Goal: Complete application form: Complete application form

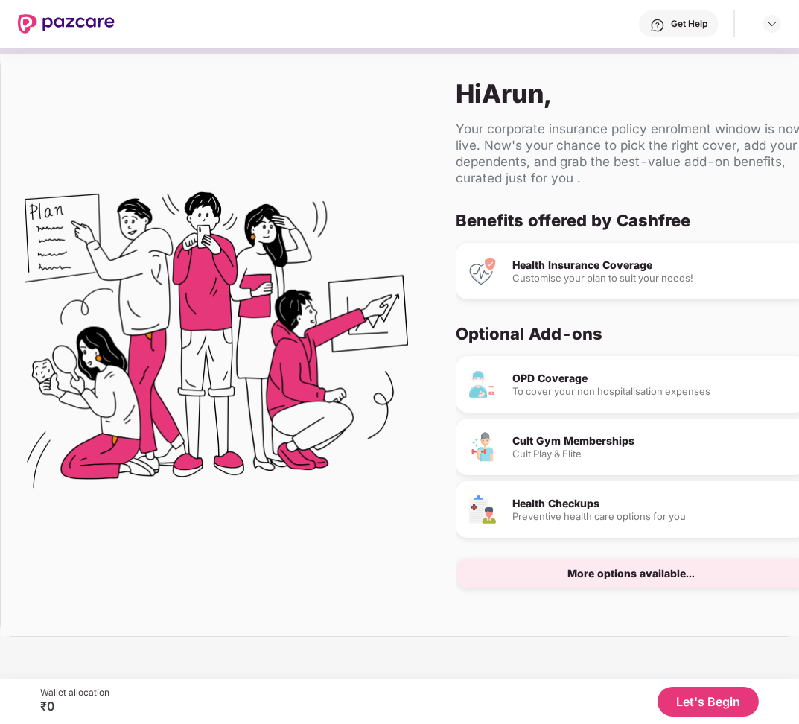
click at [710, 698] on button "Let's Begin" at bounding box center [708, 702] width 101 height 30
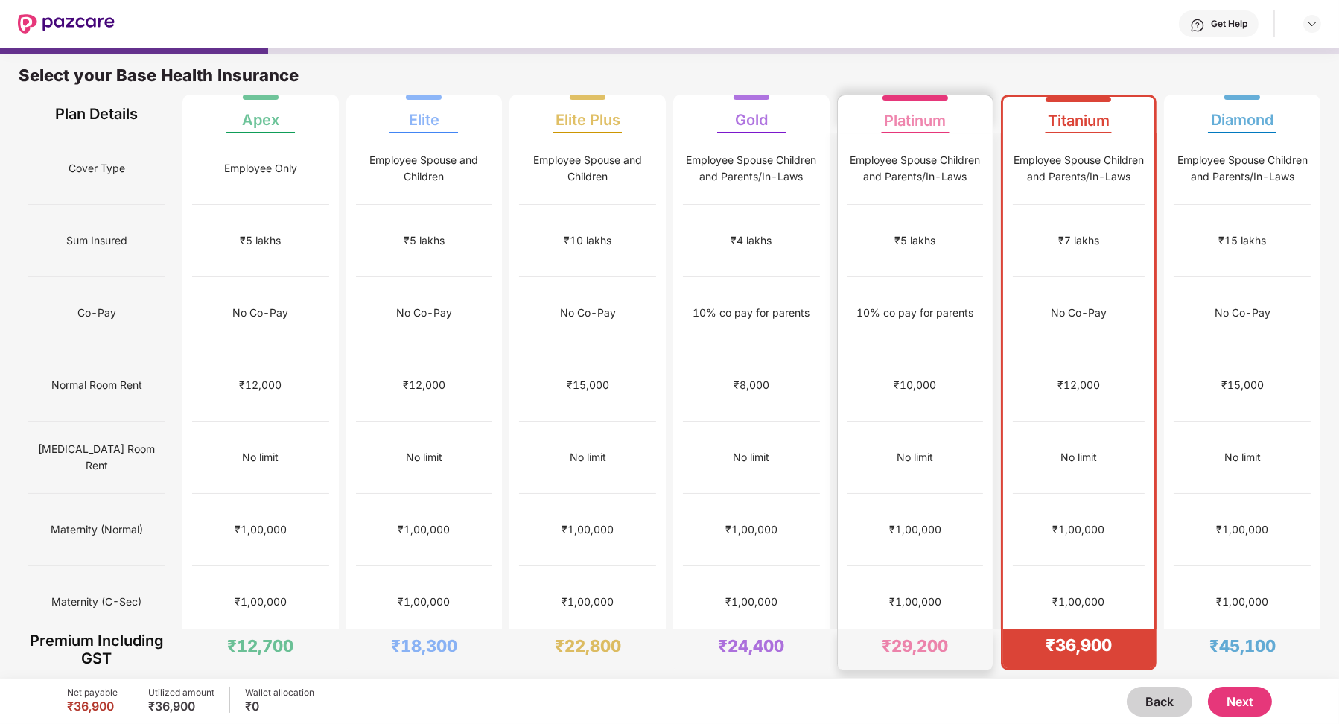
click at [798, 353] on div "₹10,000" at bounding box center [916, 385] width 136 height 72
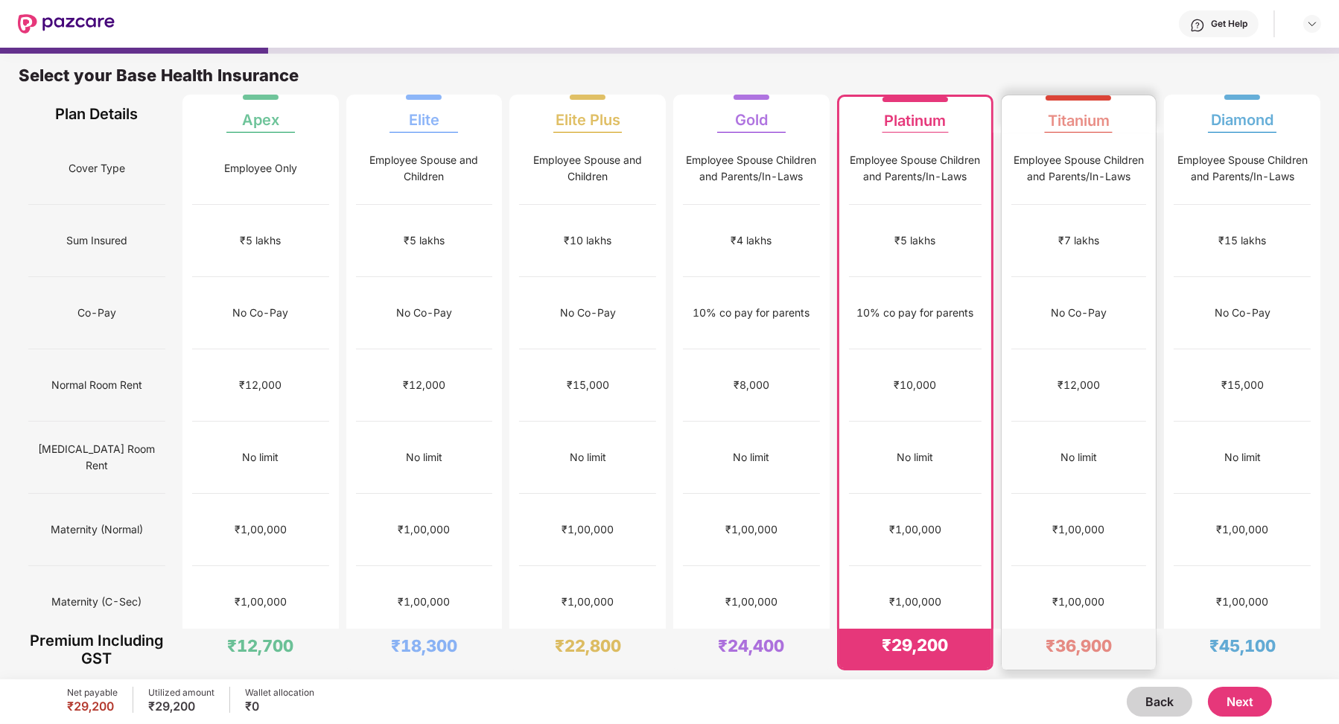
click at [798, 349] on div "₹12,000" at bounding box center [1079, 385] width 136 height 72
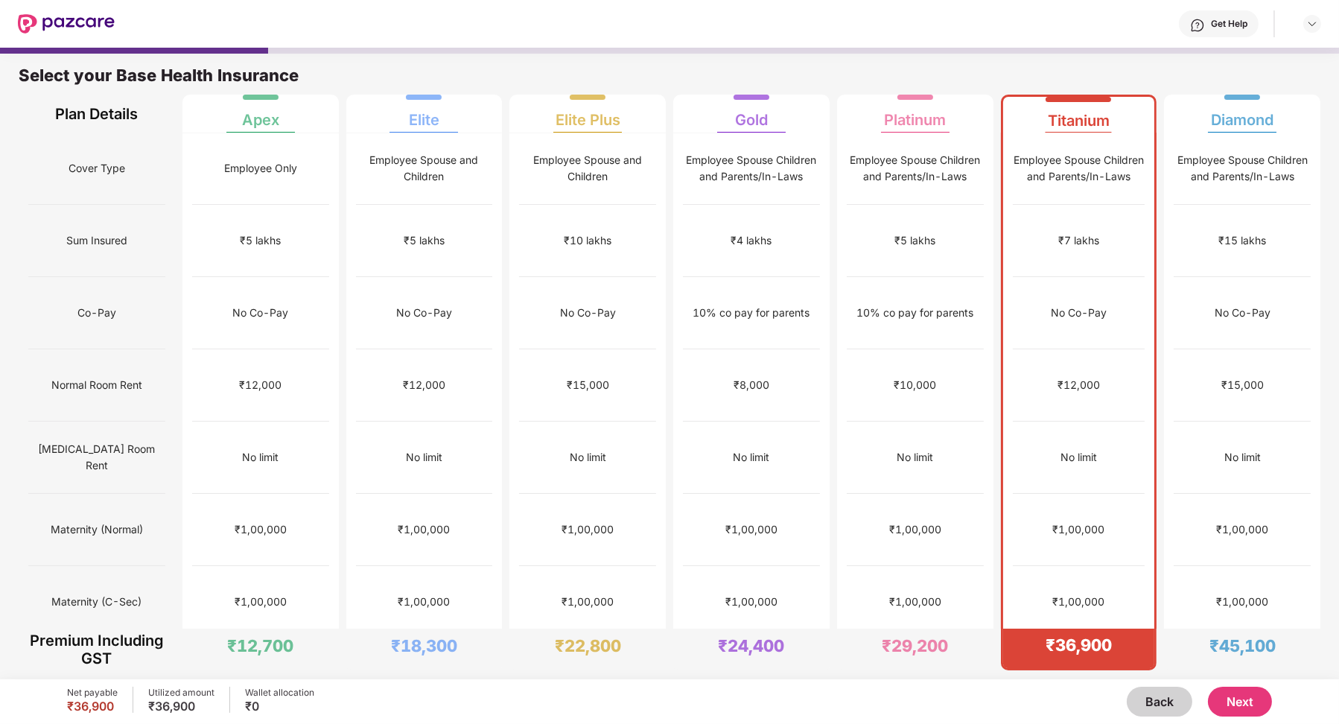
click at [798, 690] on button "Next" at bounding box center [1240, 702] width 64 height 30
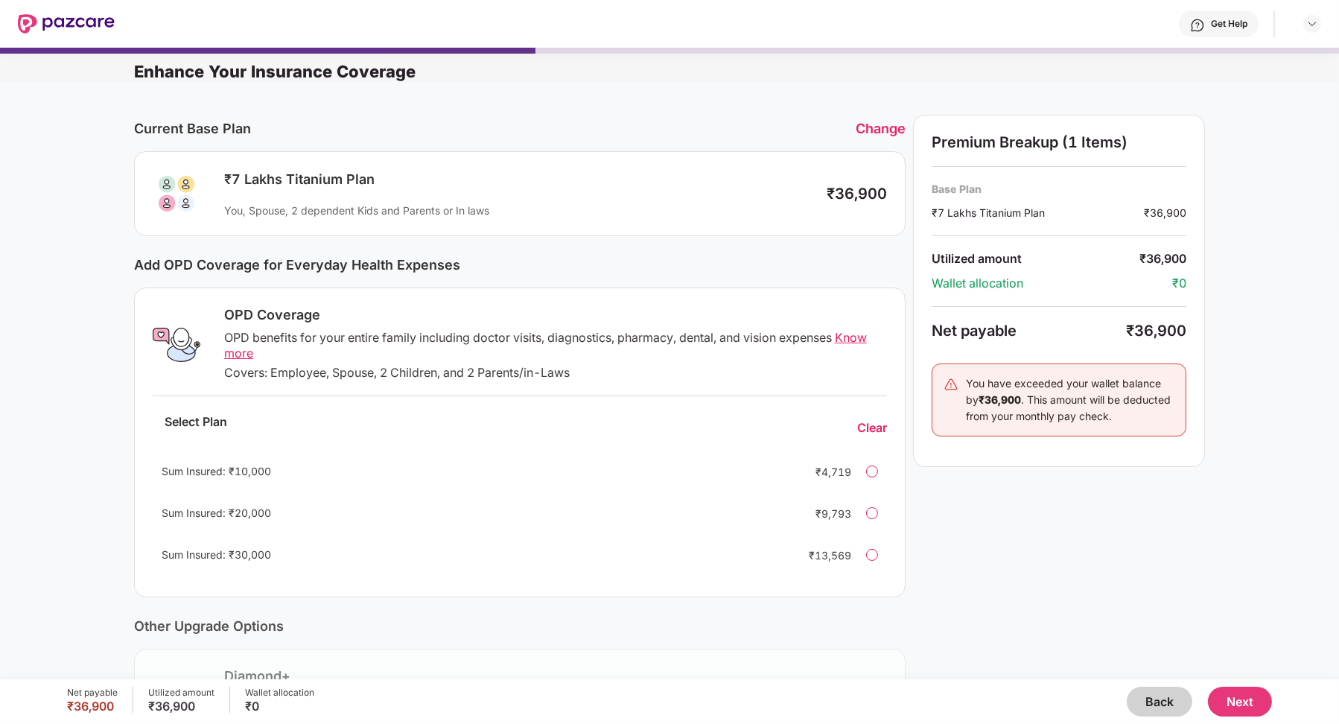
click at [798, 699] on button "Next" at bounding box center [1240, 702] width 64 height 30
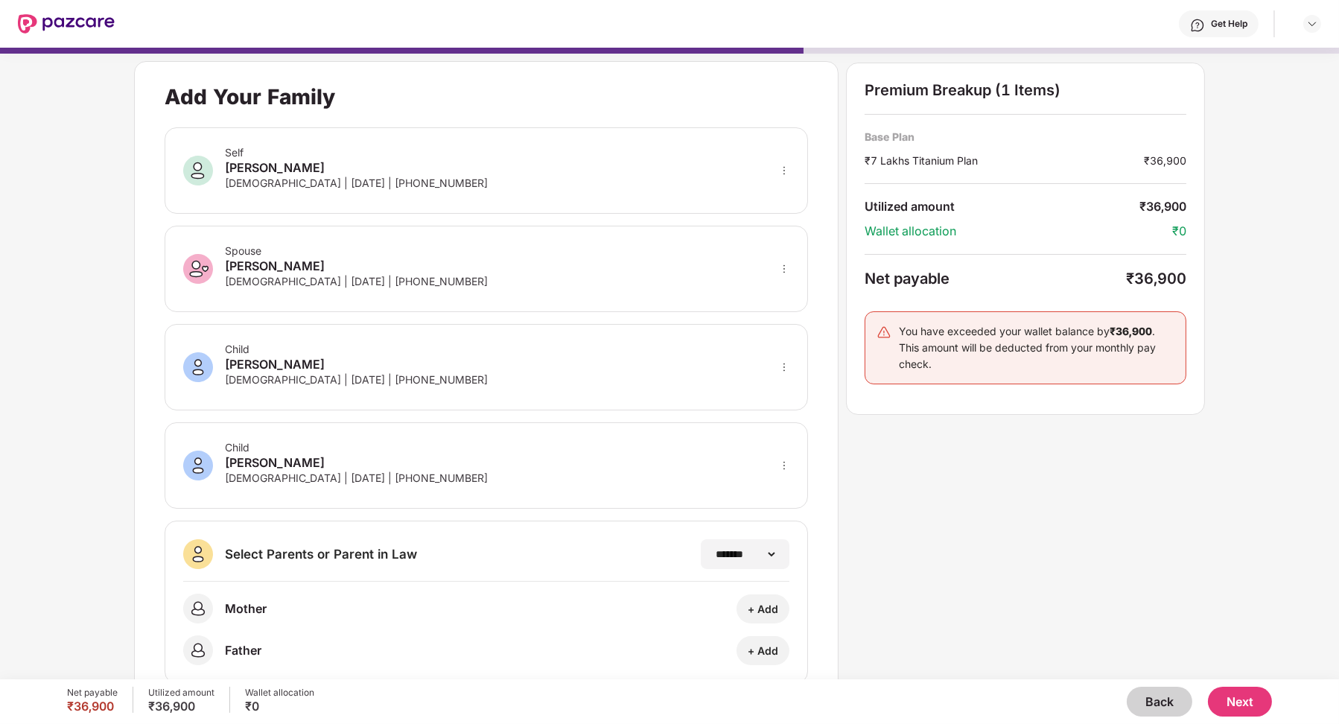
scroll to position [34, 0]
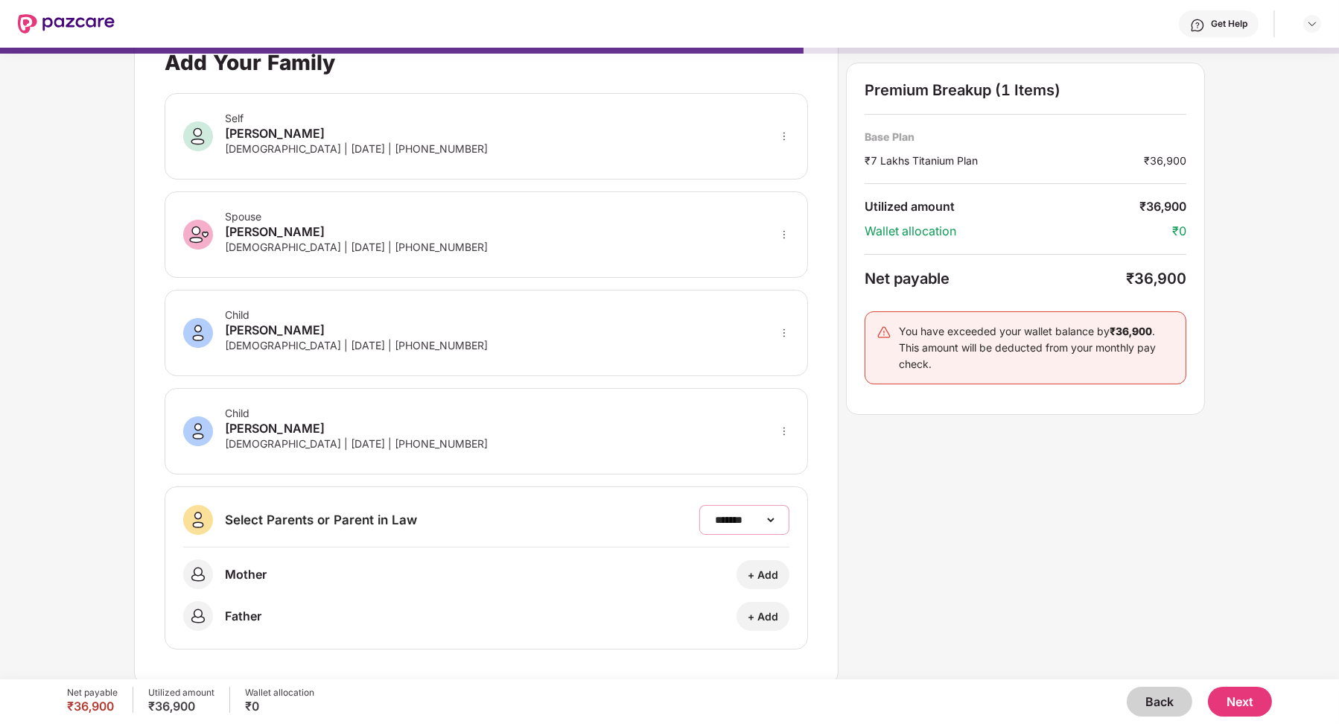
drag, startPoint x: 620, startPoint y: 298, endPoint x: 81, endPoint y: 600, distance: 617.6
click at [760, 514] on select "**********" at bounding box center [744, 520] width 65 height 12
select select "*******"
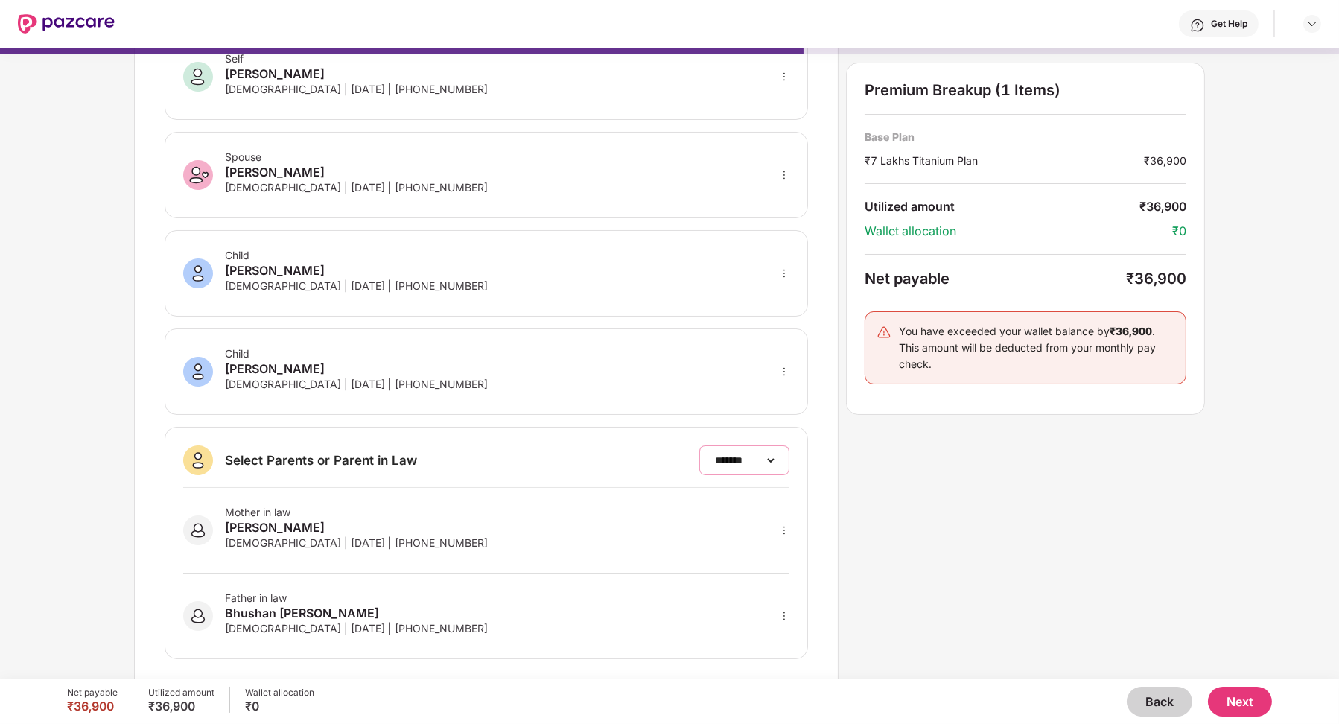
scroll to position [103, 0]
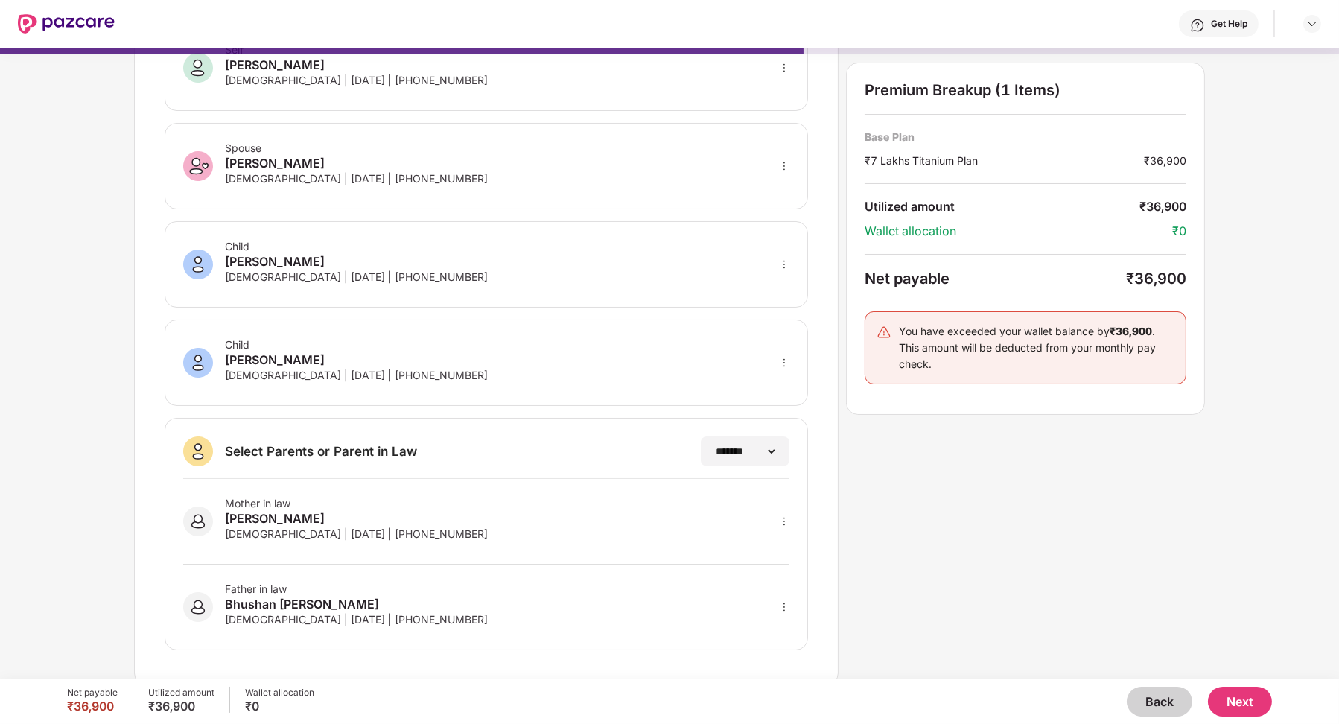
click at [783, 602] on icon "more" at bounding box center [784, 607] width 10 height 10
click at [769, 652] on img at bounding box center [765, 655] width 12 height 12
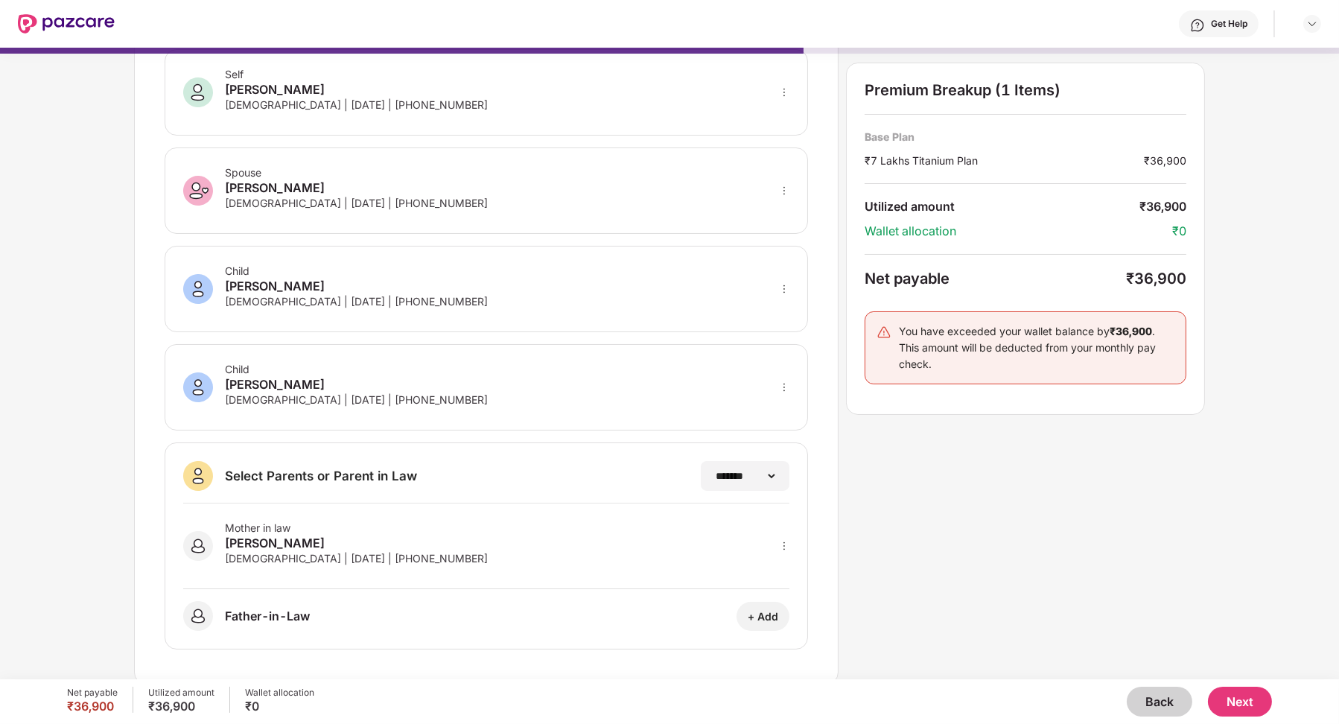
scroll to position [0, 0]
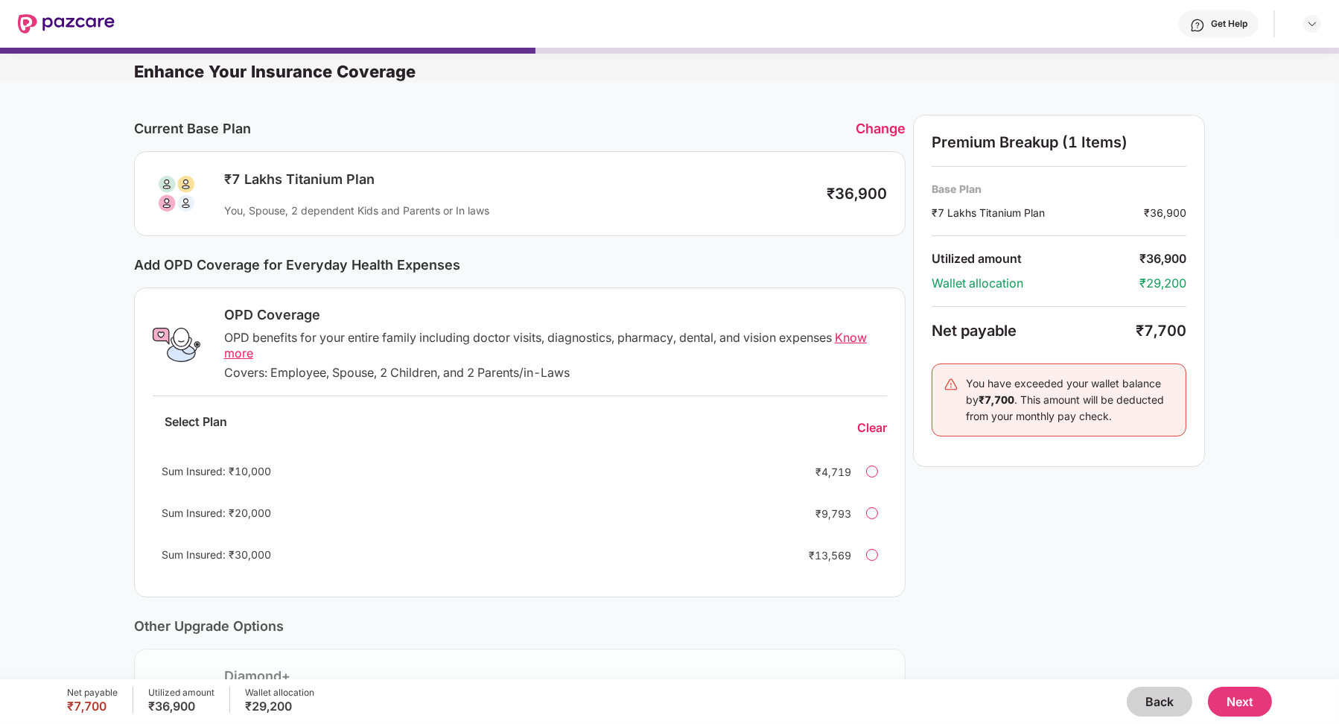
click at [1165, 711] on button "Back" at bounding box center [1160, 702] width 66 height 30
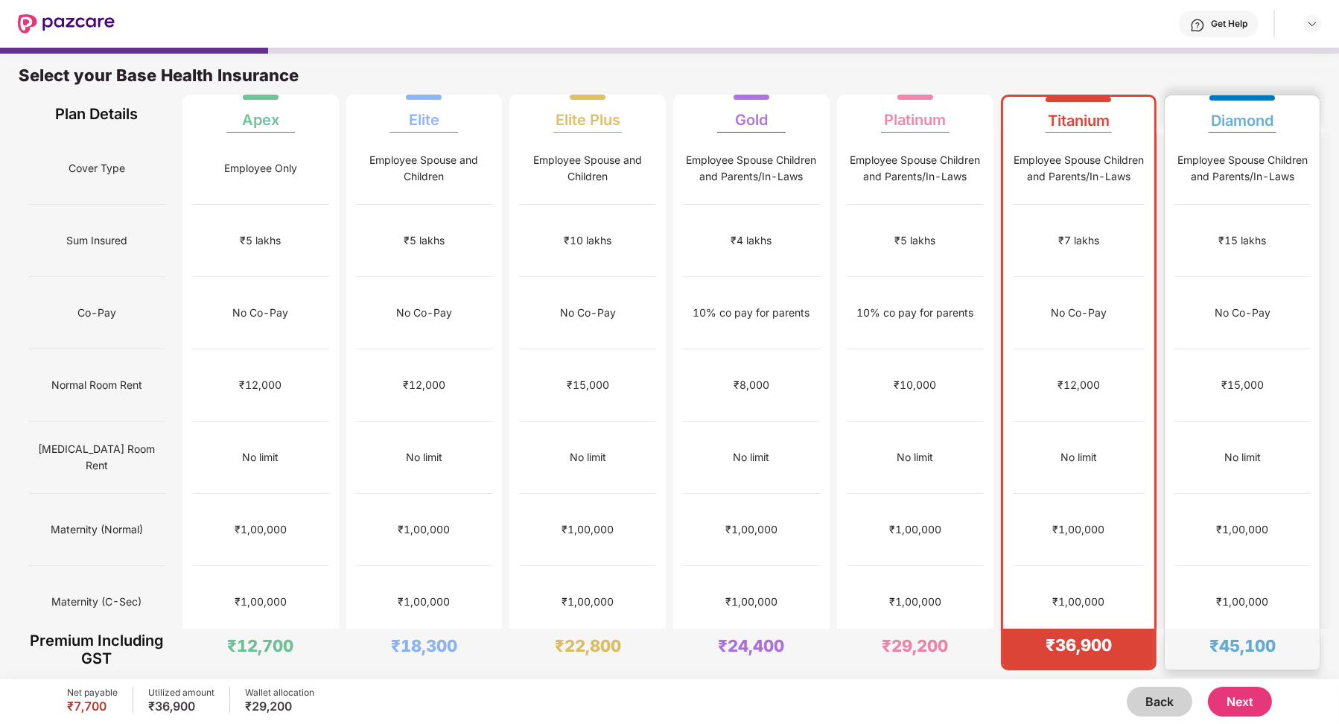
click at [1203, 461] on div "No limit" at bounding box center [1243, 458] width 136 height 72
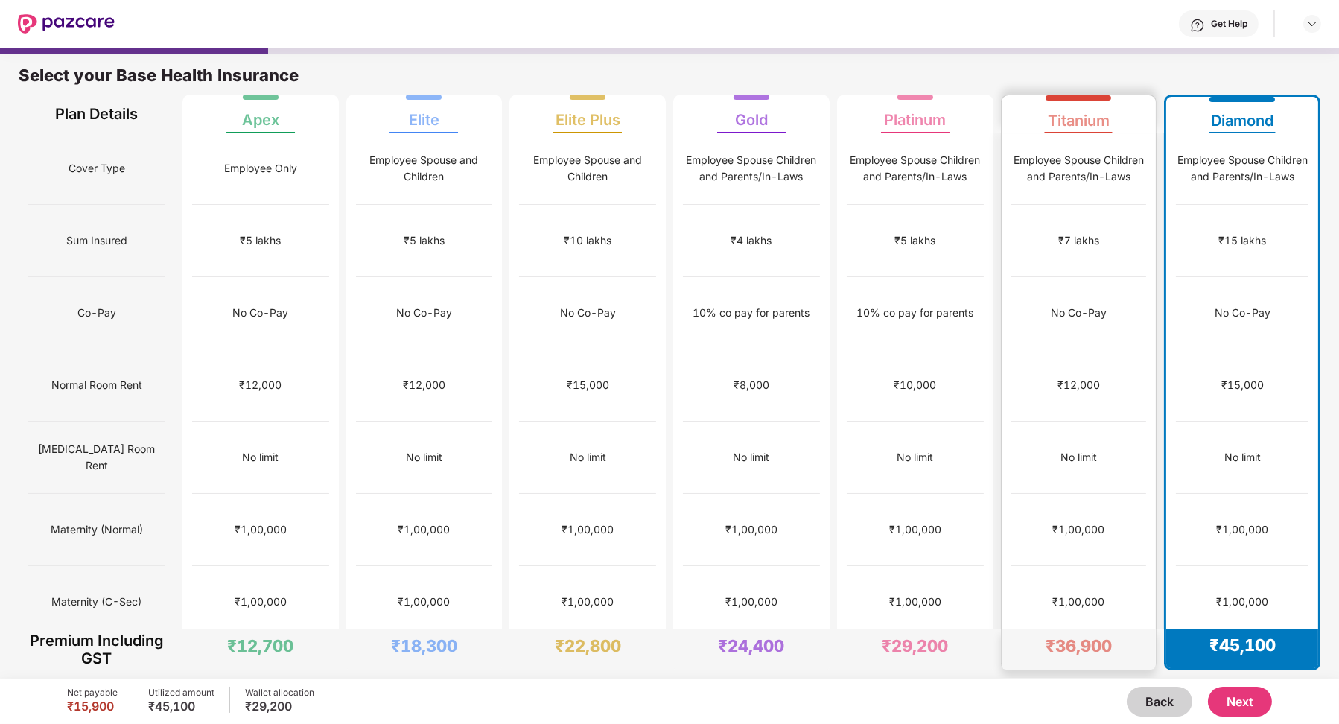
click at [1109, 463] on div "No limit" at bounding box center [1079, 458] width 136 height 72
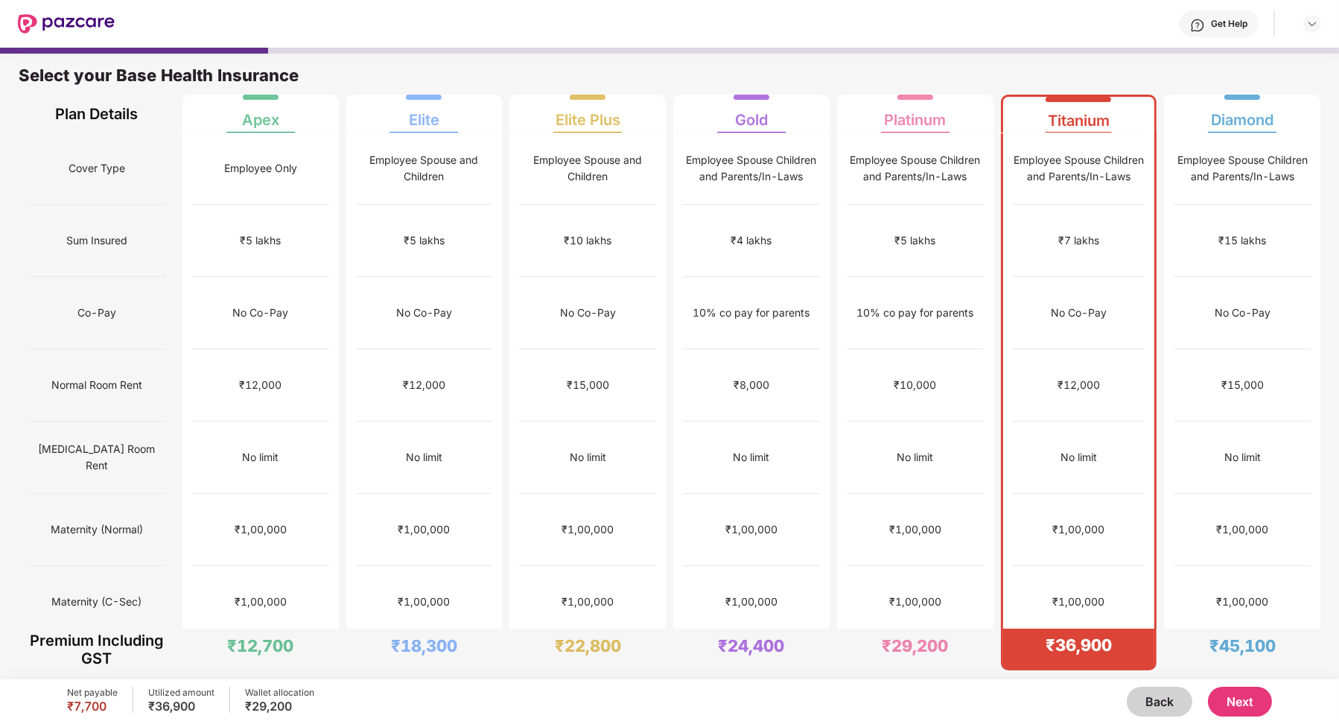
click at [1230, 711] on button "Next" at bounding box center [1240, 702] width 64 height 30
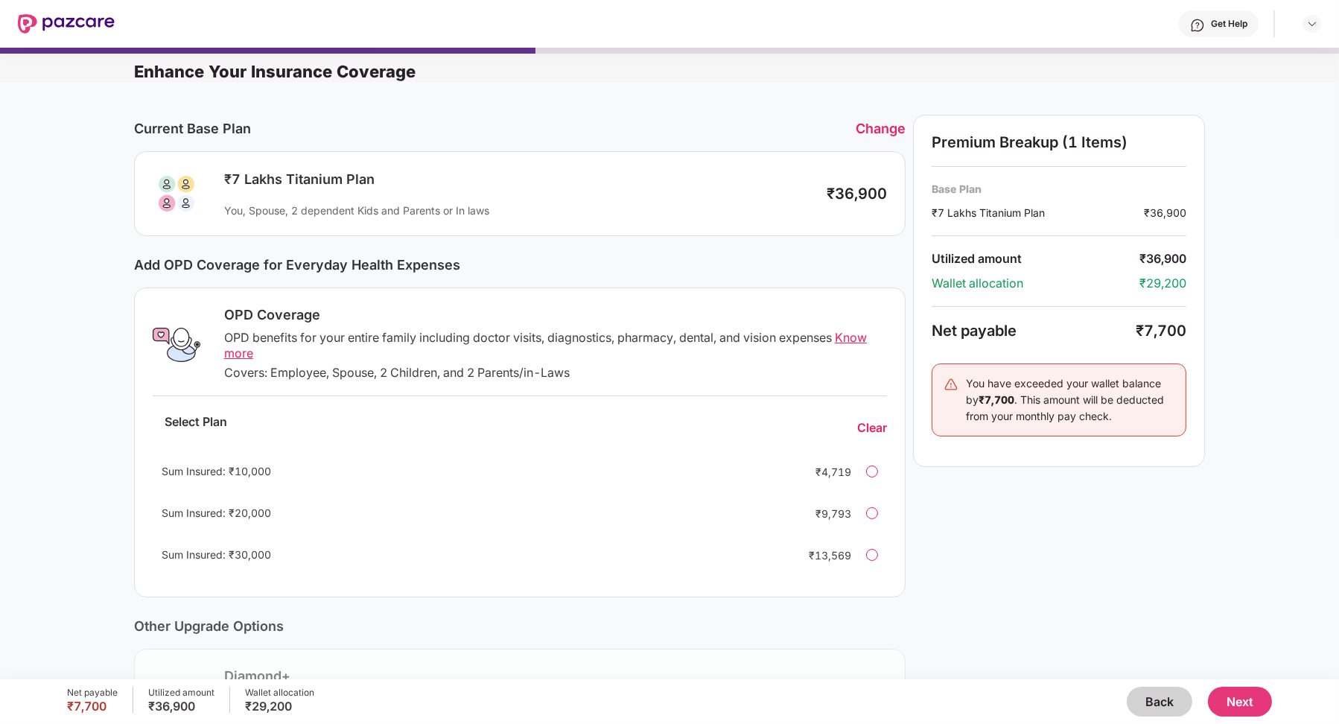
click at [1242, 699] on button "Next" at bounding box center [1240, 702] width 64 height 30
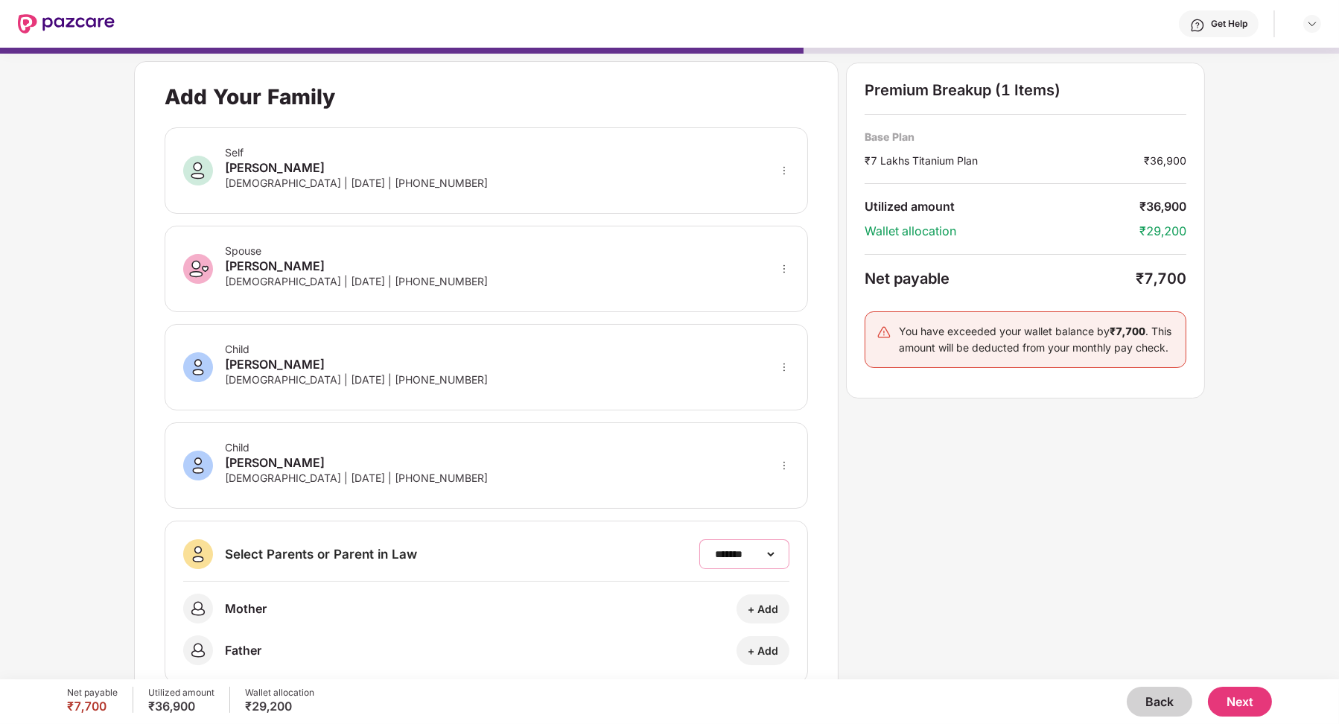
click at [740, 553] on select "**********" at bounding box center [744, 554] width 65 height 12
select select "*******"
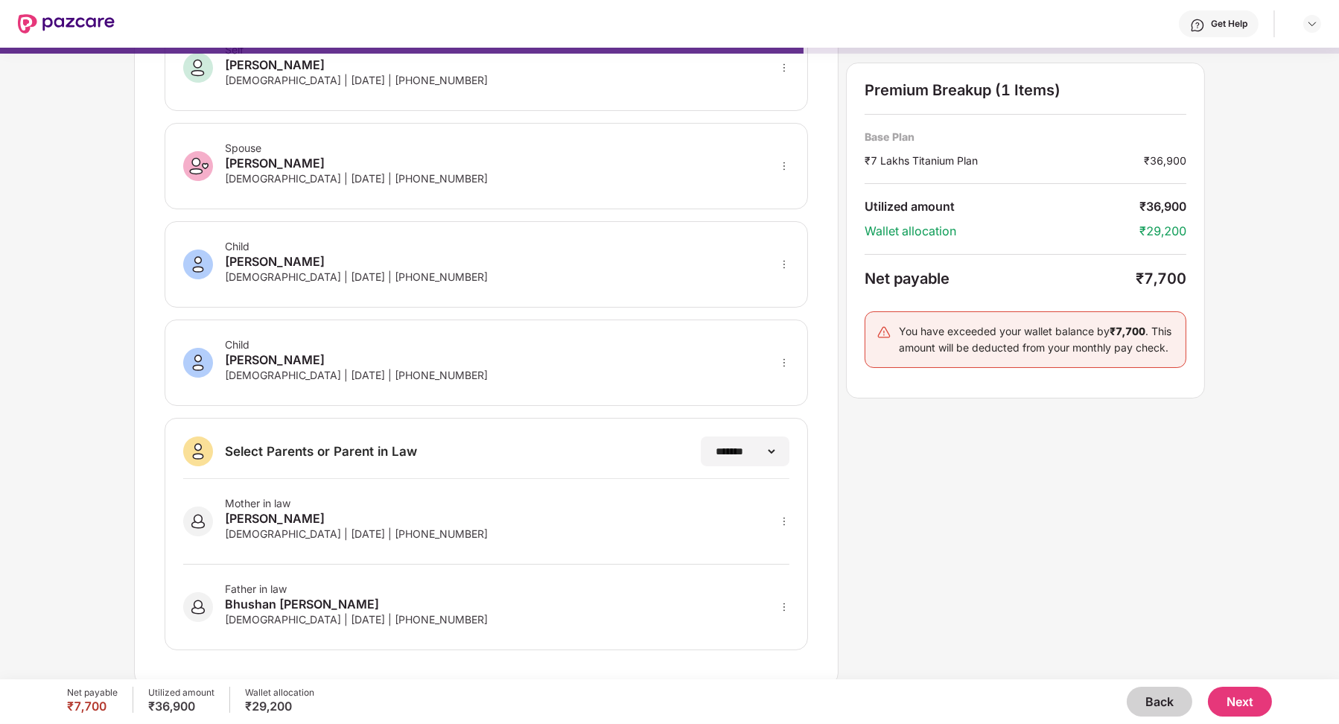
click at [785, 603] on icon "more" at bounding box center [784, 607] width 1 height 8
click at [772, 646] on div at bounding box center [764, 655] width 49 height 27
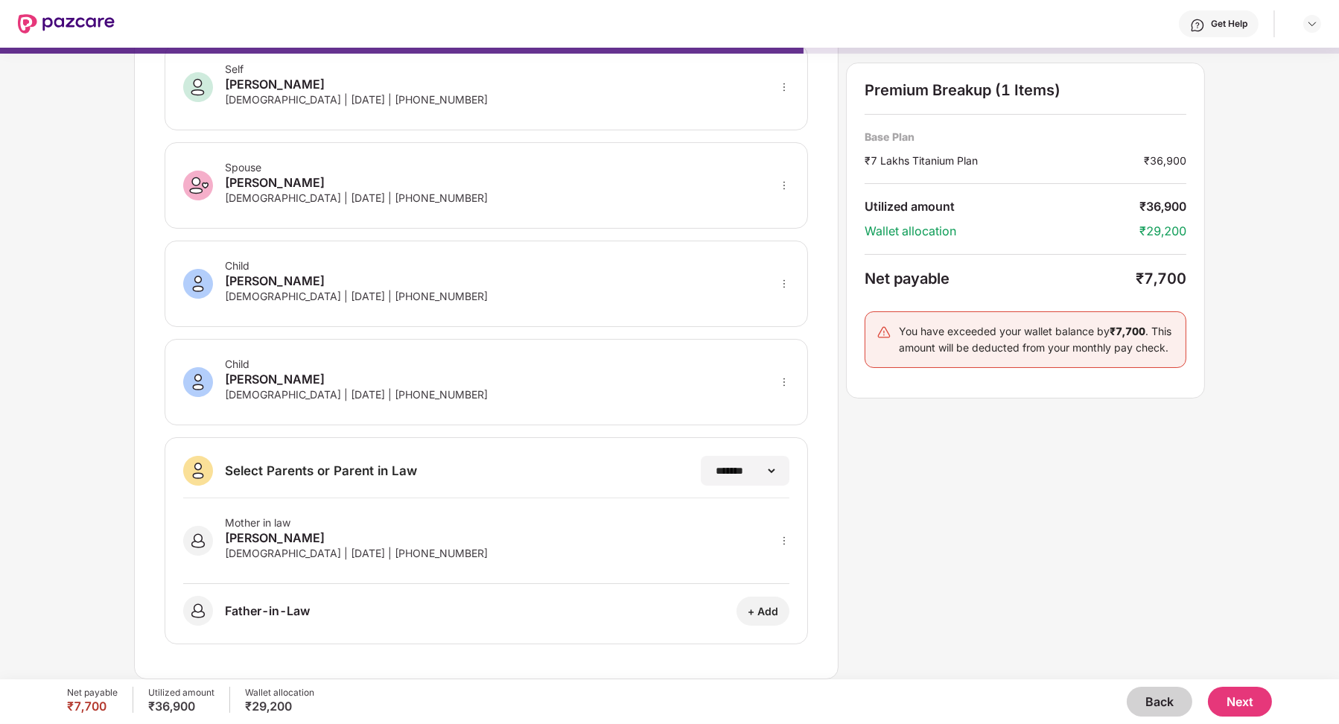
scroll to position [78, 0]
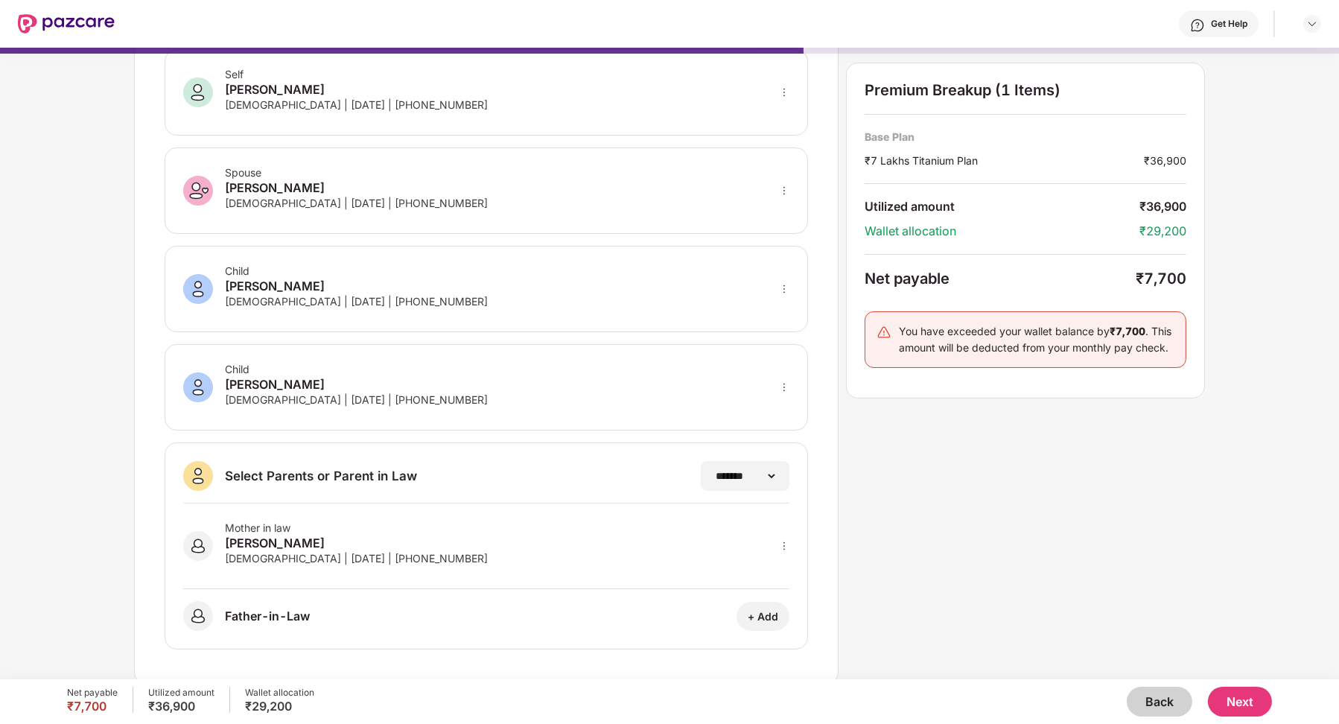
click at [1245, 698] on button "Next" at bounding box center [1240, 702] width 64 height 30
select select "*******"
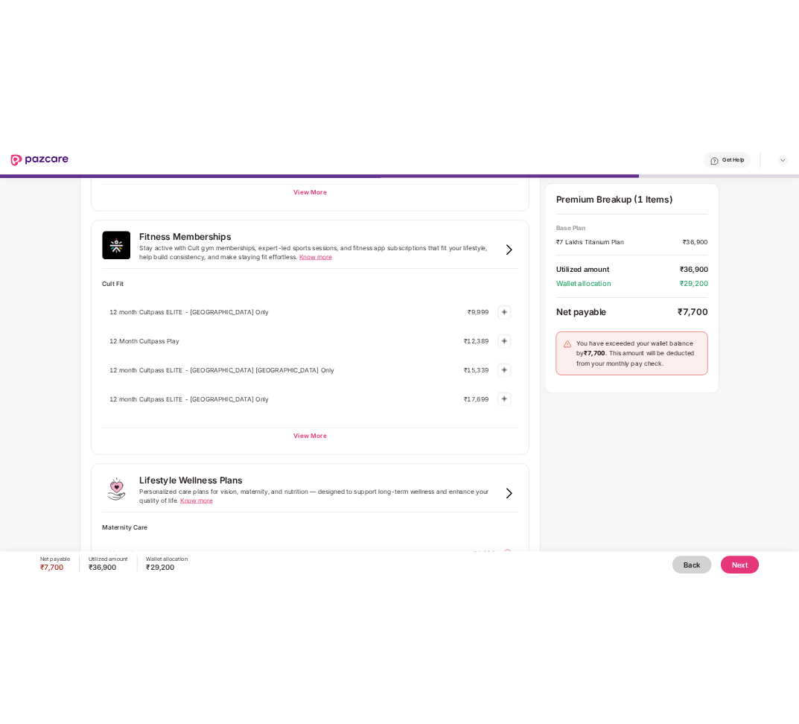
scroll to position [709, 0]
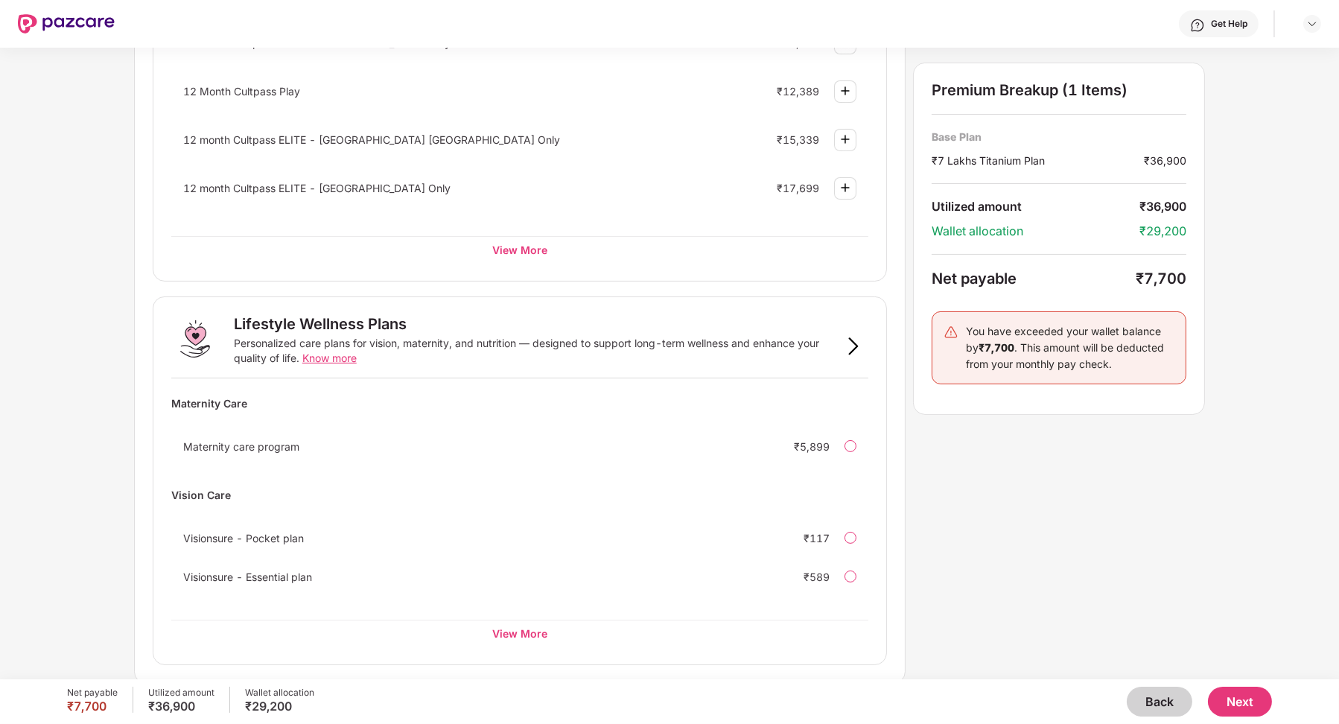
click at [1228, 699] on button "Next" at bounding box center [1240, 702] width 64 height 30
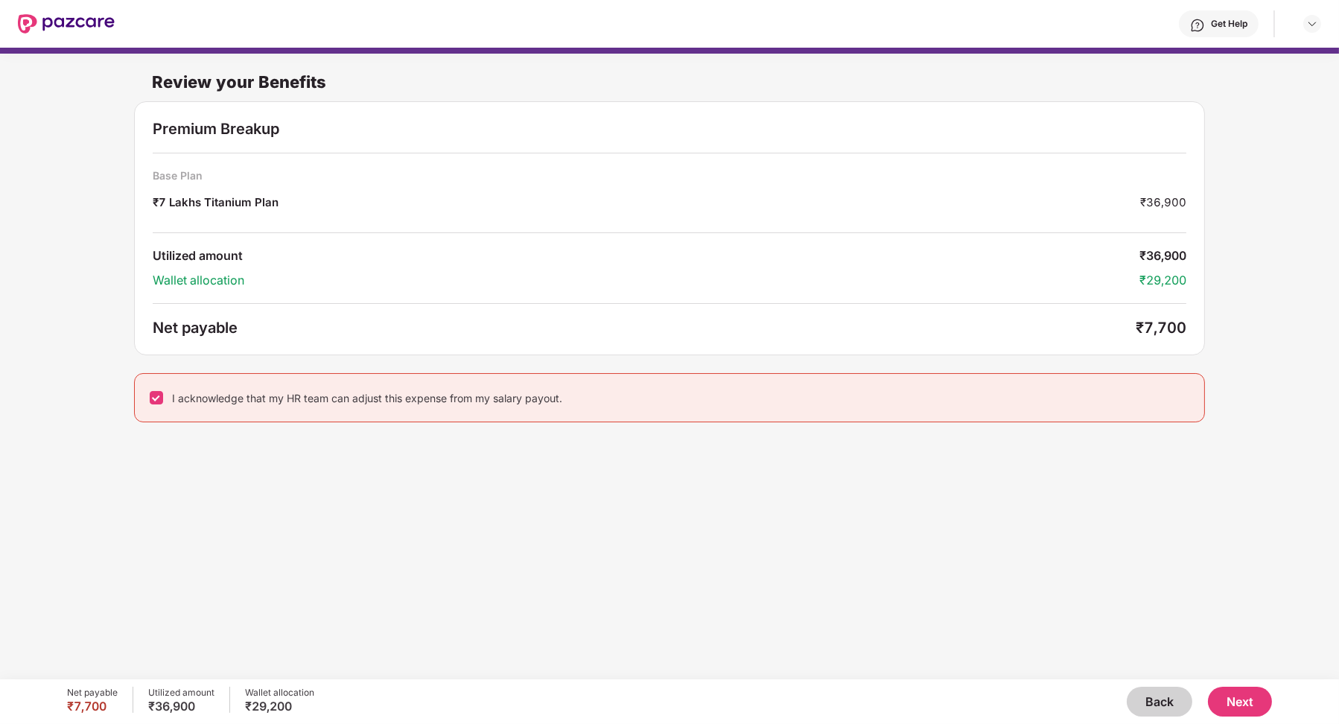
click at [1241, 688] on button "Next" at bounding box center [1240, 702] width 64 height 30
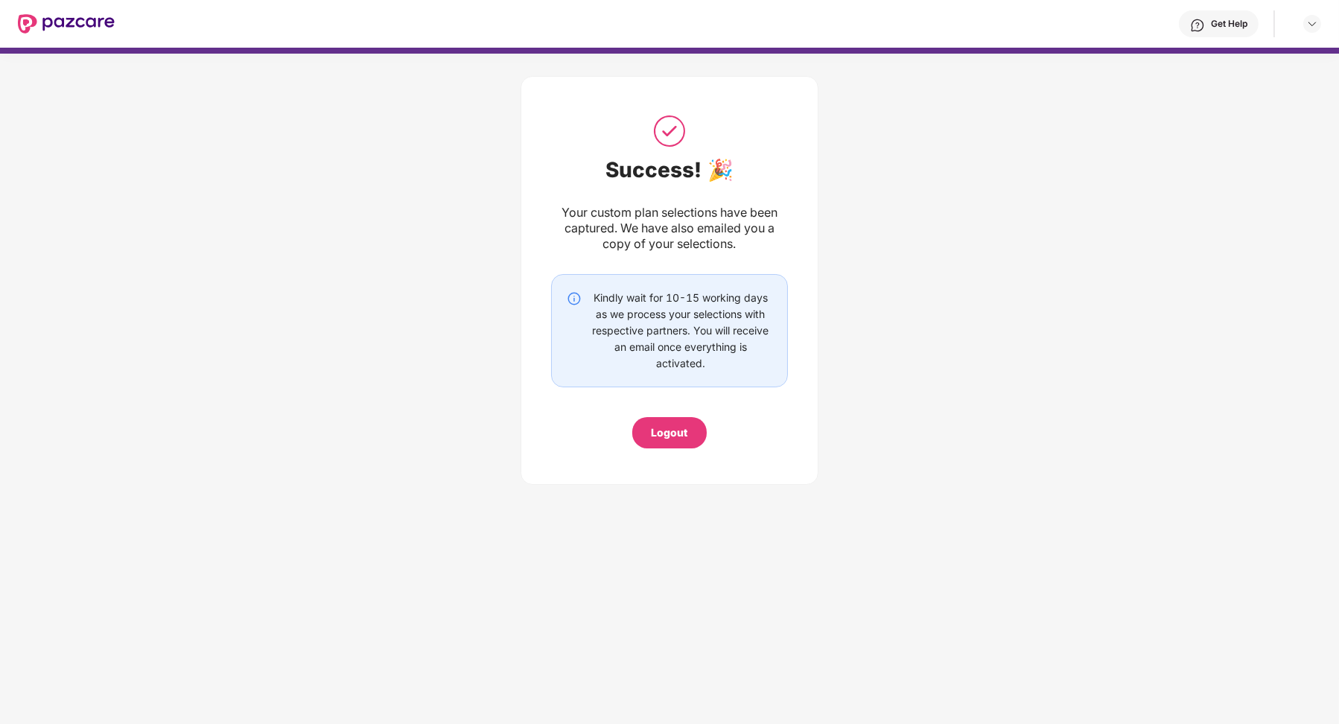
click at [676, 425] on div "Logout" at bounding box center [670, 433] width 36 height 16
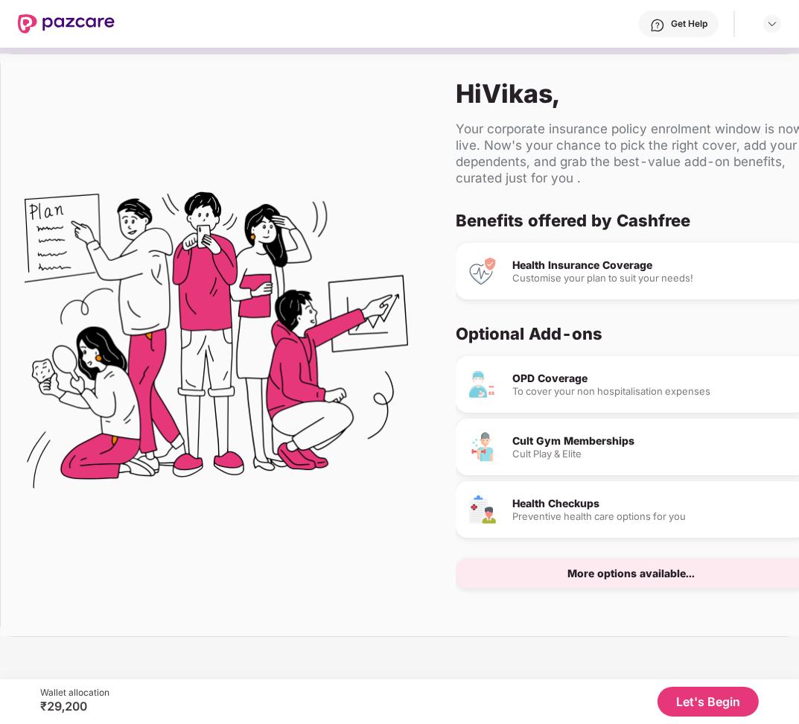
click at [708, 700] on button "Let's Begin" at bounding box center [708, 702] width 101 height 30
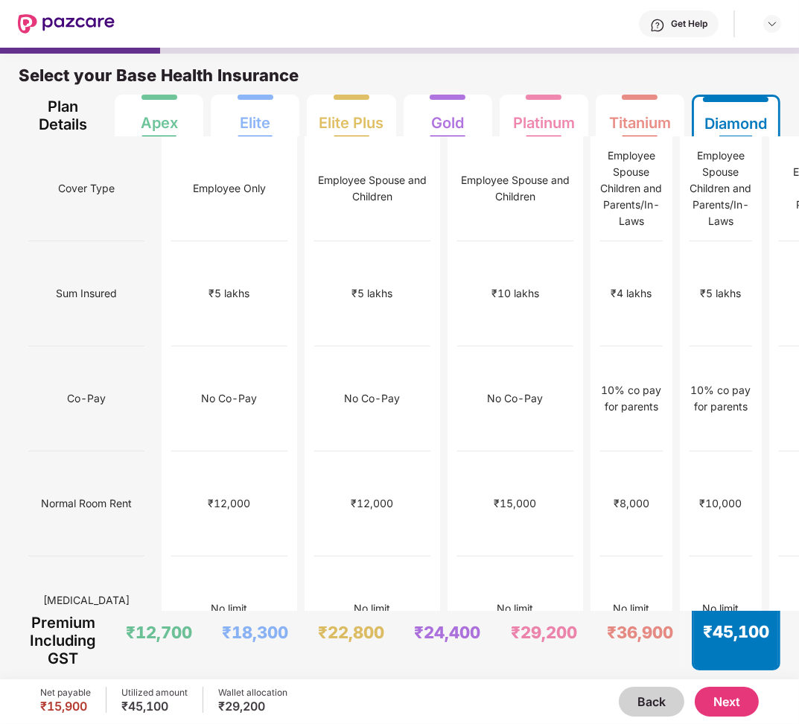
click at [728, 693] on button "Next" at bounding box center [727, 702] width 64 height 30
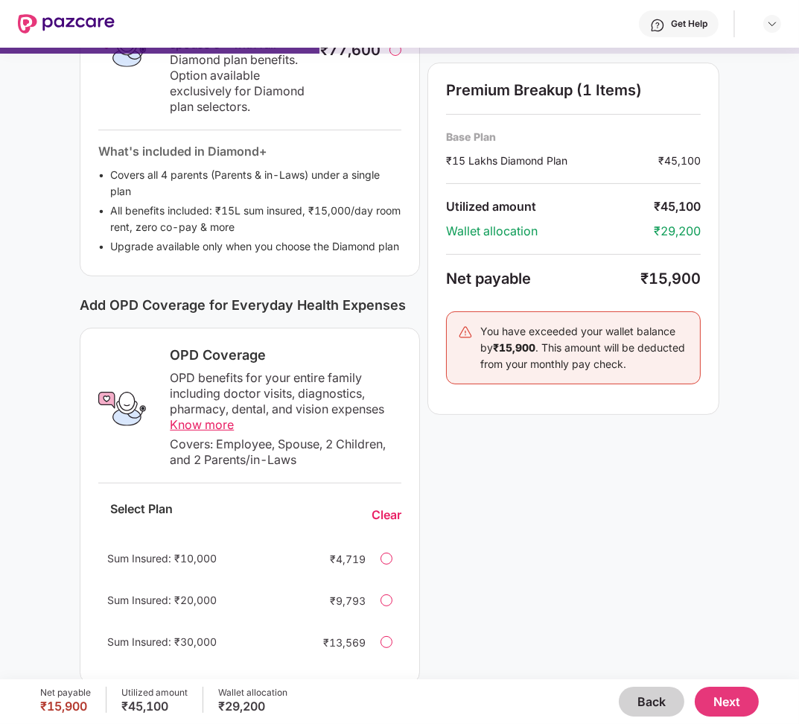
scroll to position [376, 0]
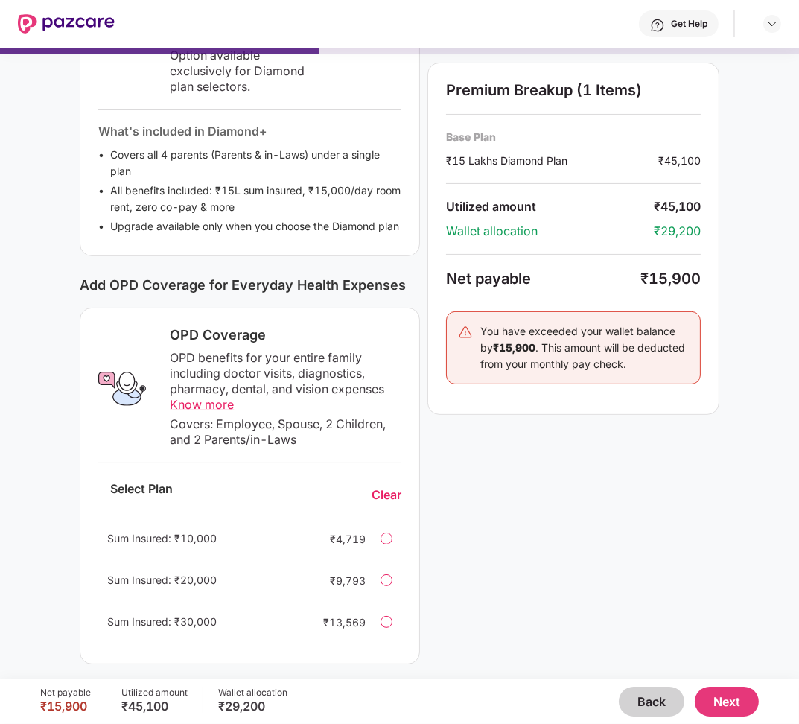
click at [725, 700] on button "Next" at bounding box center [727, 702] width 64 height 30
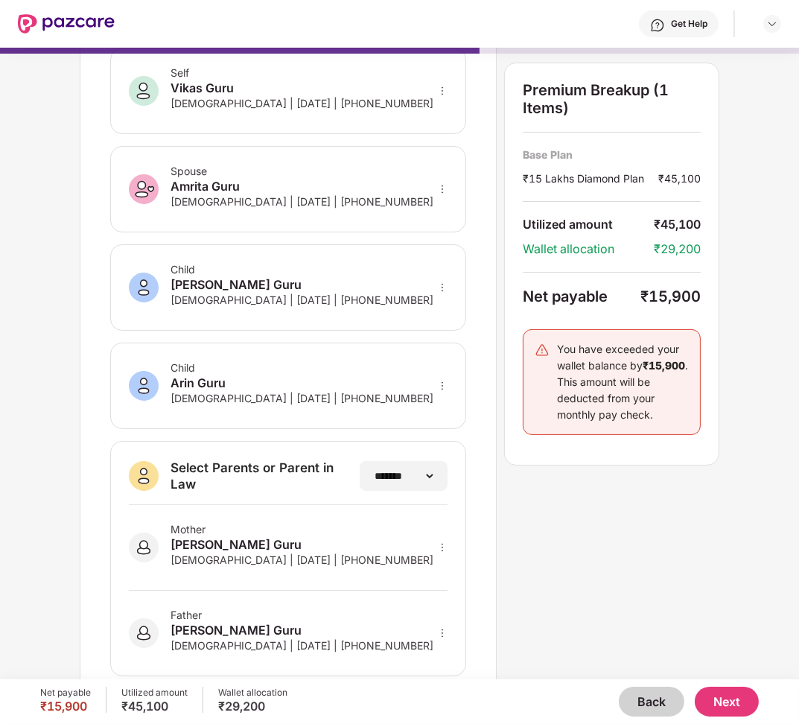
scroll to position [101, 0]
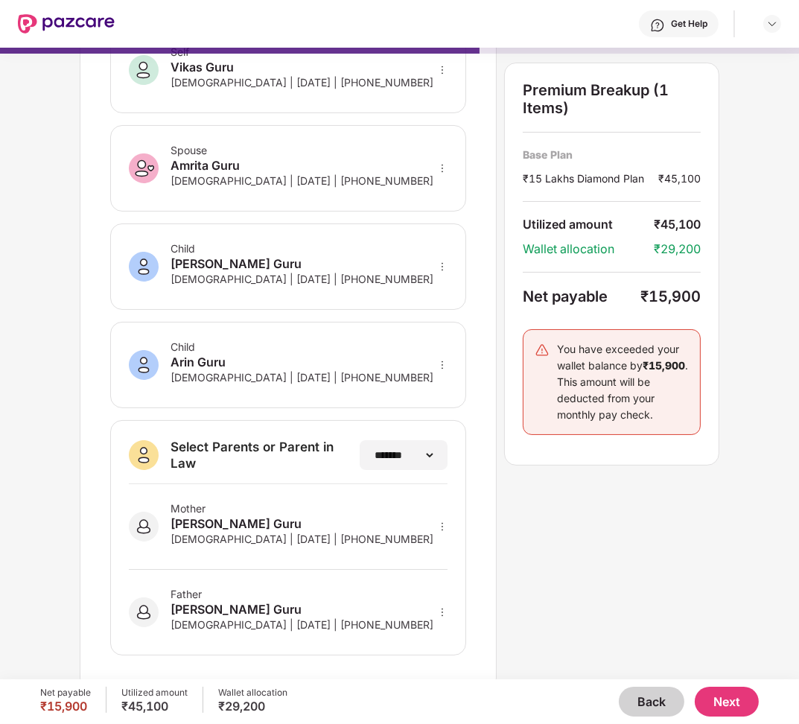
click at [443, 610] on icon "more" at bounding box center [442, 612] width 10 height 10
click at [432, 651] on div at bounding box center [422, 660] width 49 height 27
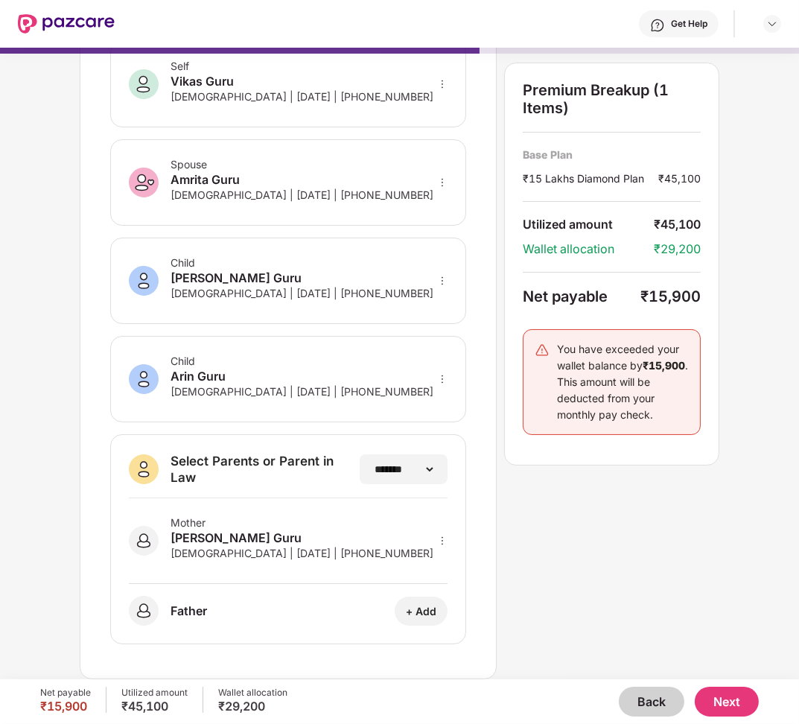
scroll to position [80, 0]
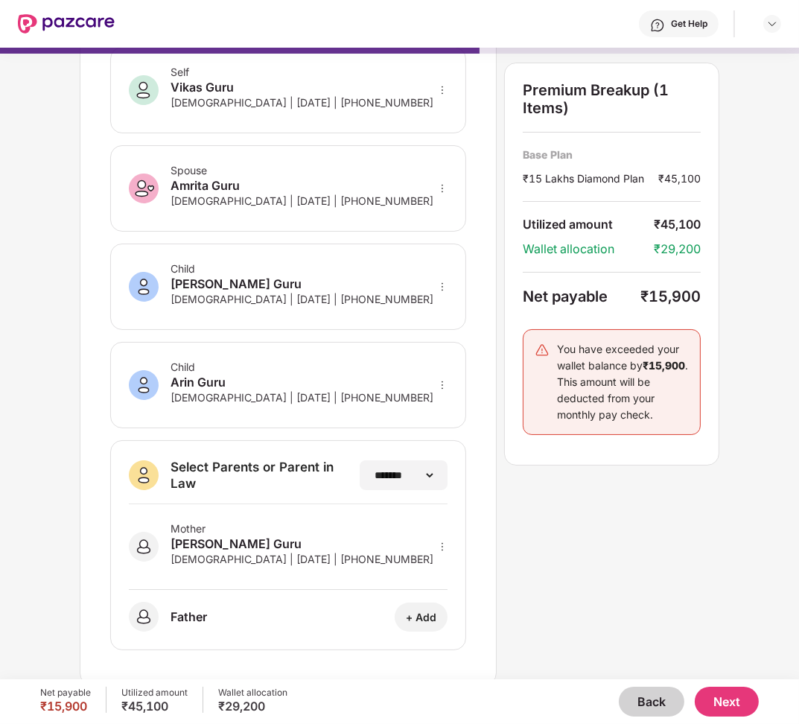
click at [719, 699] on button "Next" at bounding box center [727, 702] width 64 height 30
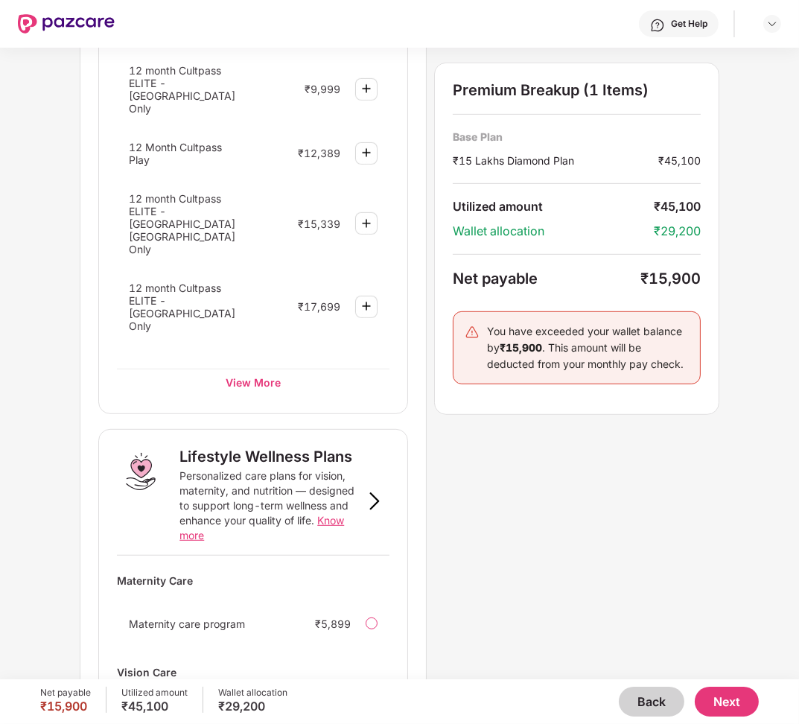
scroll to position [933, 0]
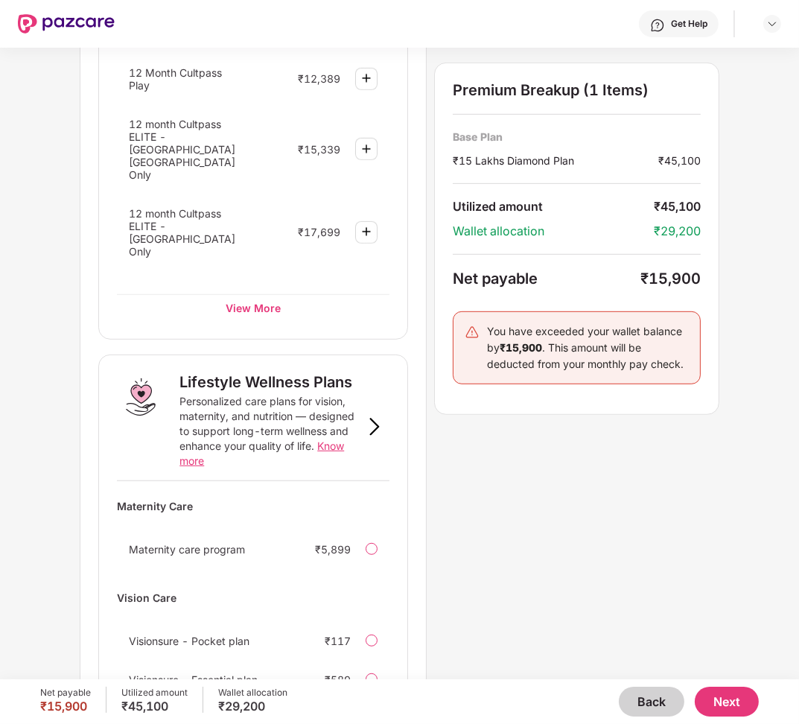
click at [719, 695] on button "Next" at bounding box center [727, 702] width 64 height 30
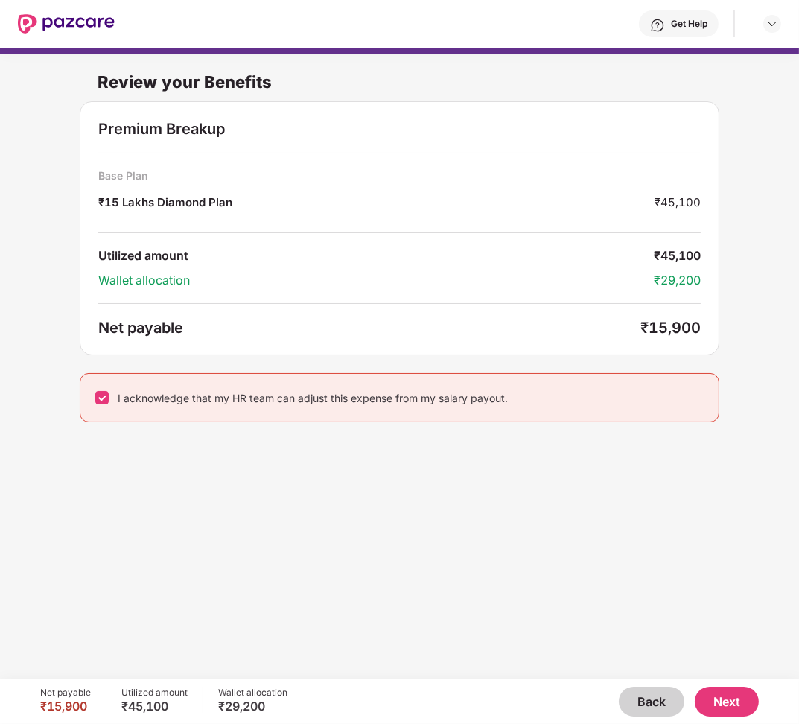
click at [720, 696] on button "Next" at bounding box center [727, 702] width 64 height 30
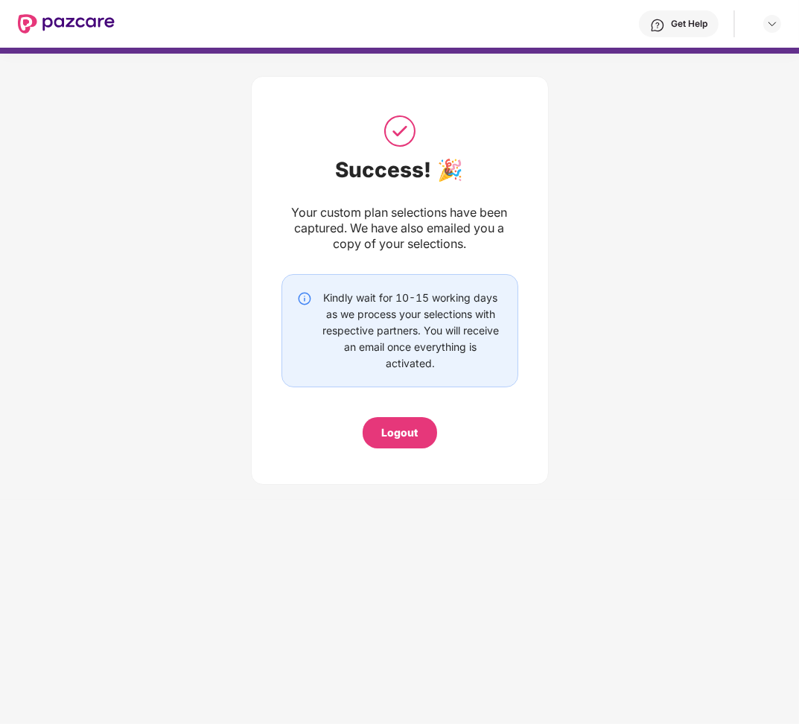
click at [392, 435] on div "Logout" at bounding box center [399, 433] width 36 height 16
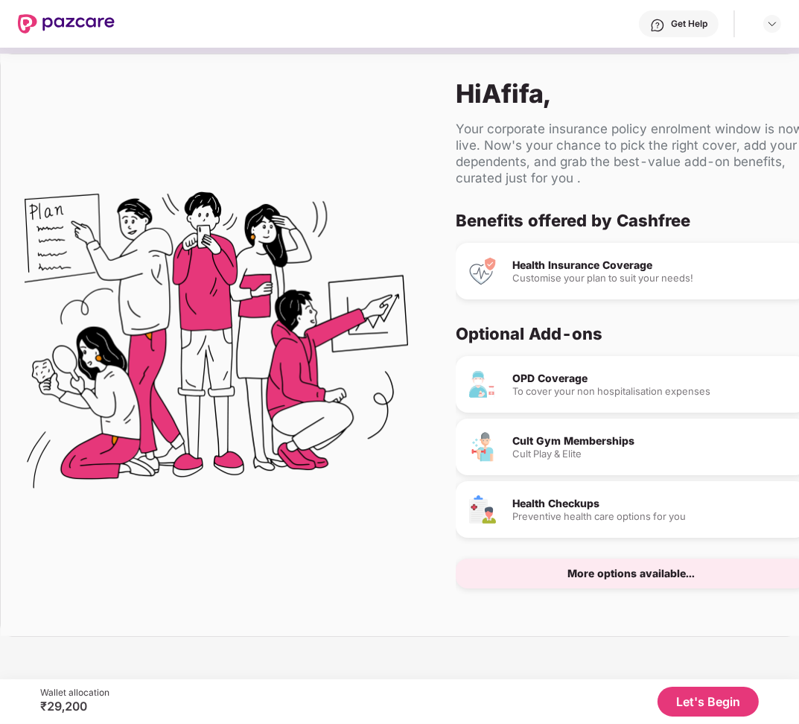
click at [692, 693] on button "Let's Begin" at bounding box center [708, 702] width 101 height 30
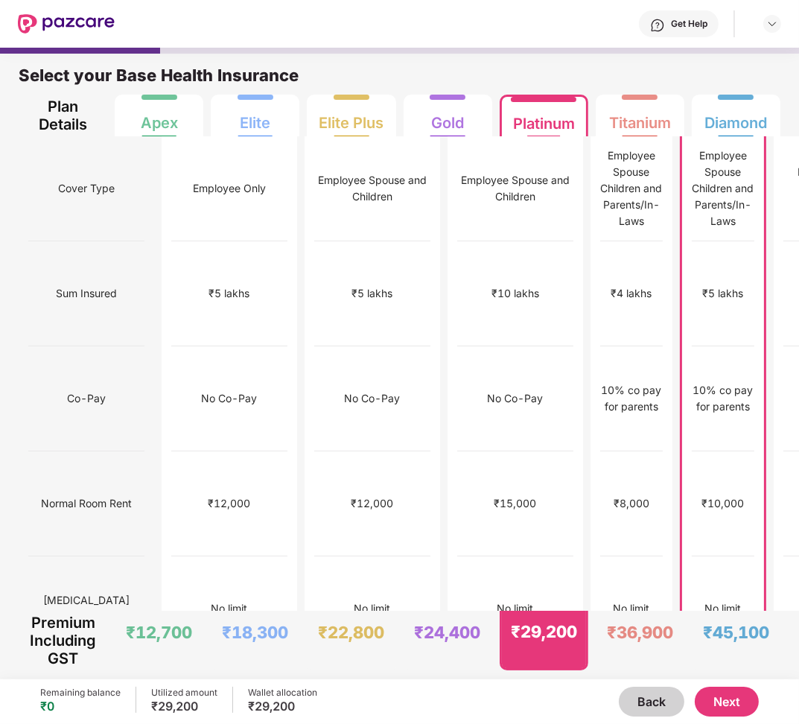
click at [200, 328] on div "₹5 lakhs" at bounding box center [229, 293] width 116 height 105
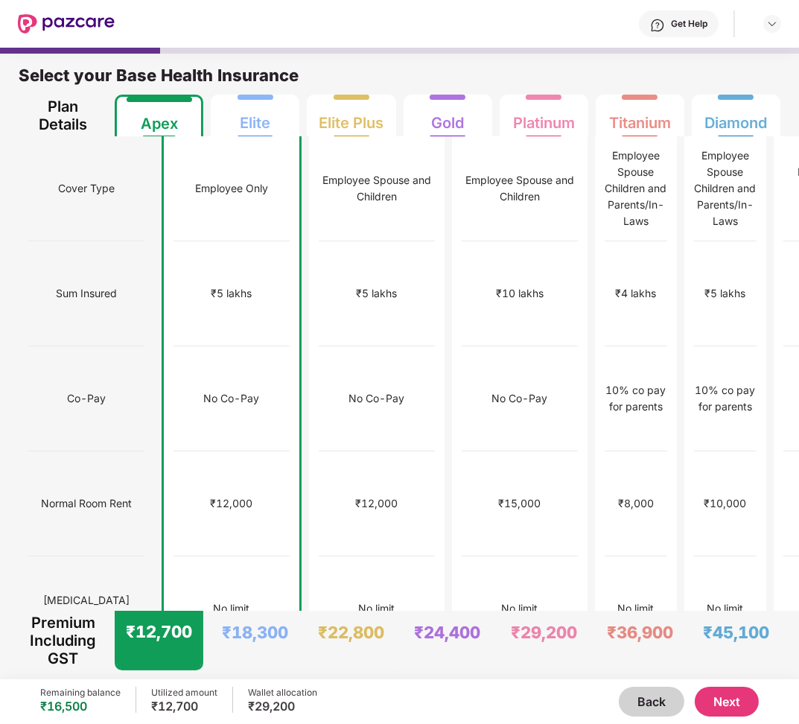
click at [724, 687] on button "Next" at bounding box center [727, 702] width 64 height 30
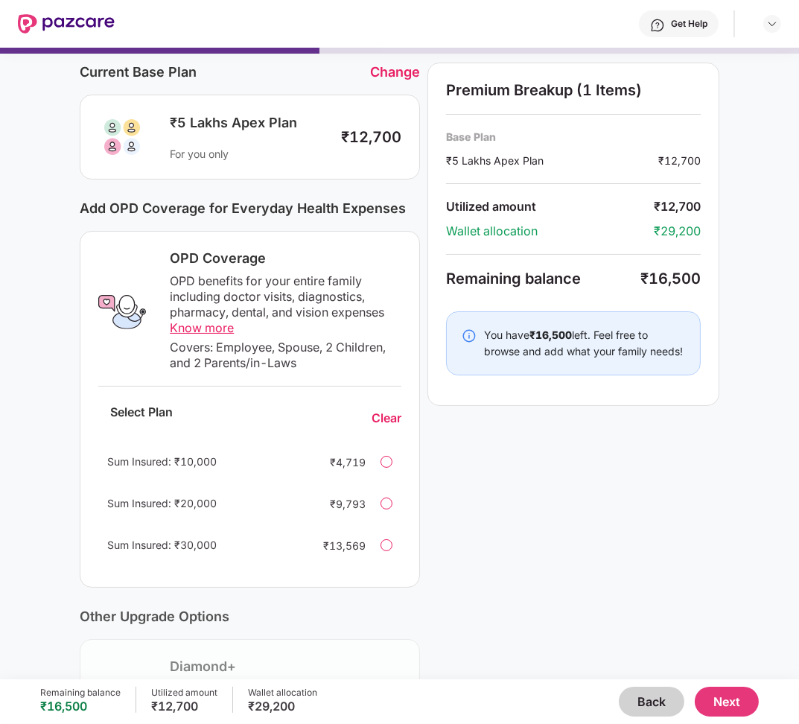
scroll to position [127, 0]
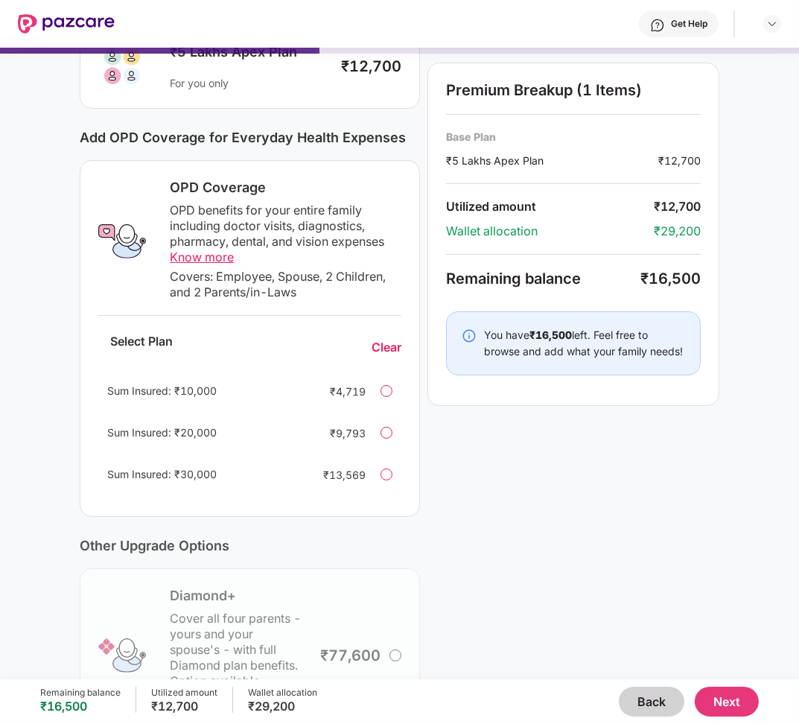
click at [386, 431] on div at bounding box center [387, 433] width 12 height 12
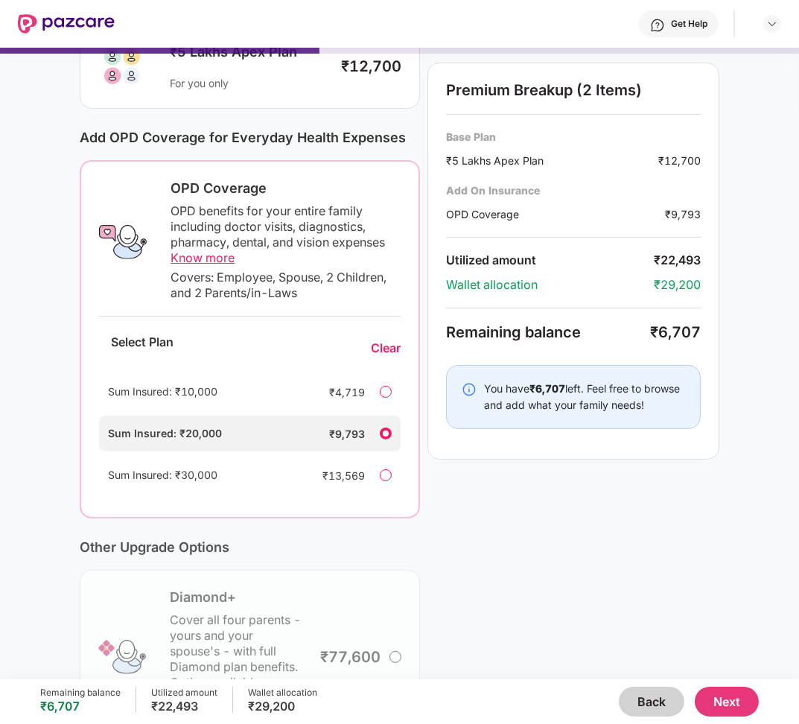
scroll to position [247, 0]
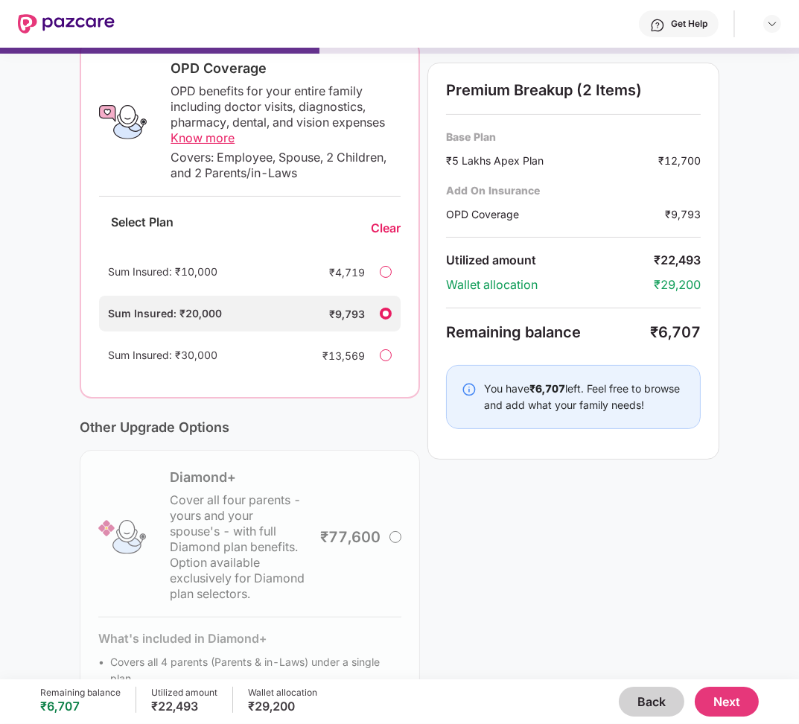
click at [735, 711] on button "Next" at bounding box center [727, 702] width 64 height 30
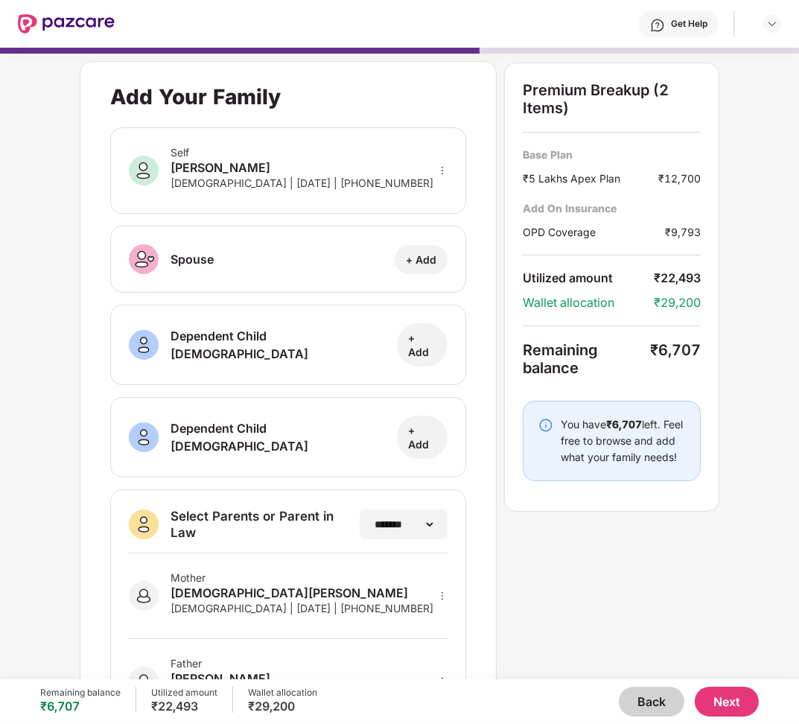
scroll to position [48, 0]
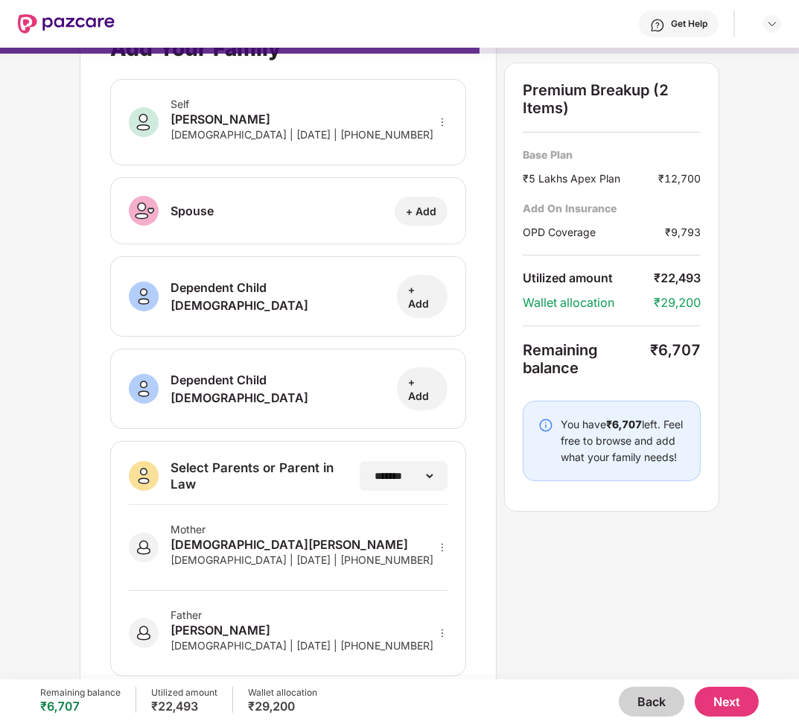
click at [663, 699] on button "Back" at bounding box center [652, 702] width 66 height 30
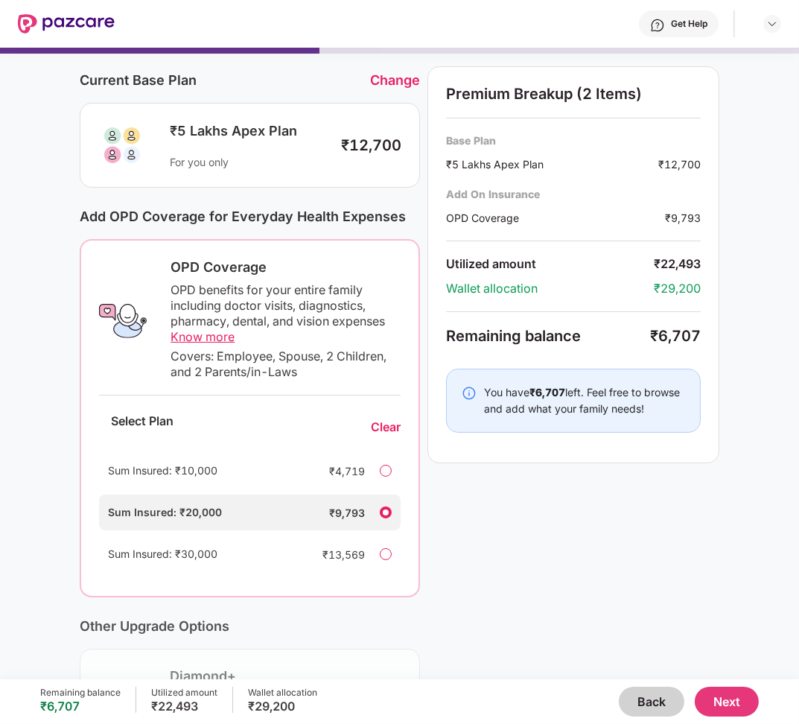
click at [646, 697] on button "Back" at bounding box center [652, 702] width 66 height 30
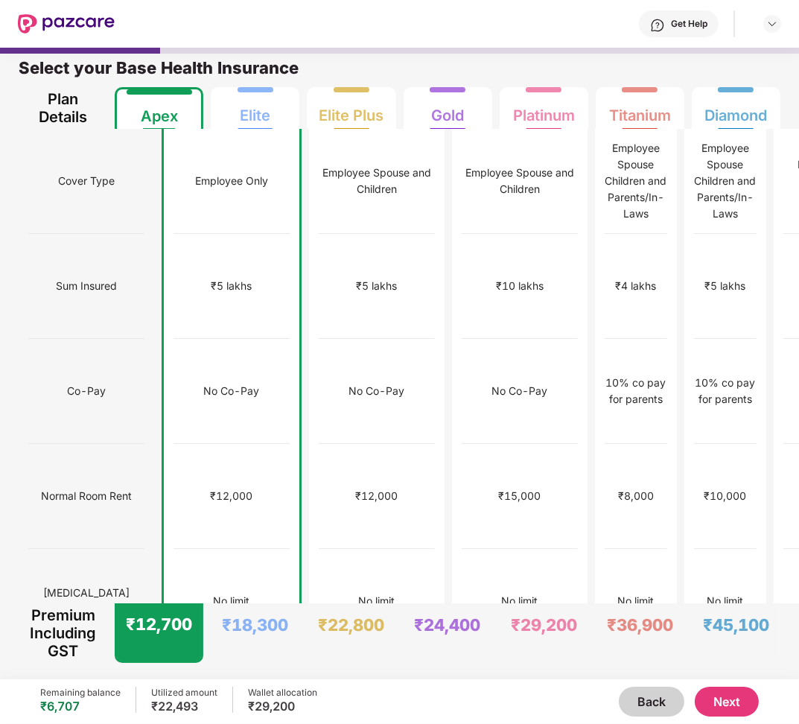
click at [746, 698] on button "Next" at bounding box center [727, 702] width 64 height 30
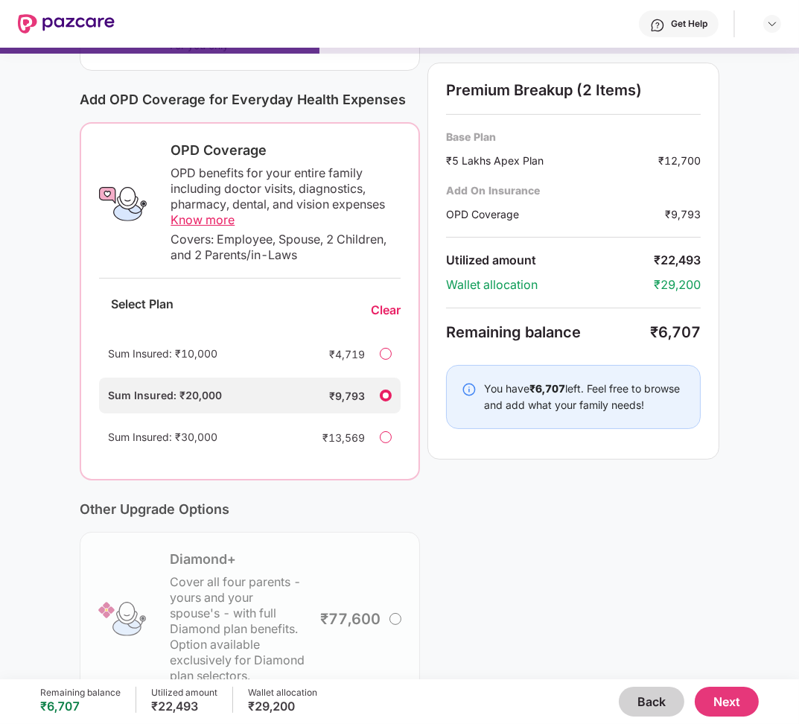
scroll to position [98, 0]
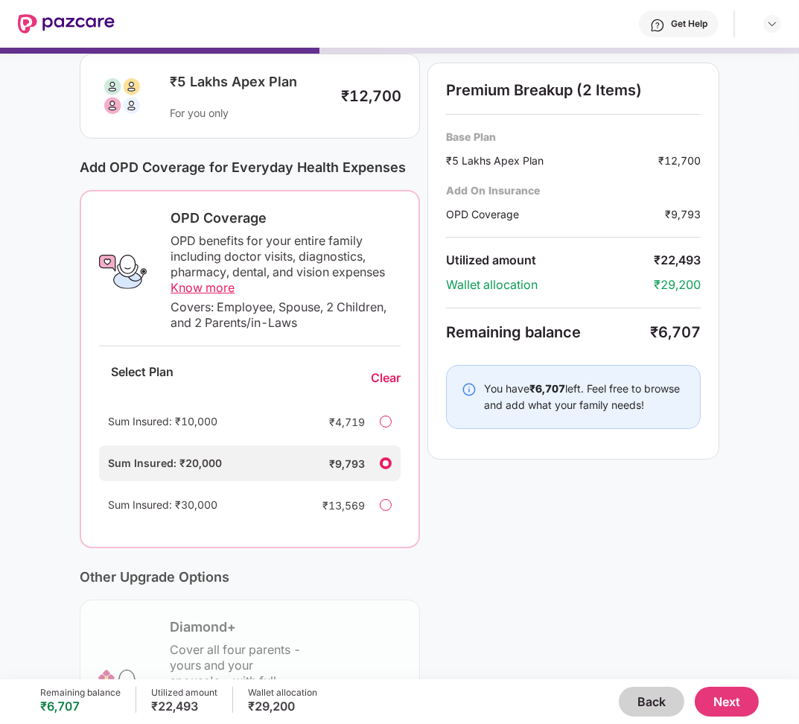
click at [735, 694] on button "Next" at bounding box center [727, 702] width 64 height 30
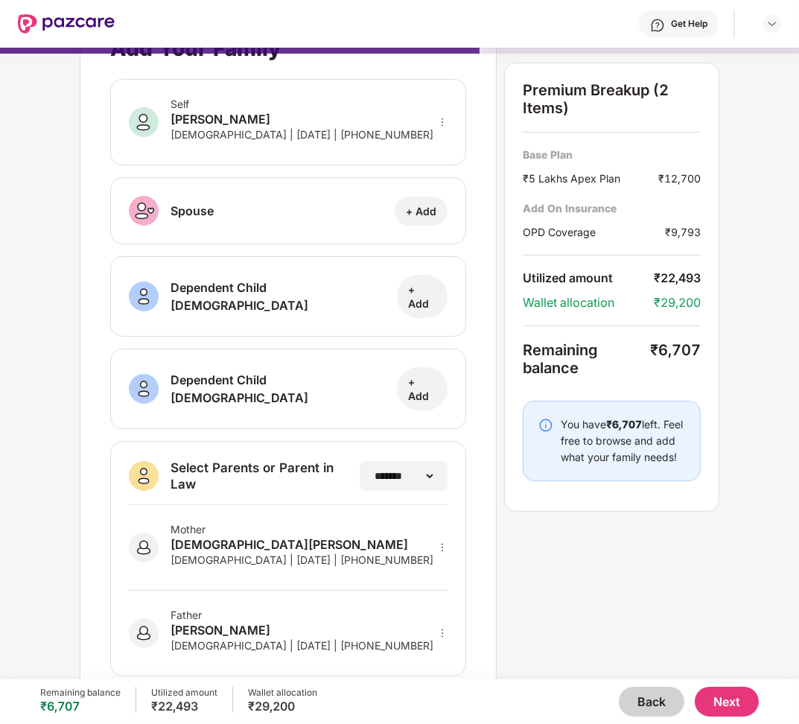
scroll to position [45, 0]
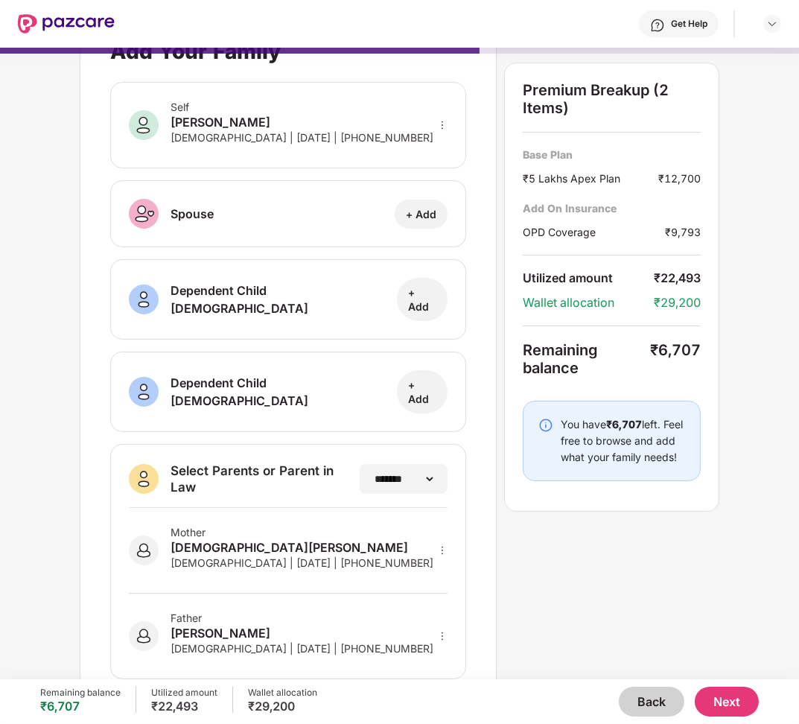
click at [719, 696] on button "Next" at bounding box center [727, 702] width 64 height 30
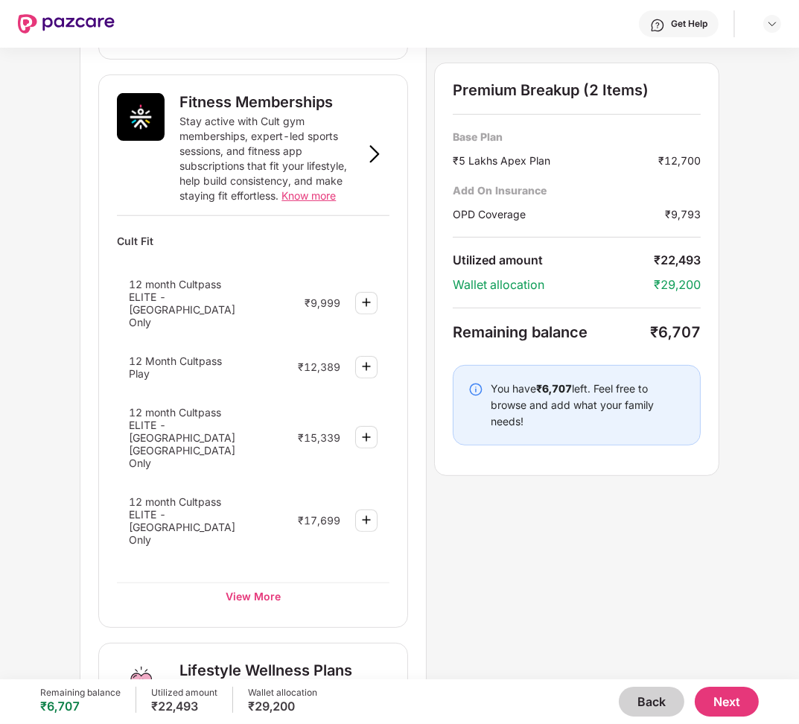
scroll to position [933, 0]
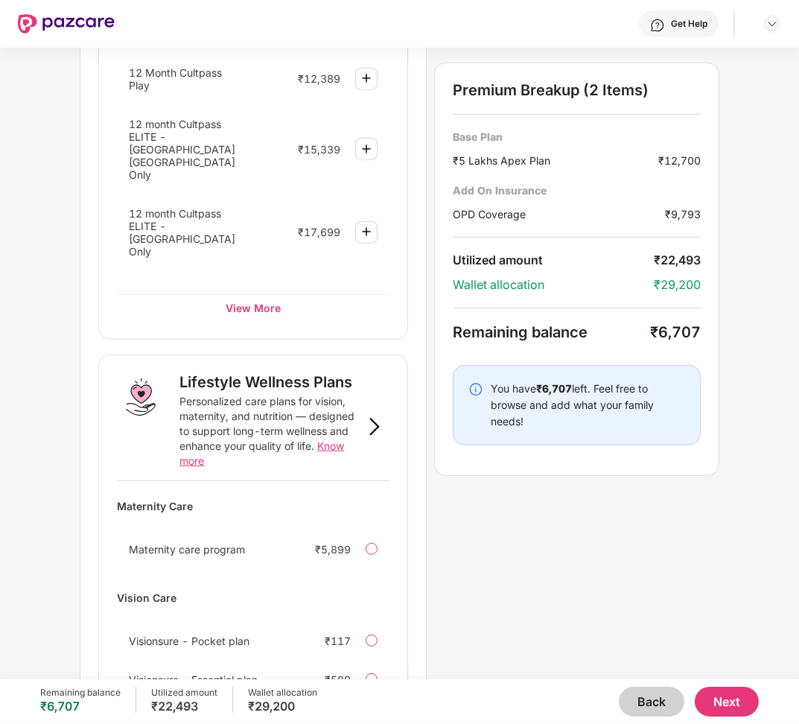
click at [708, 699] on button "Next" at bounding box center [727, 702] width 64 height 30
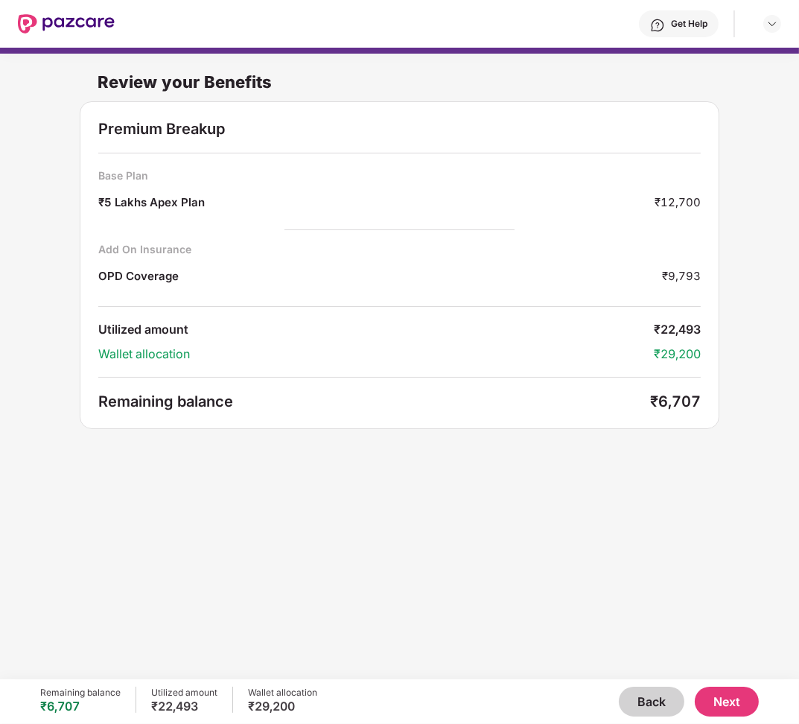
click at [653, 715] on button "Back" at bounding box center [652, 702] width 66 height 30
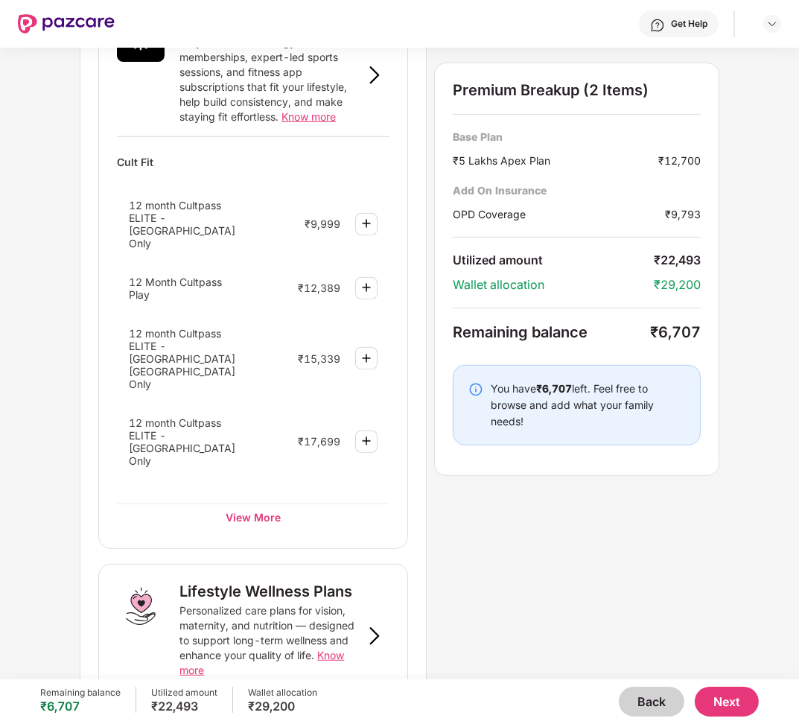
scroll to position [743, 0]
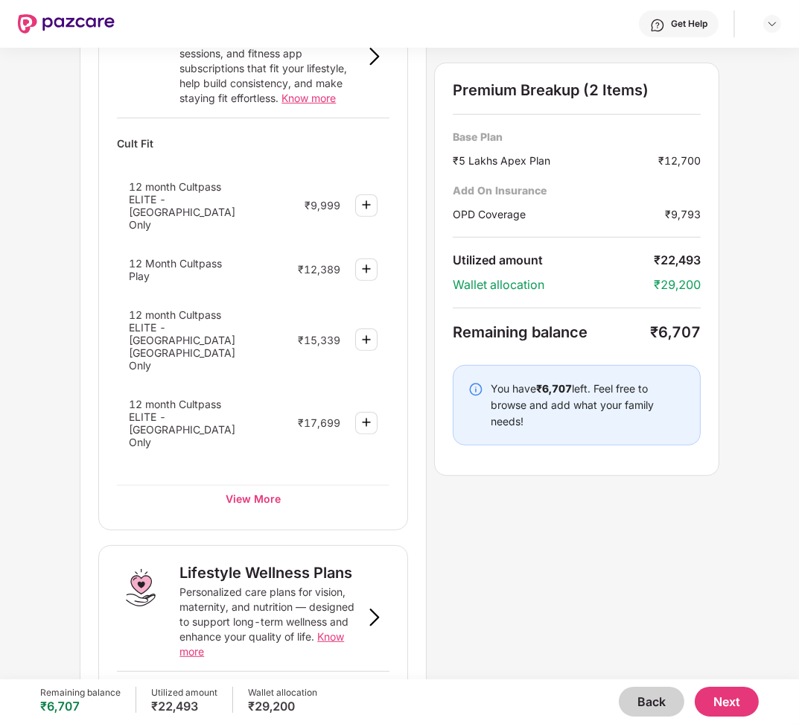
drag, startPoint x: 347, startPoint y: 325, endPoint x: 368, endPoint y: 148, distance: 178.5
click at [368, 196] on img at bounding box center [367, 205] width 18 height 18
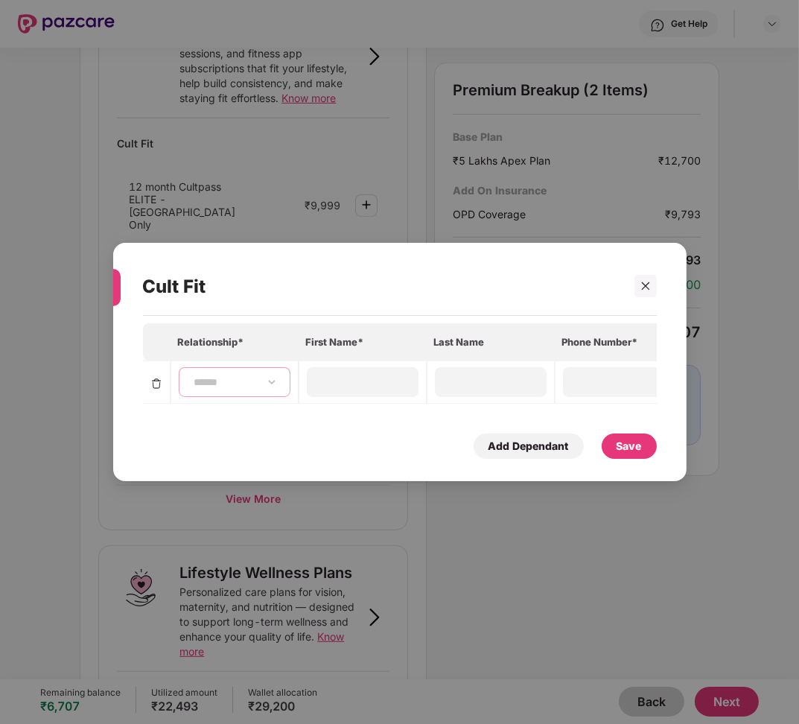
click at [273, 384] on select "**********" at bounding box center [234, 382] width 86 height 12
select select "****"
type input "*****"
type input "**********"
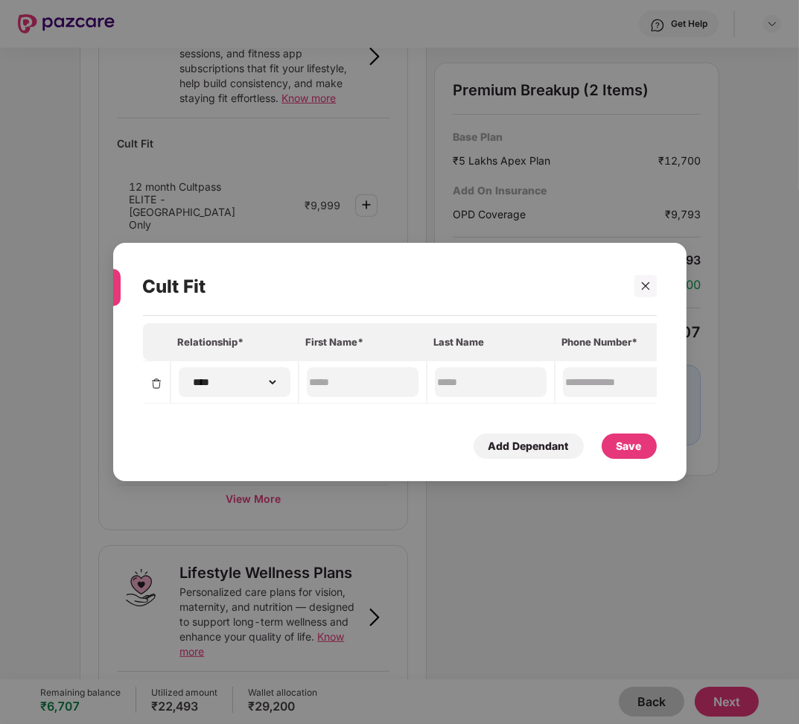
click at [614, 444] on div "Save" at bounding box center [629, 445] width 55 height 25
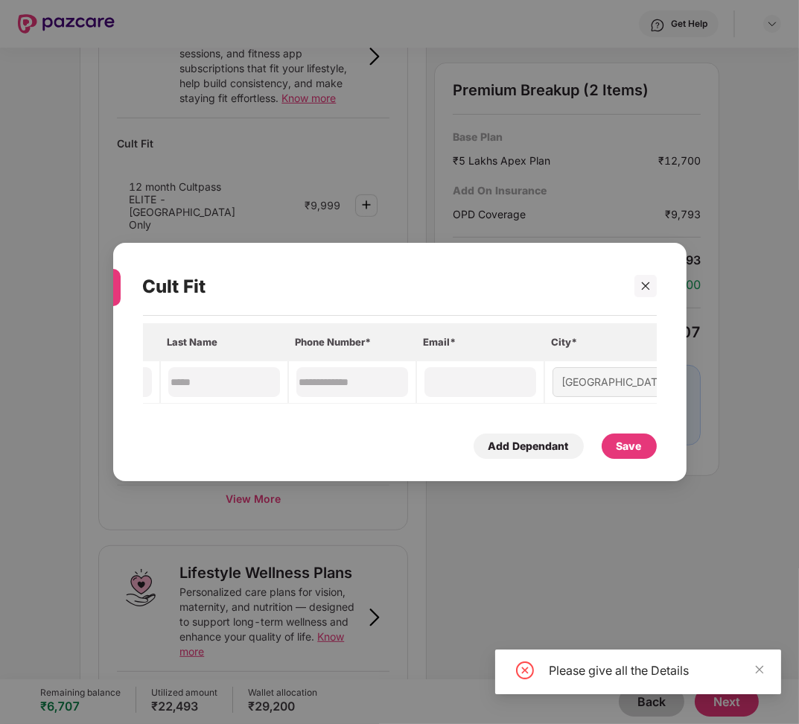
scroll to position [0, 278]
click at [477, 388] on input at bounding box center [469, 383] width 107 height 16
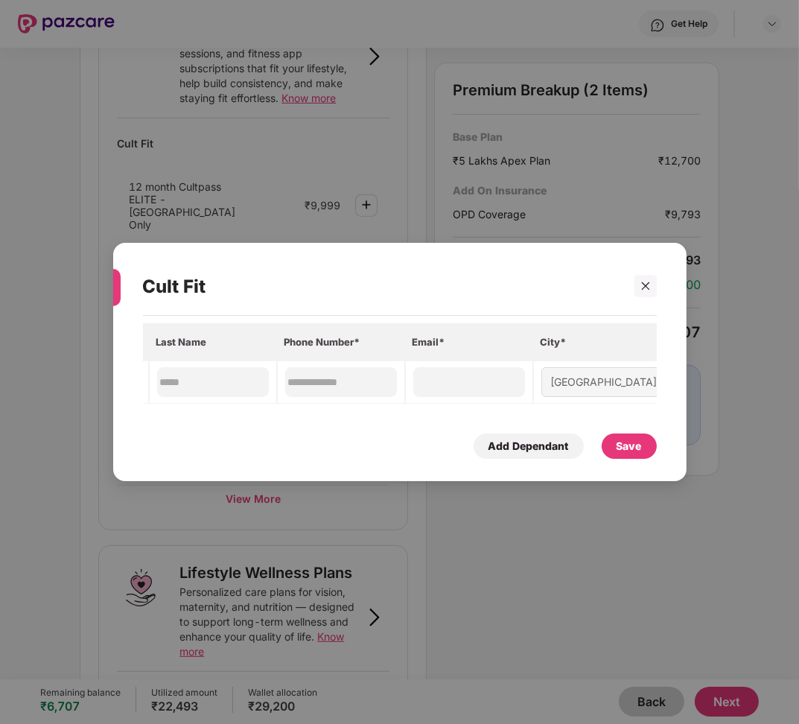
drag, startPoint x: 480, startPoint y: 377, endPoint x: 442, endPoint y: 398, distance: 44.0
click at [453, 396] on div at bounding box center [469, 382] width 112 height 30
click at [463, 380] on input at bounding box center [469, 383] width 107 height 16
paste input "**********"
type input "**********"
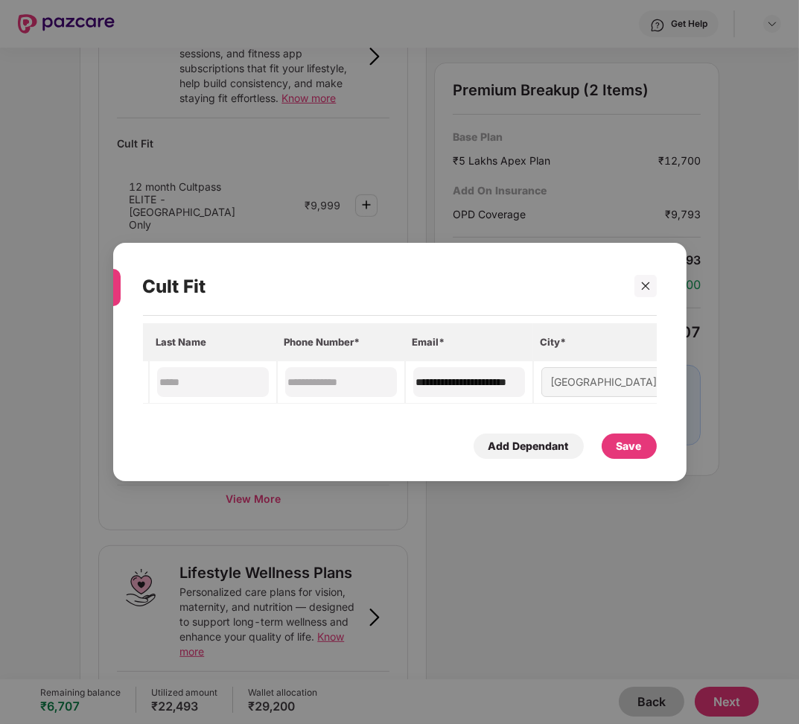
click at [649, 452] on div "Save" at bounding box center [629, 445] width 55 height 25
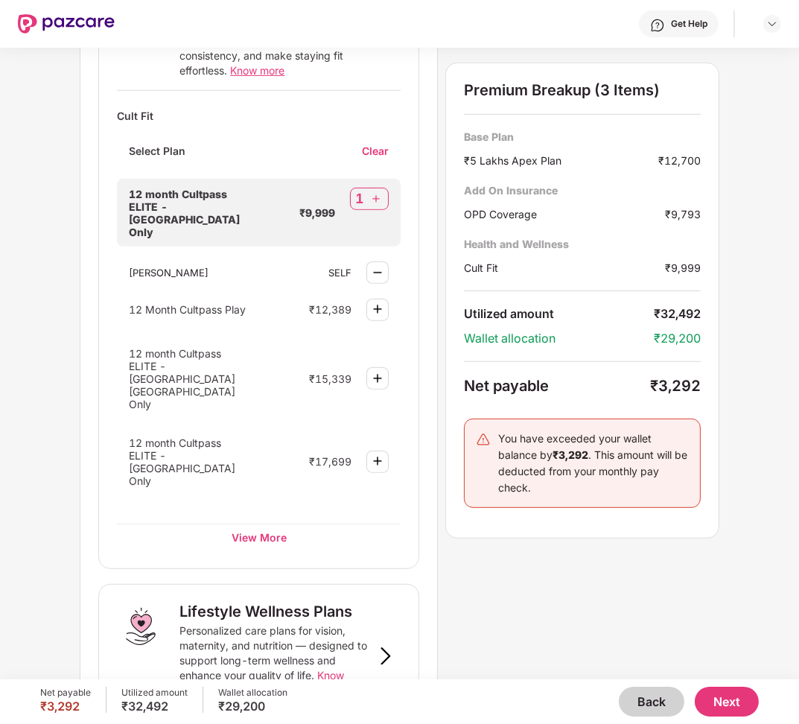
click at [743, 694] on button "Next" at bounding box center [727, 702] width 64 height 30
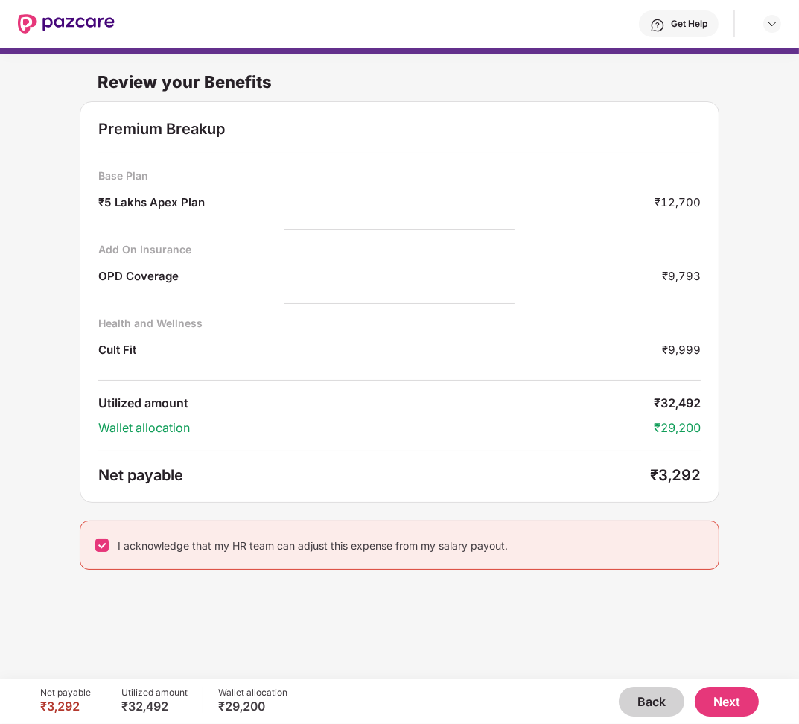
click at [715, 703] on button "Next" at bounding box center [727, 702] width 64 height 30
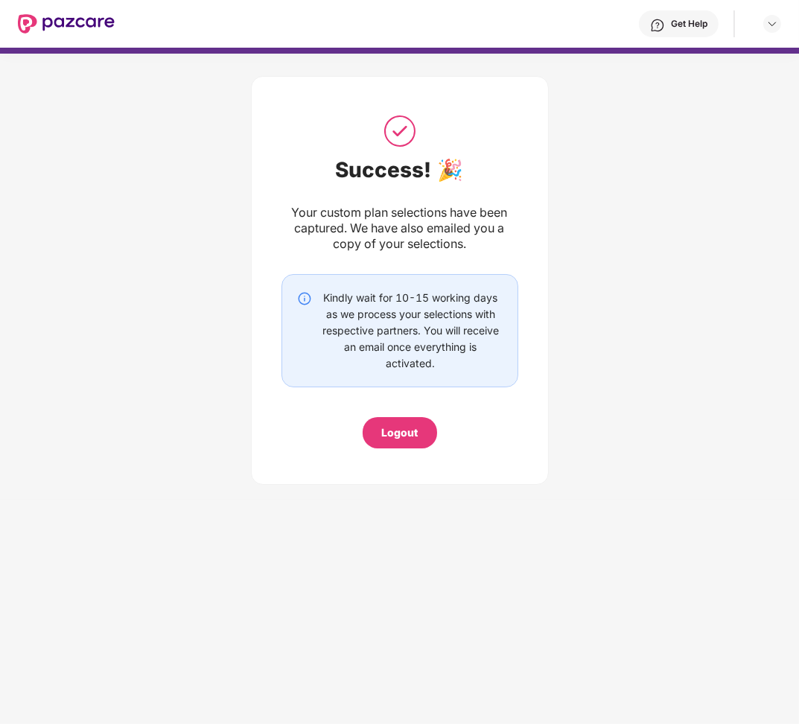
click at [416, 436] on div "Logout" at bounding box center [399, 433] width 36 height 16
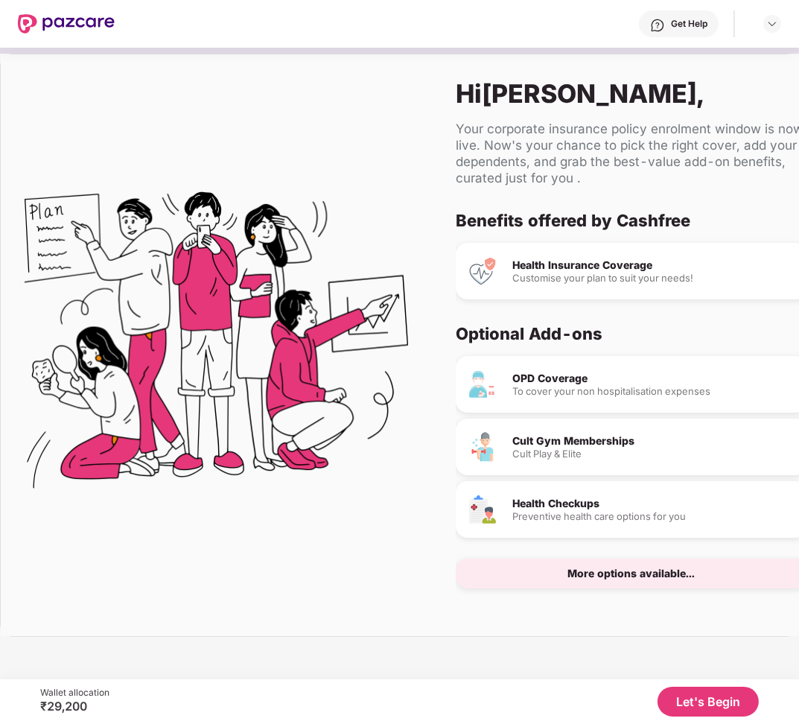
click at [697, 708] on button "Let's Begin" at bounding box center [708, 702] width 101 height 30
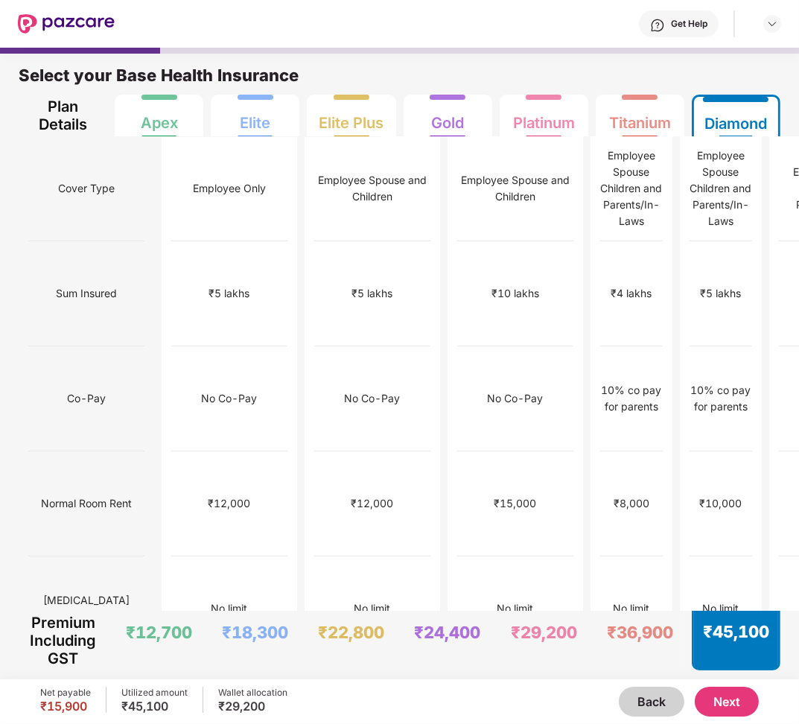
click at [725, 702] on button "Next" at bounding box center [727, 702] width 64 height 30
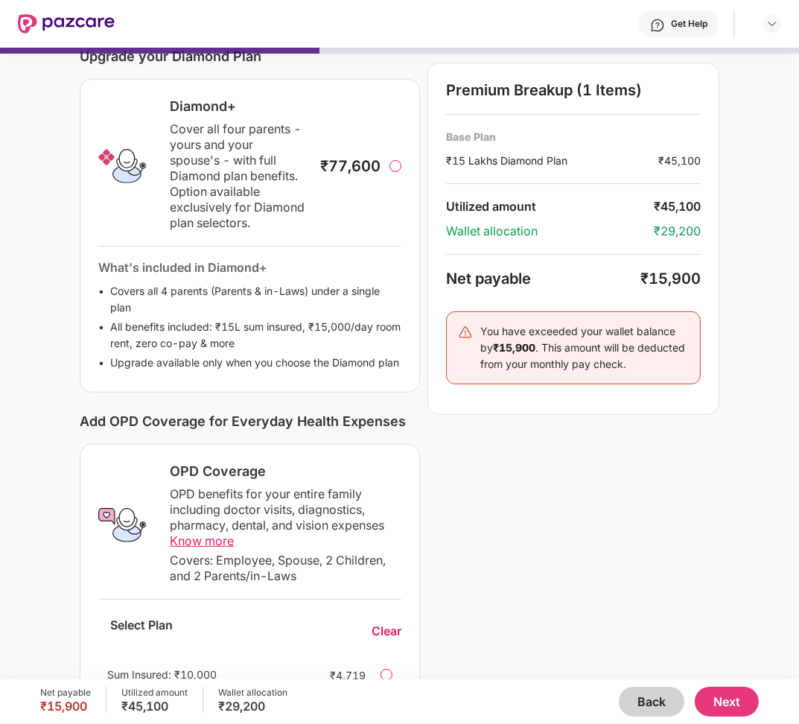
scroll to position [376, 0]
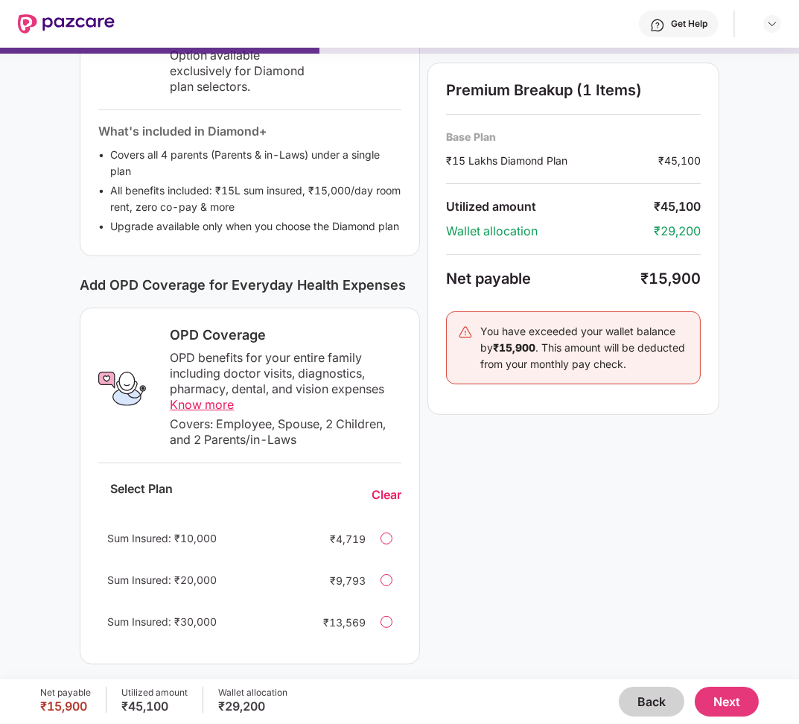
click at [720, 701] on button "Next" at bounding box center [727, 702] width 64 height 30
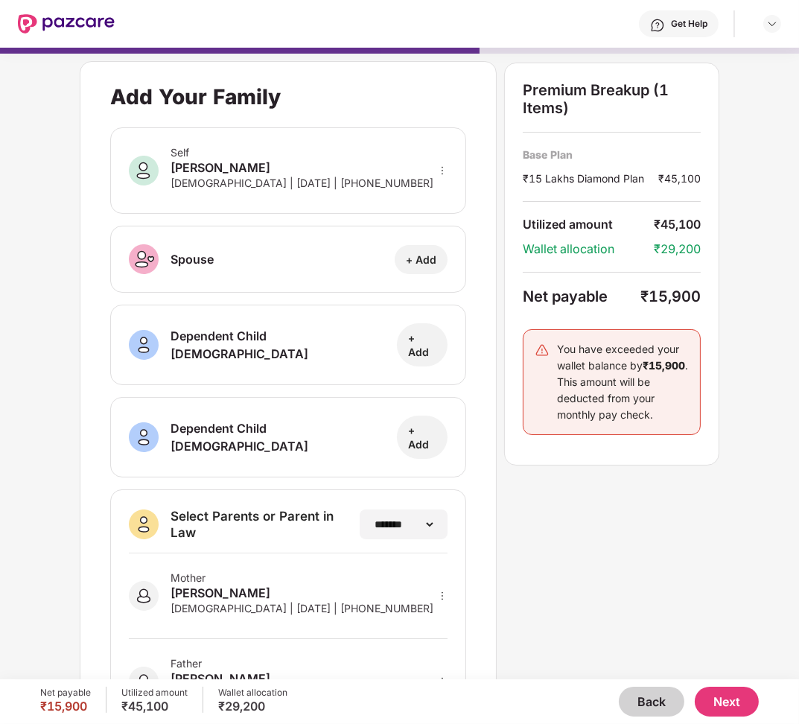
scroll to position [48, 0]
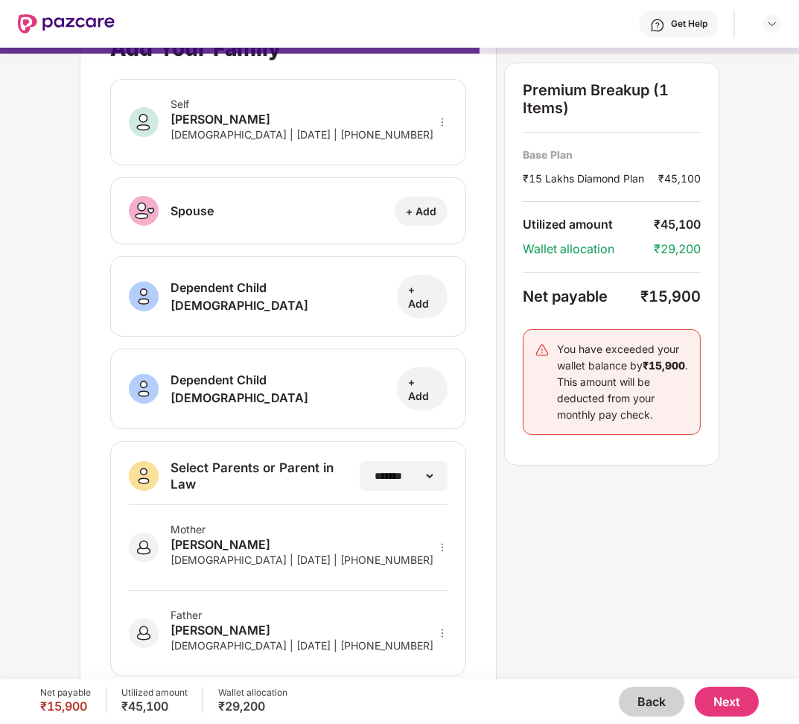
click at [442, 628] on icon "more" at bounding box center [442, 633] width 10 height 10
click at [424, 649] on img at bounding box center [423, 655] width 12 height 12
select select "****"
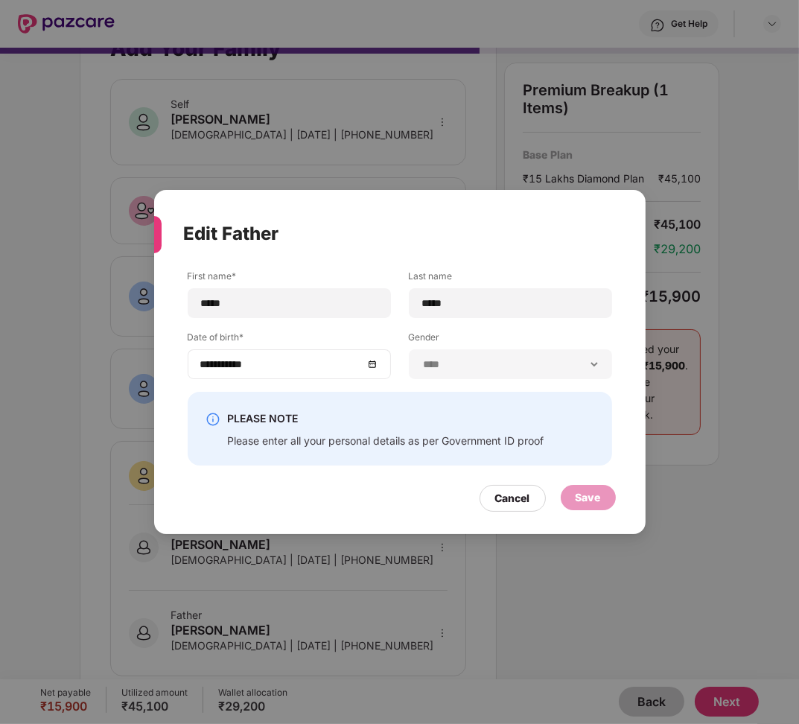
drag, startPoint x: 394, startPoint y: 448, endPoint x: 329, endPoint y: 364, distance: 106.2
click at [329, 364] on input "**********" at bounding box center [281, 364] width 163 height 16
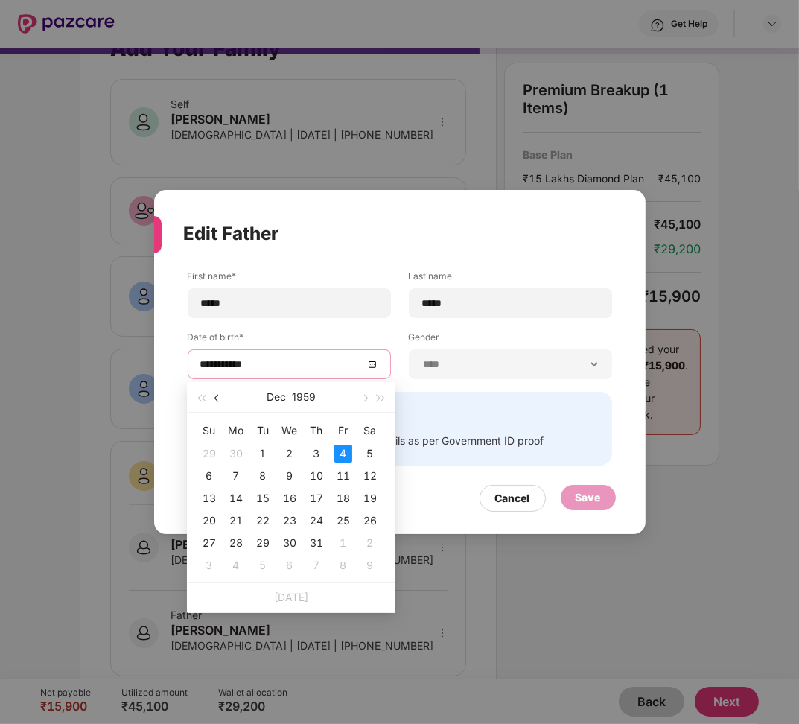
click at [215, 400] on button "button" at bounding box center [217, 397] width 16 height 30
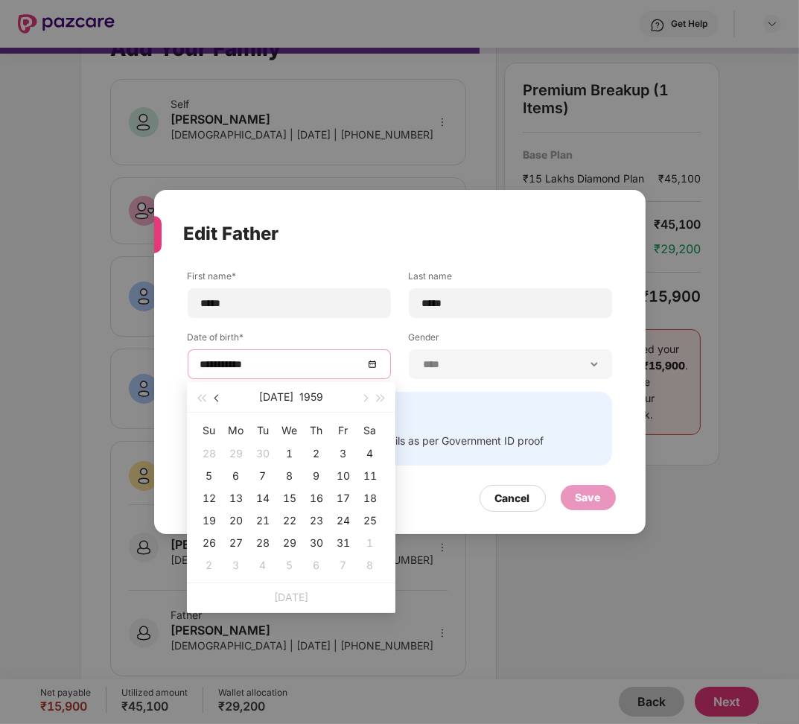
click at [215, 400] on button "button" at bounding box center [217, 397] width 16 height 30
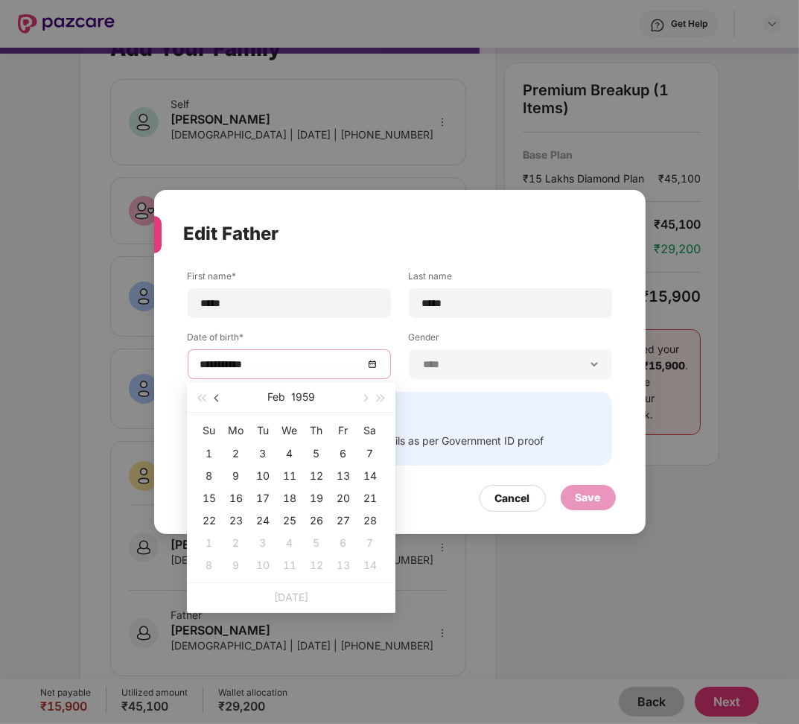
click at [215, 399] on button "button" at bounding box center [217, 397] width 16 height 30
type input "**********"
click at [215, 476] on div "4" at bounding box center [209, 476] width 18 height 18
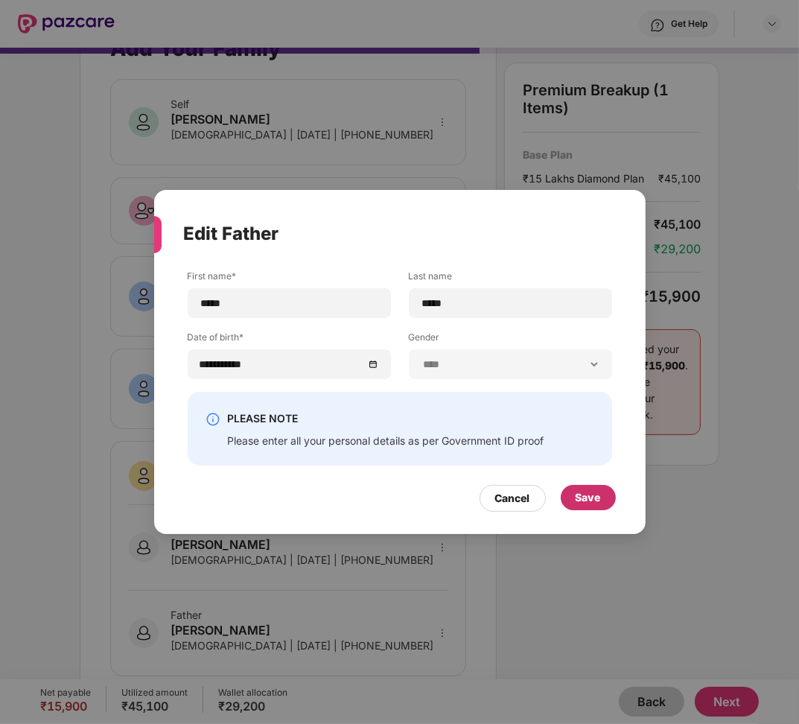
click at [578, 491] on div "Save" at bounding box center [588, 497] width 25 height 16
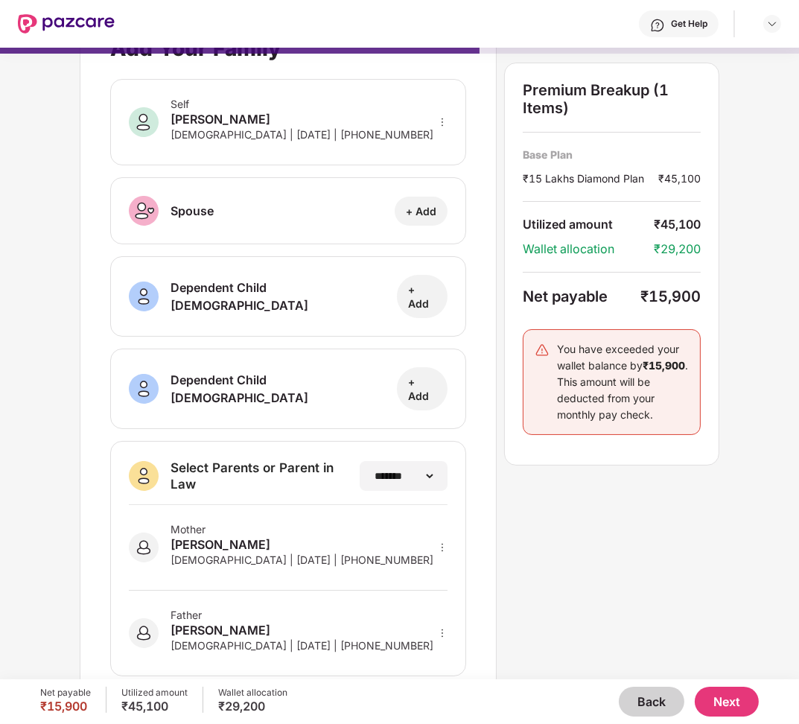
click at [444, 542] on icon "more" at bounding box center [442, 547] width 10 height 10
click at [426, 563] on img at bounding box center [423, 569] width 12 height 12
select select "******"
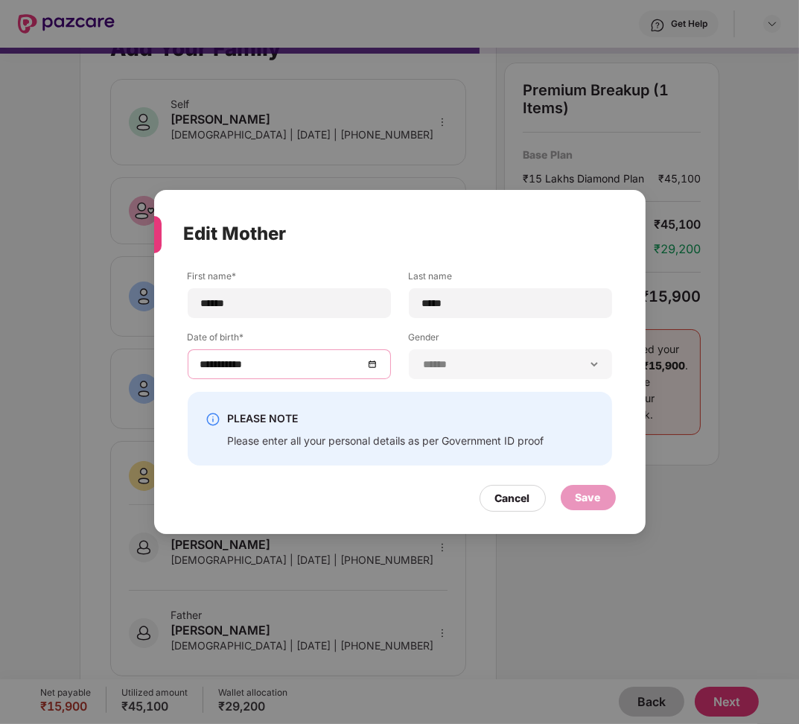
drag, startPoint x: 426, startPoint y: 536, endPoint x: 320, endPoint y: 365, distance: 201.1
click at [320, 365] on input "**********" at bounding box center [281, 364] width 163 height 16
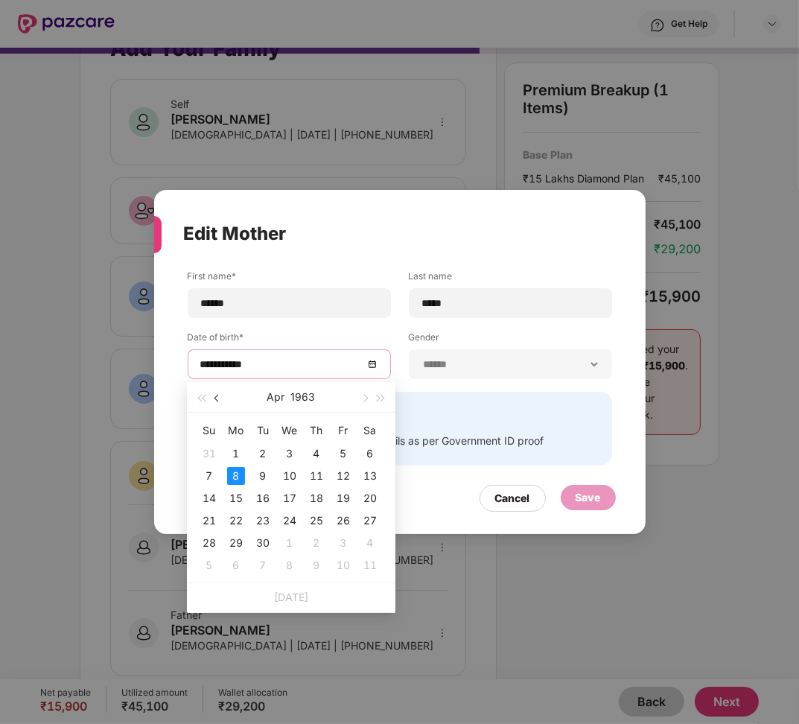
click at [219, 398] on span "button" at bounding box center [218, 398] width 7 height 7
click at [203, 397] on span "button" at bounding box center [200, 398] width 7 height 7
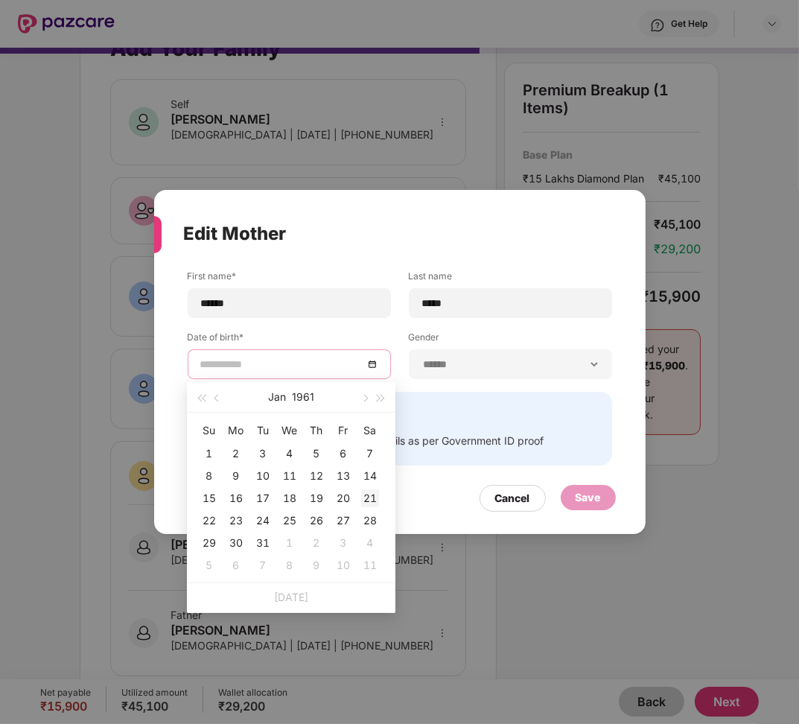
type input "**********"
click at [366, 503] on div "21" at bounding box center [370, 498] width 18 height 18
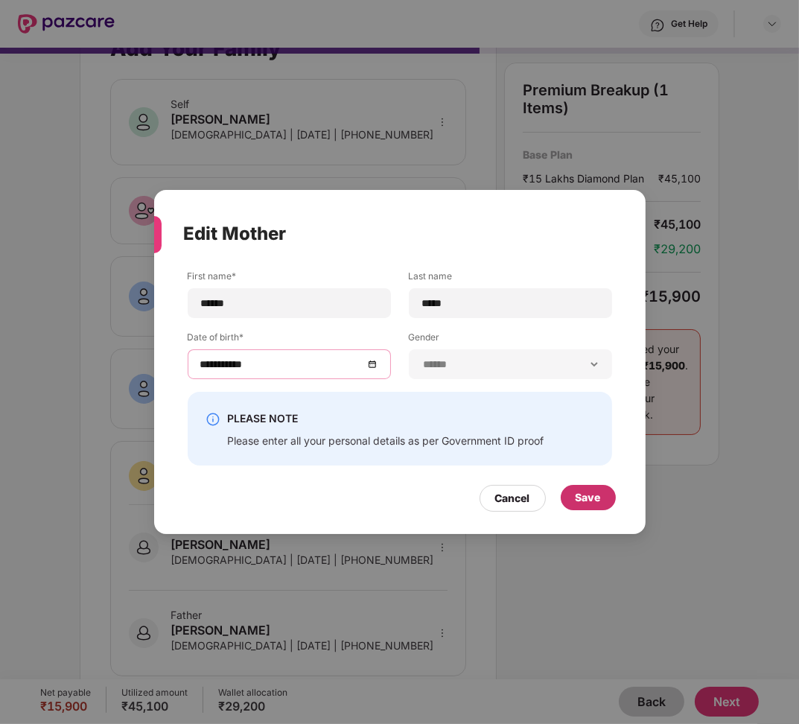
click at [601, 503] on div "Save" at bounding box center [588, 497] width 55 height 25
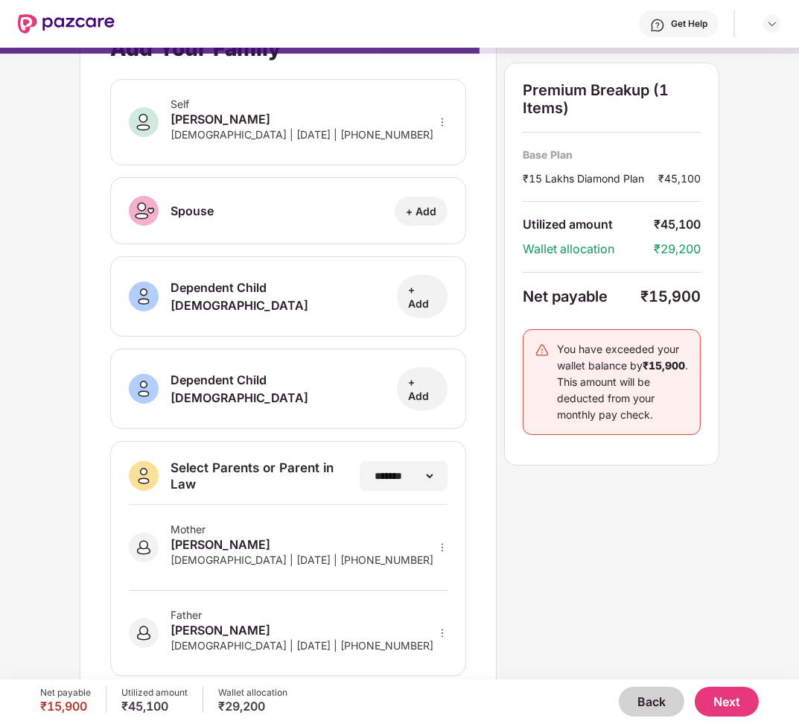
scroll to position [0, 0]
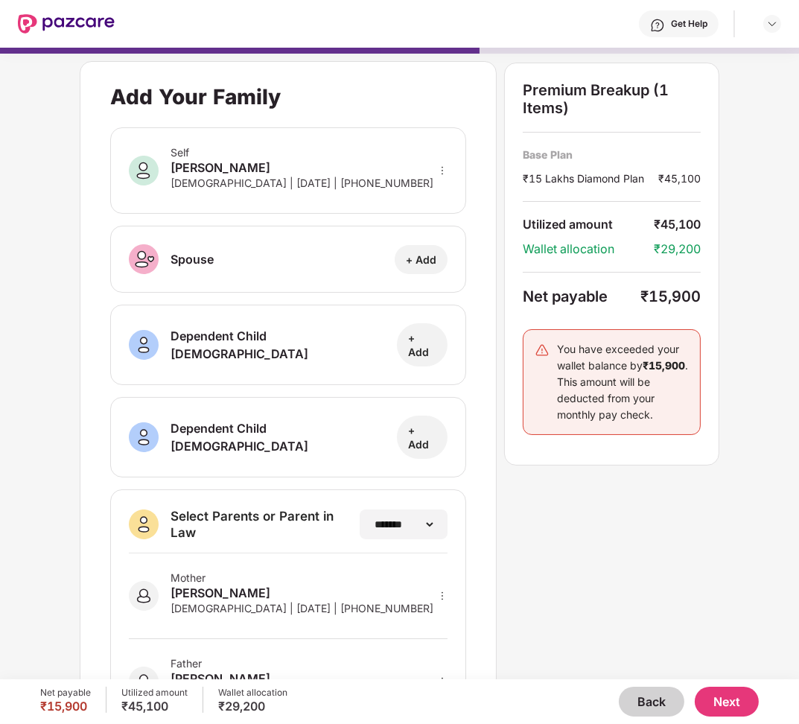
click at [728, 696] on button "Next" at bounding box center [727, 702] width 64 height 30
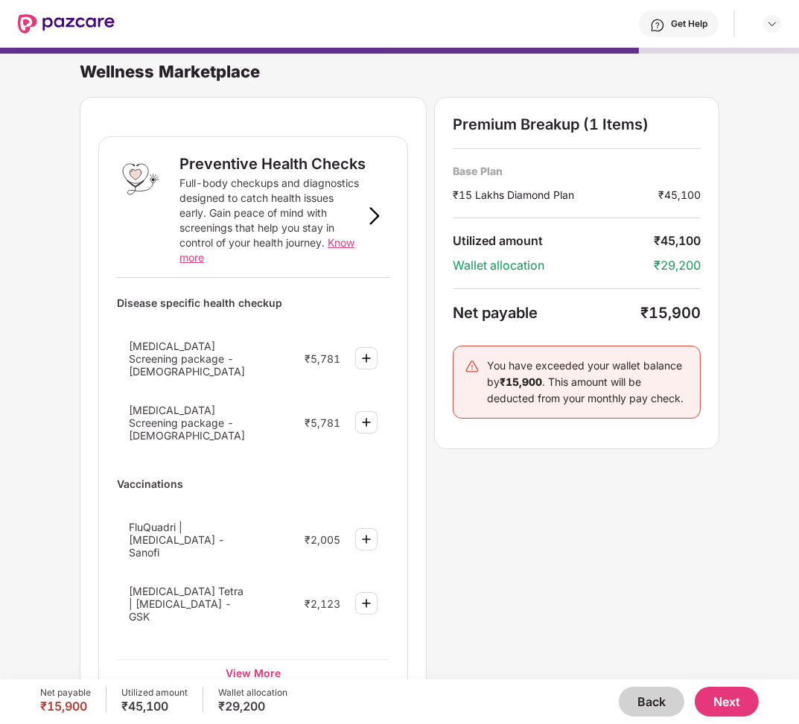
click at [657, 691] on button "Back" at bounding box center [652, 702] width 66 height 30
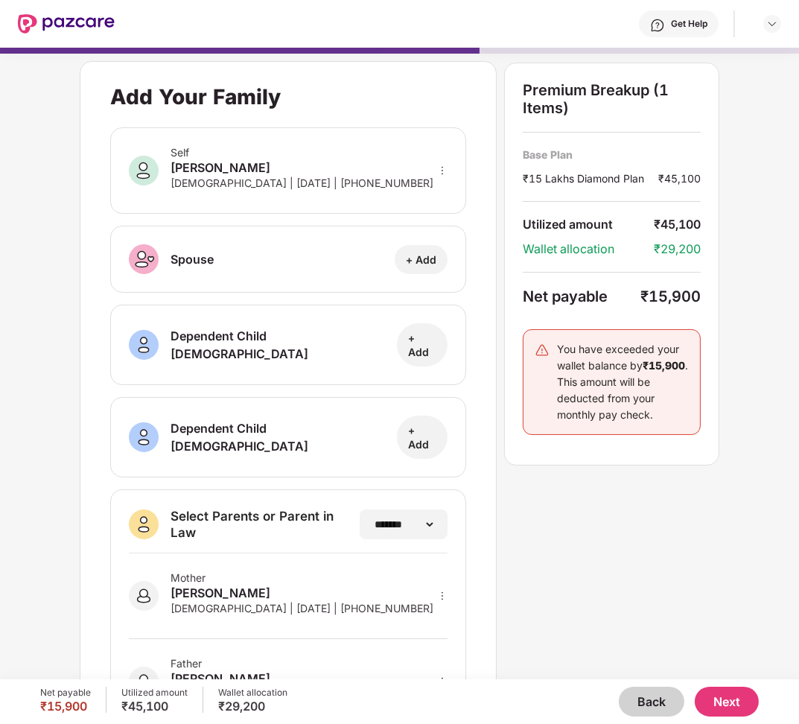
scroll to position [48, 0]
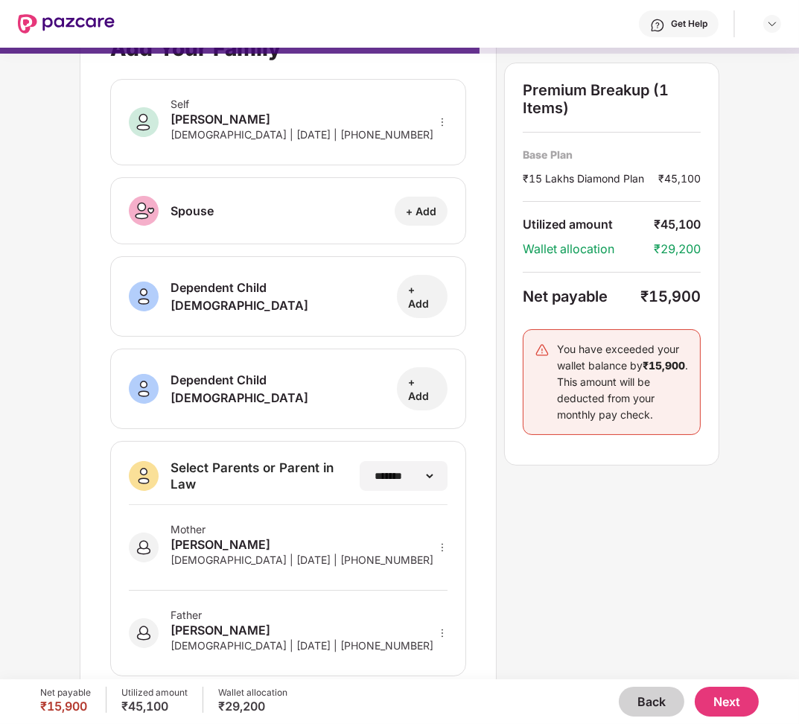
drag, startPoint x: 300, startPoint y: 408, endPoint x: 662, endPoint y: 620, distance: 419.6
click at [728, 696] on button "Next" at bounding box center [727, 702] width 64 height 30
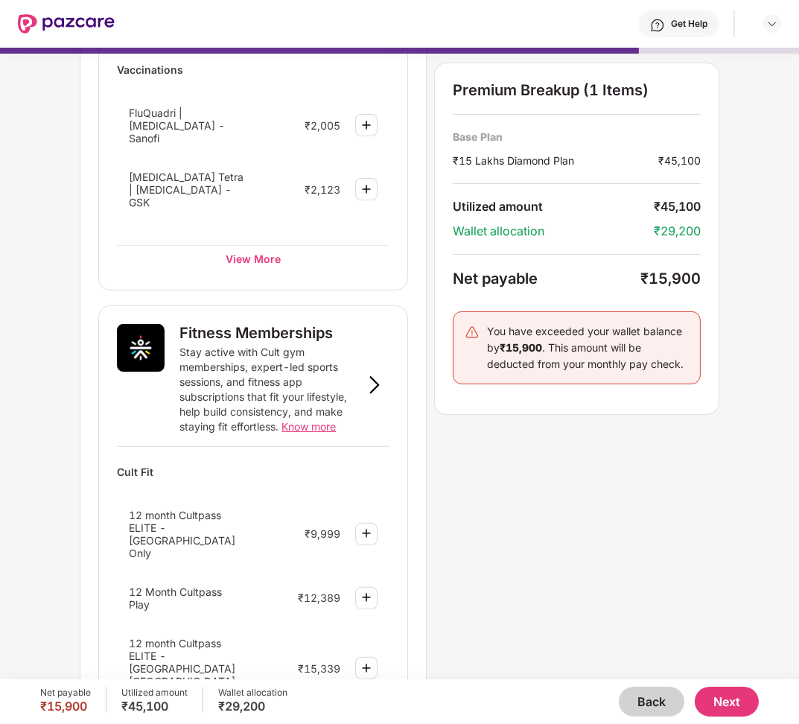
scroll to position [777, 0]
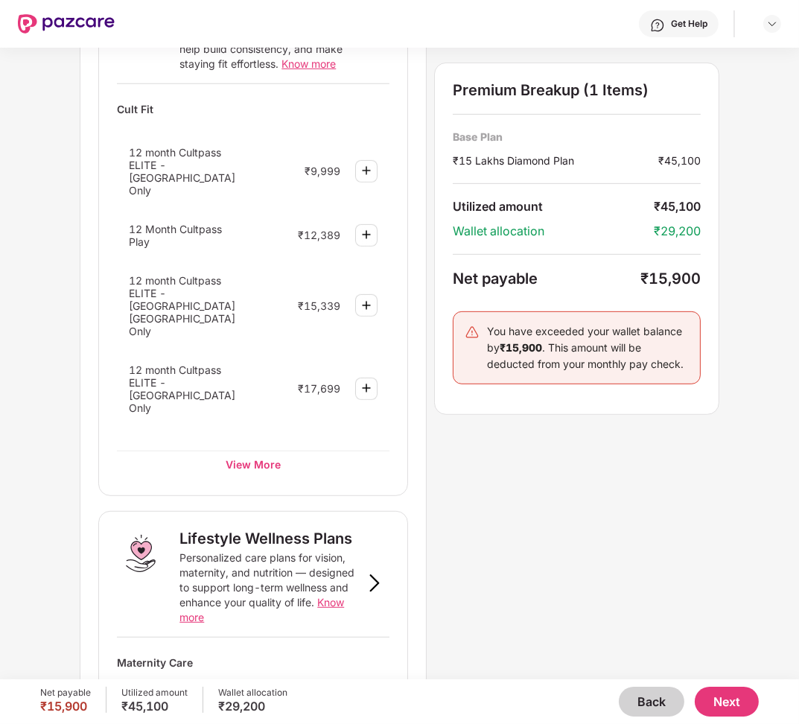
click at [717, 692] on button "Next" at bounding box center [727, 702] width 64 height 30
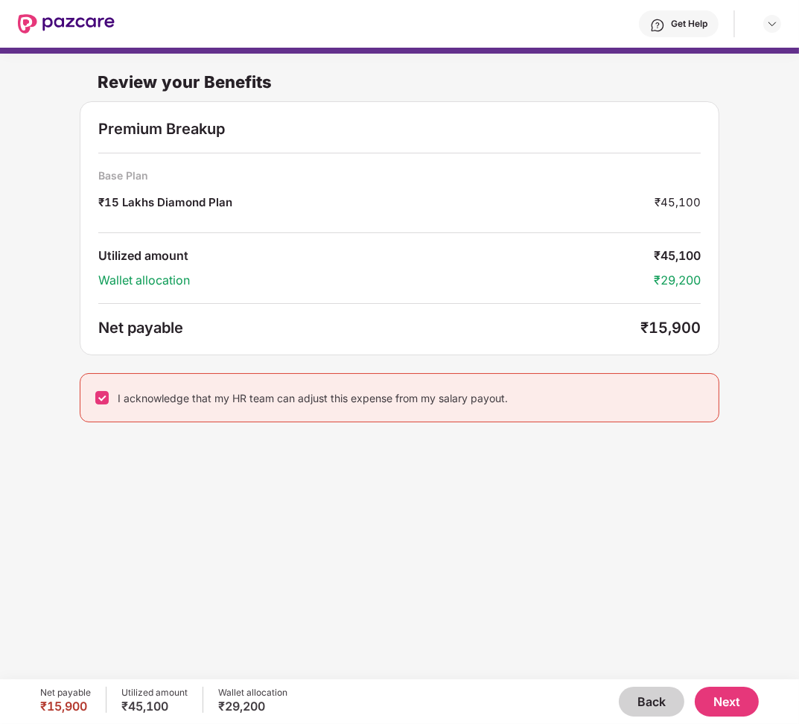
click at [720, 698] on button "Next" at bounding box center [727, 702] width 64 height 30
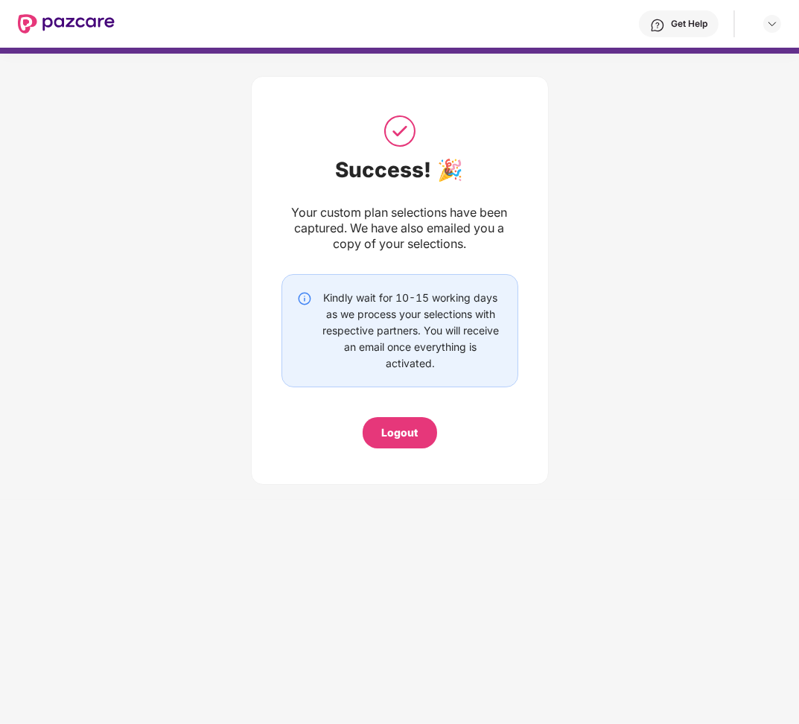
click at [398, 428] on div "Logout" at bounding box center [399, 433] width 36 height 16
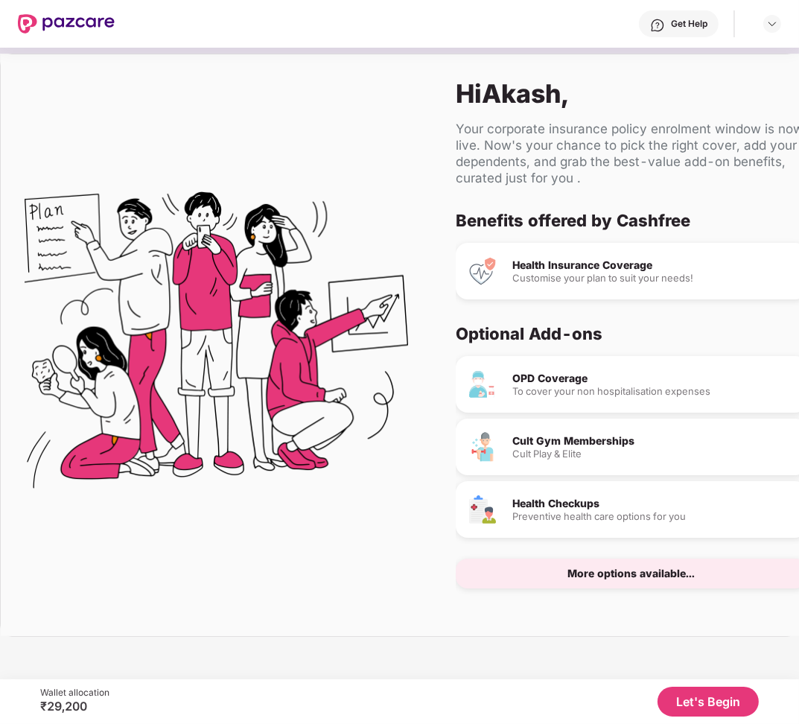
click at [719, 705] on button "Let's Begin" at bounding box center [708, 702] width 101 height 30
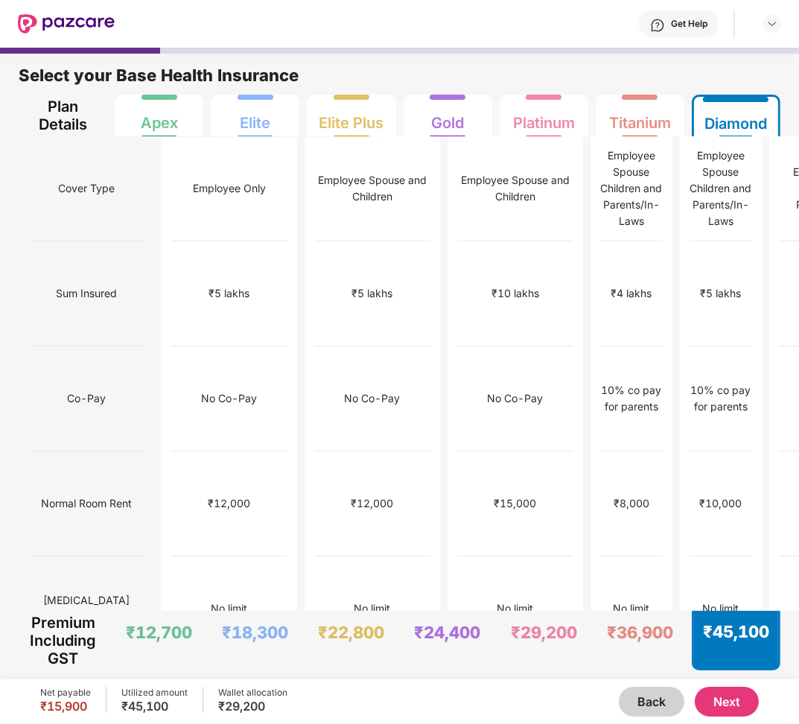
click at [728, 712] on button "Next" at bounding box center [727, 702] width 64 height 30
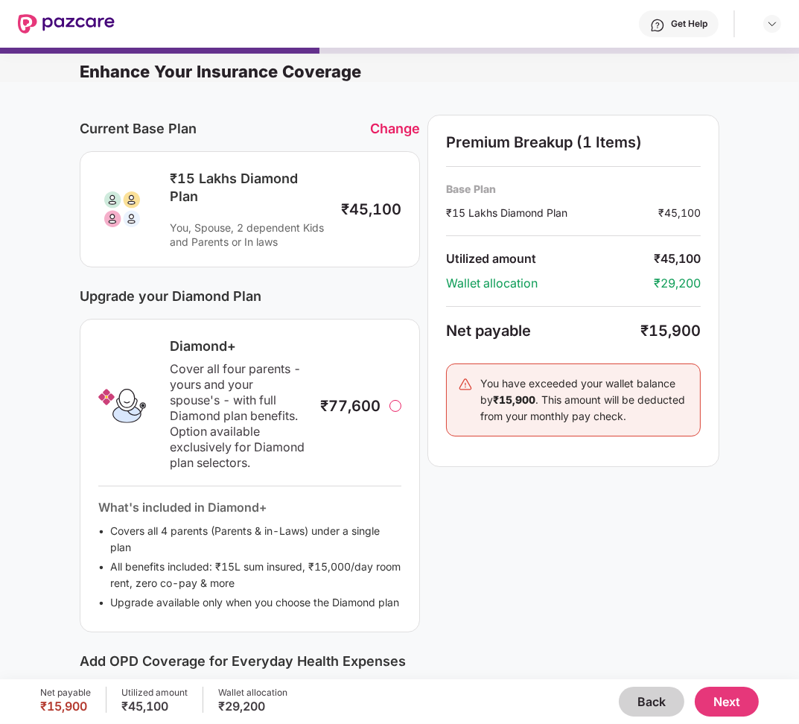
scroll to position [376, 0]
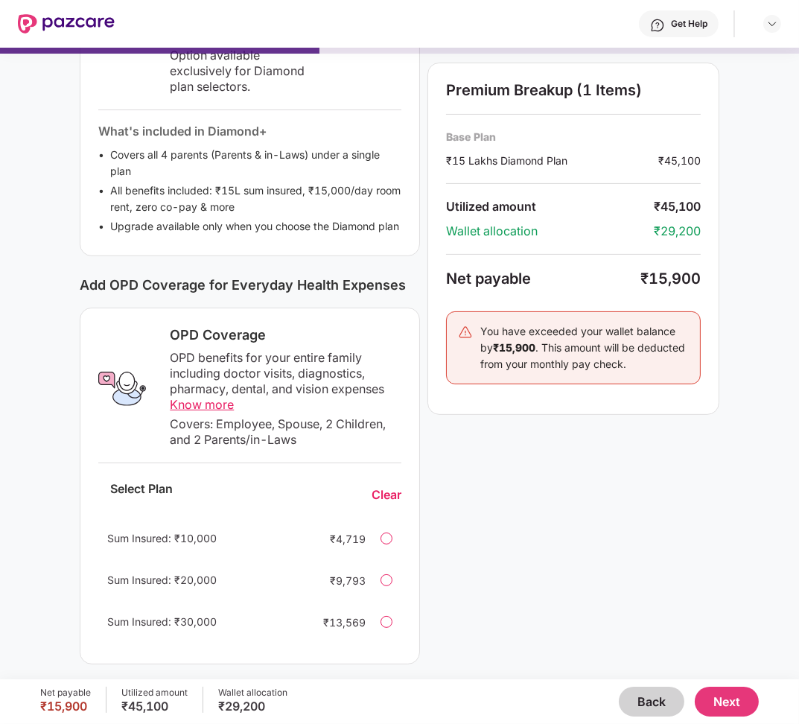
click at [727, 694] on button "Next" at bounding box center [727, 702] width 64 height 30
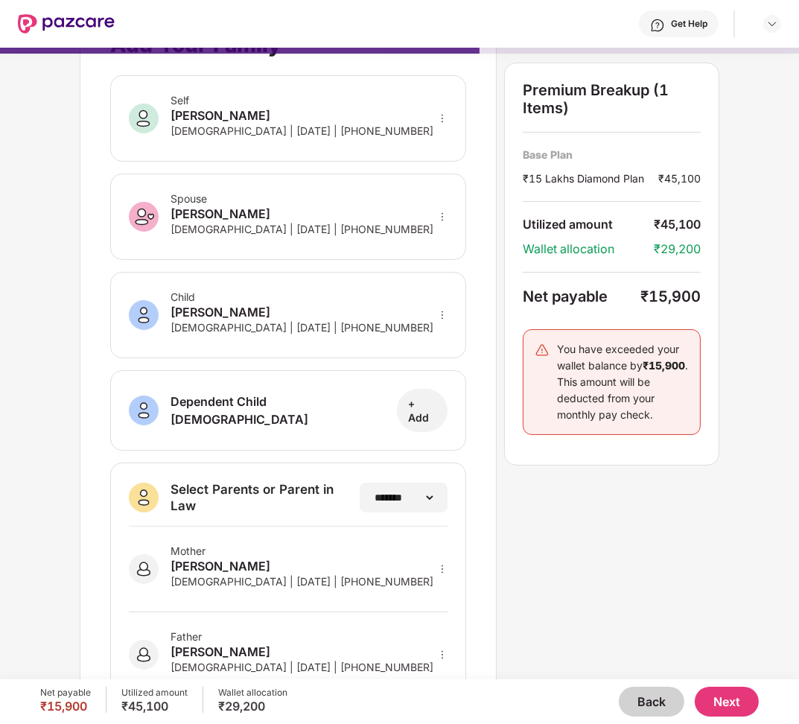
scroll to position [37, 0]
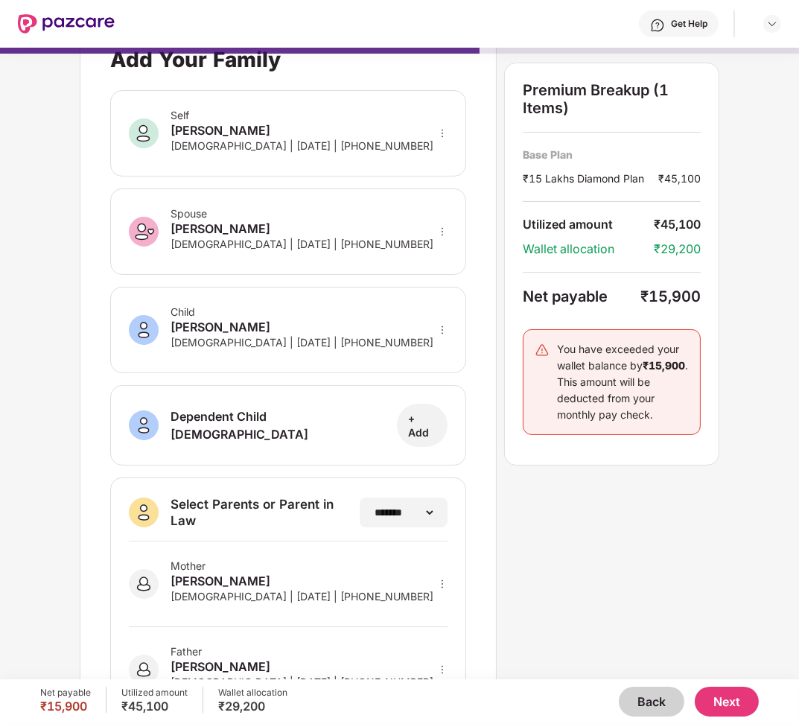
click at [721, 705] on button "Next" at bounding box center [727, 702] width 64 height 30
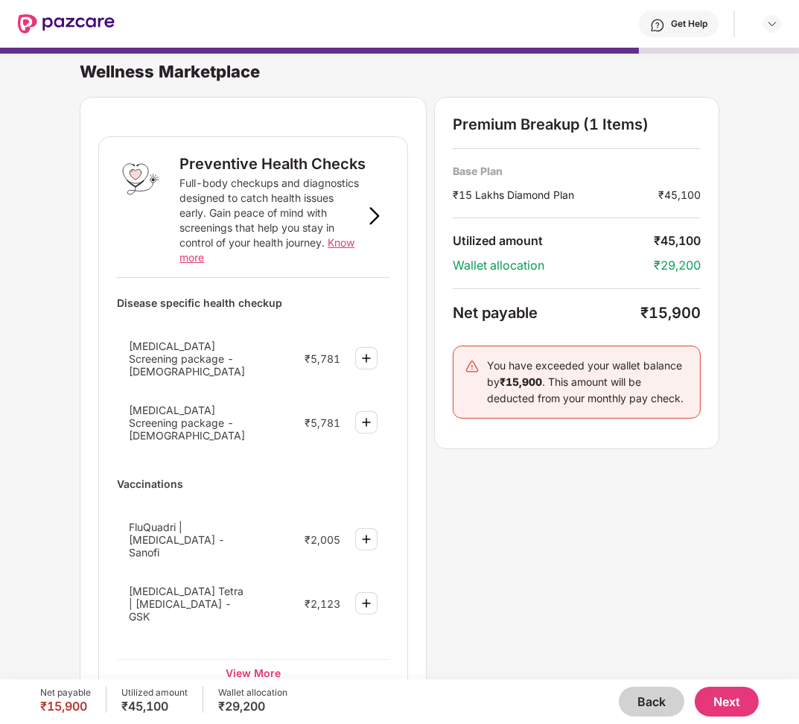
click at [720, 705] on button "Next" at bounding box center [727, 702] width 64 height 30
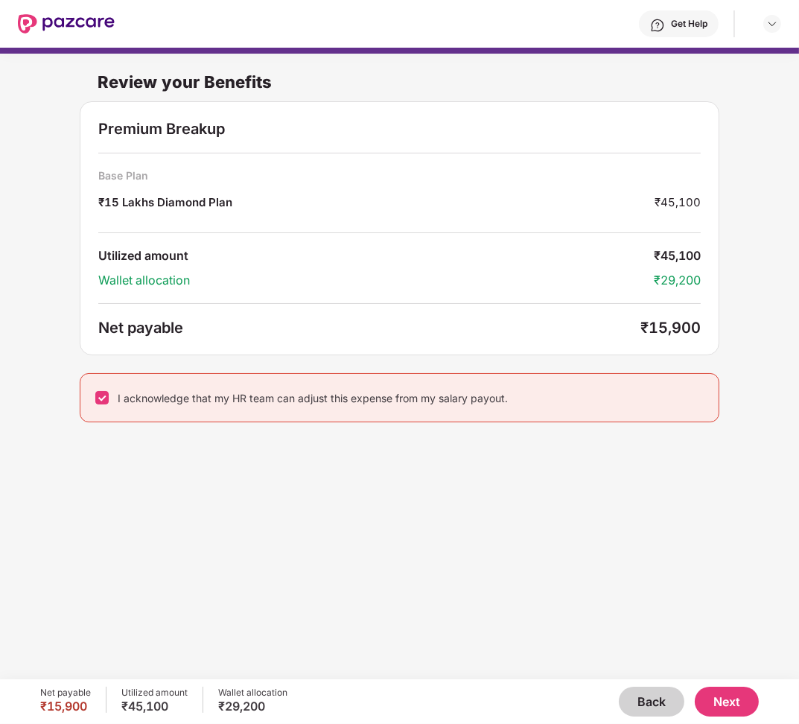
click at [717, 688] on button "Next" at bounding box center [727, 702] width 64 height 30
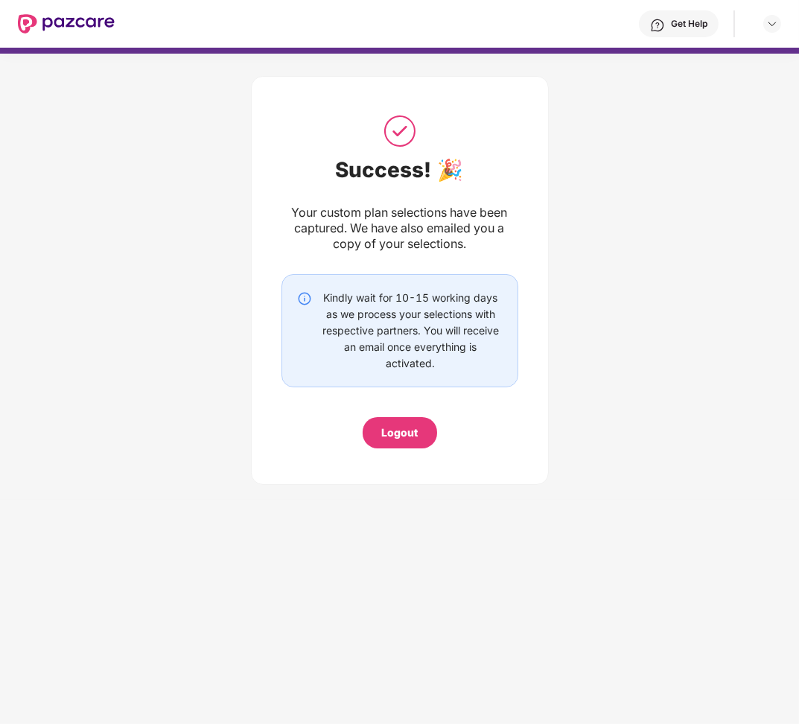
click at [387, 440] on div "Logout" at bounding box center [400, 432] width 74 height 31
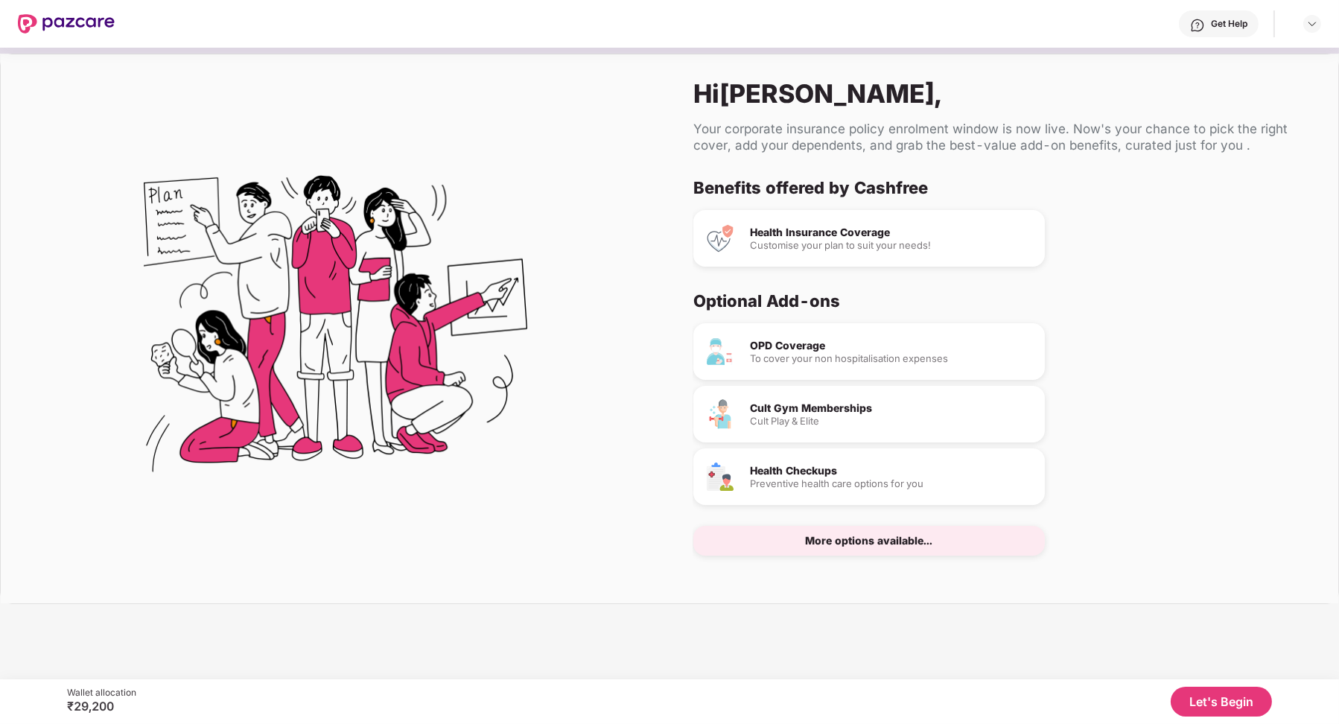
click at [798, 700] on button "Let's Begin" at bounding box center [1221, 702] width 101 height 30
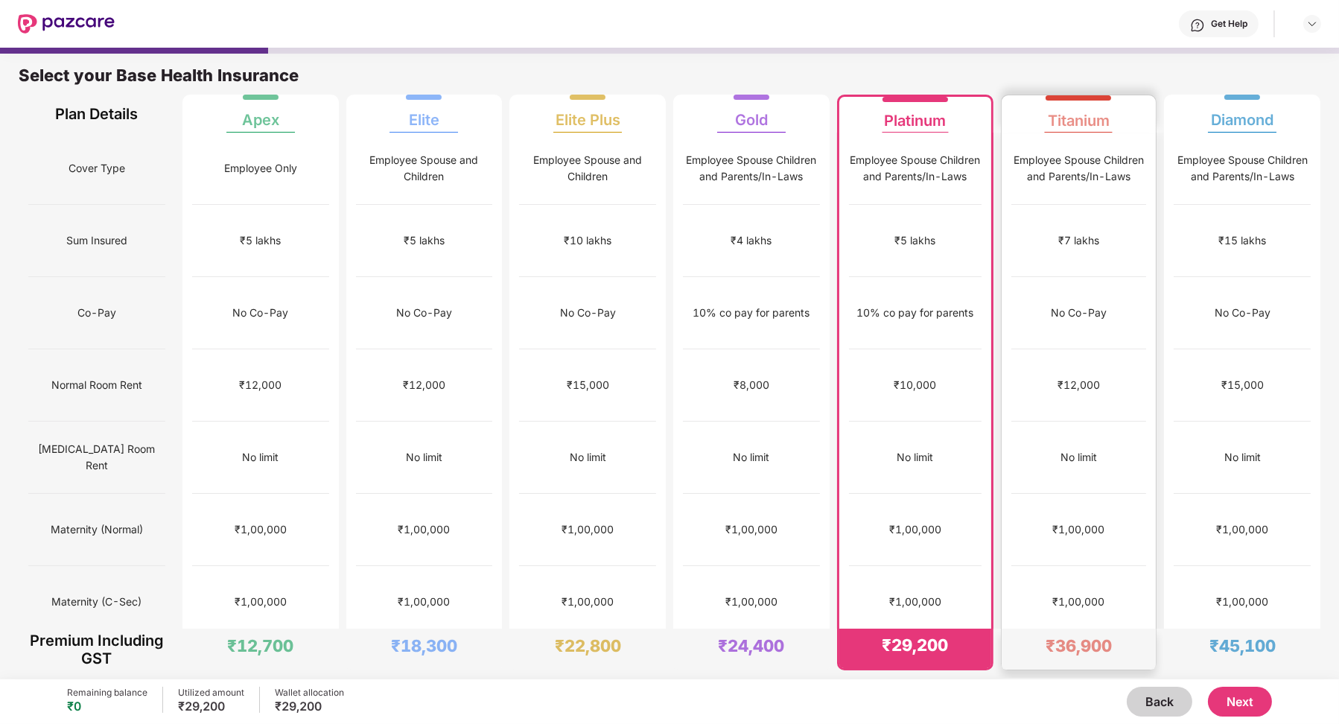
click at [798, 422] on div "No limit" at bounding box center [1079, 458] width 136 height 72
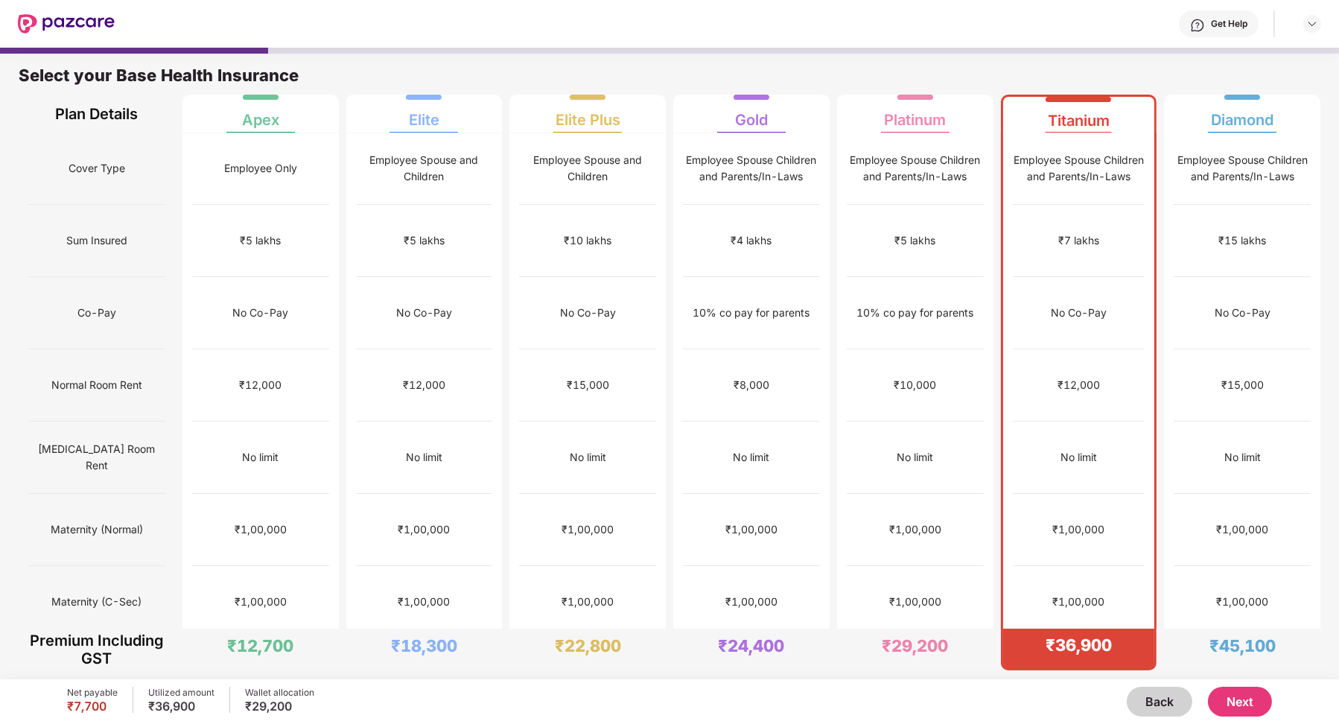
click at [798, 701] on button "Next" at bounding box center [1240, 702] width 64 height 30
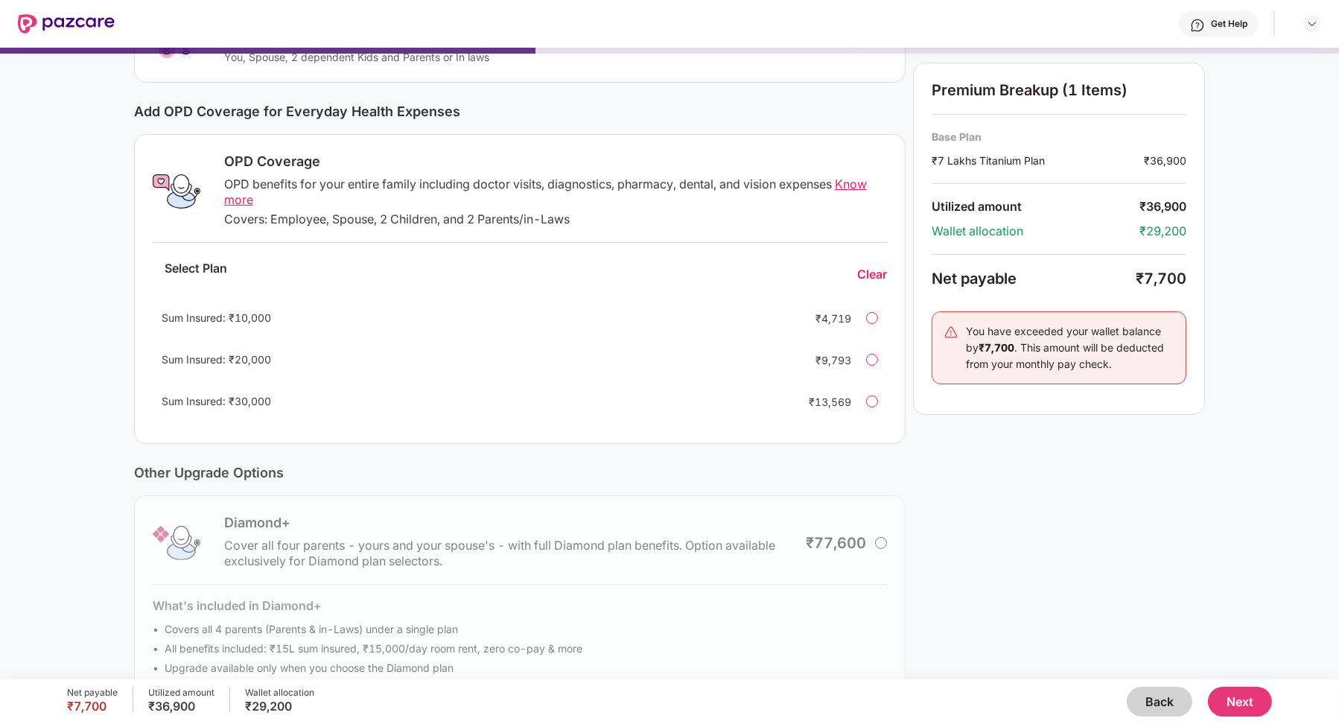
scroll to position [187, 0]
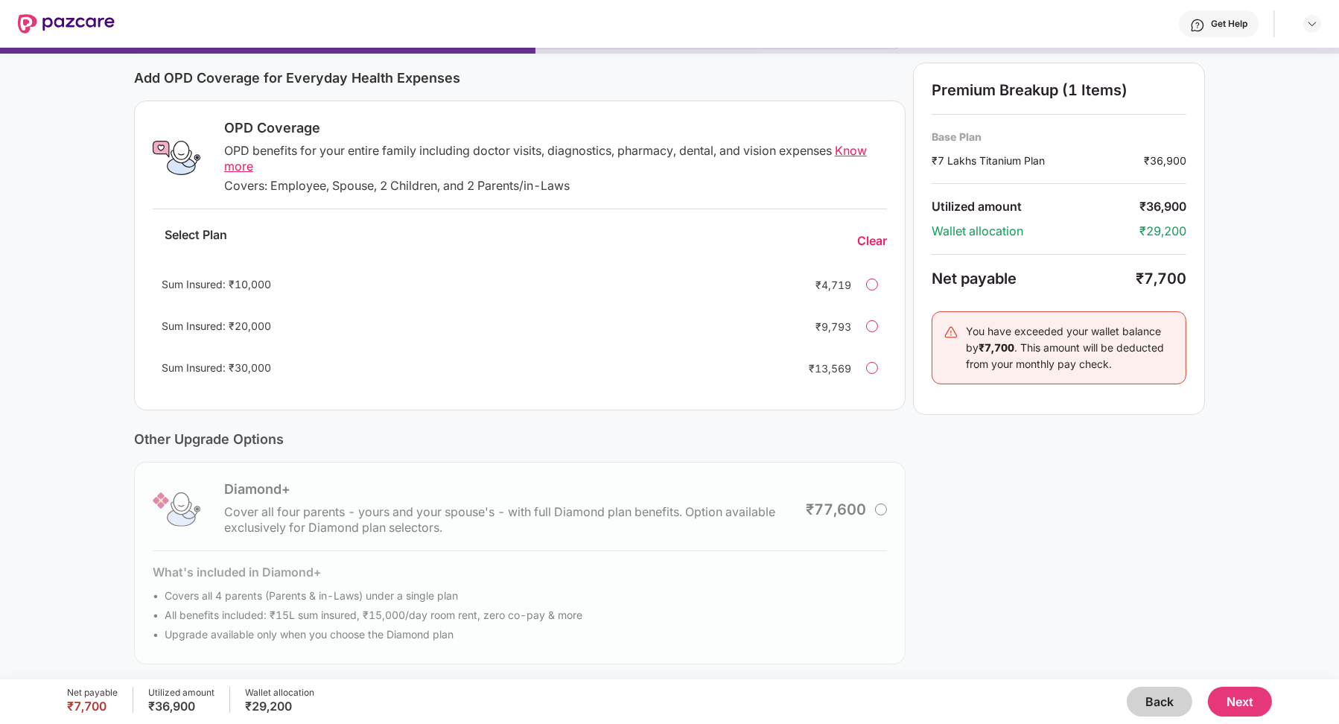
click at [798, 694] on button "Next" at bounding box center [1240, 702] width 64 height 30
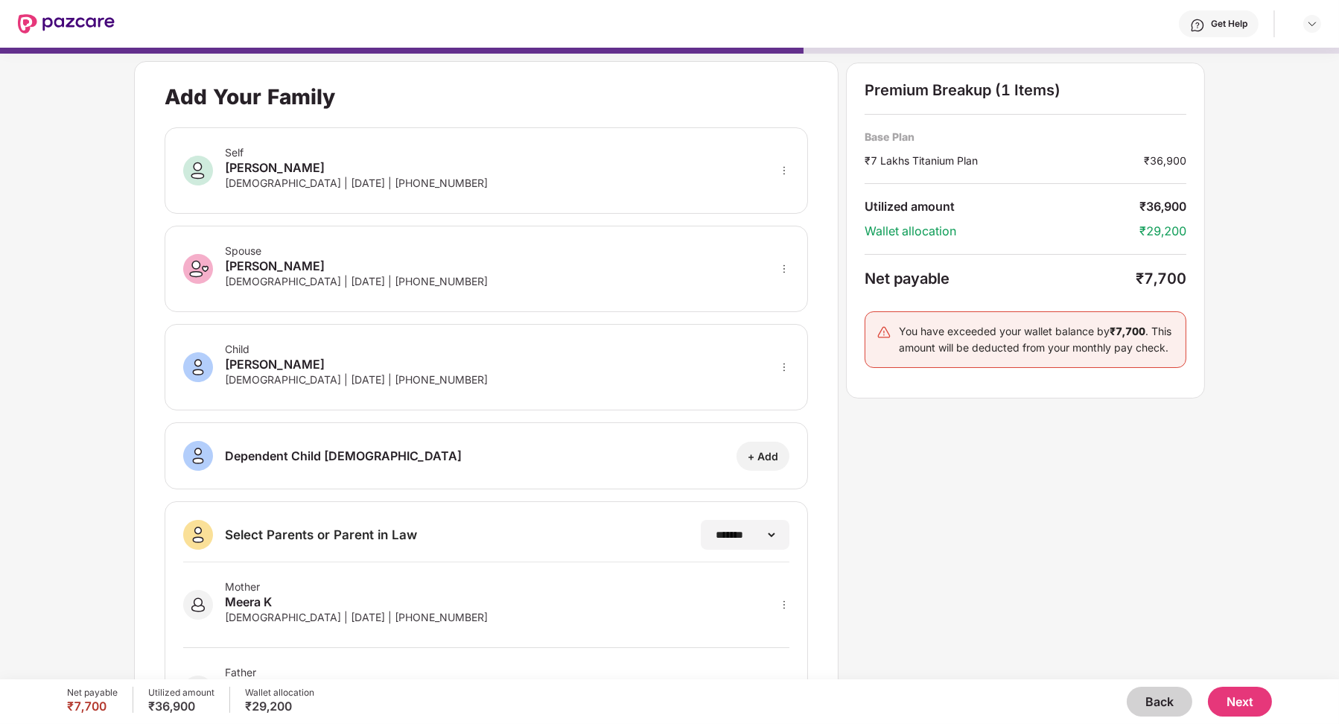
scroll to position [84, 0]
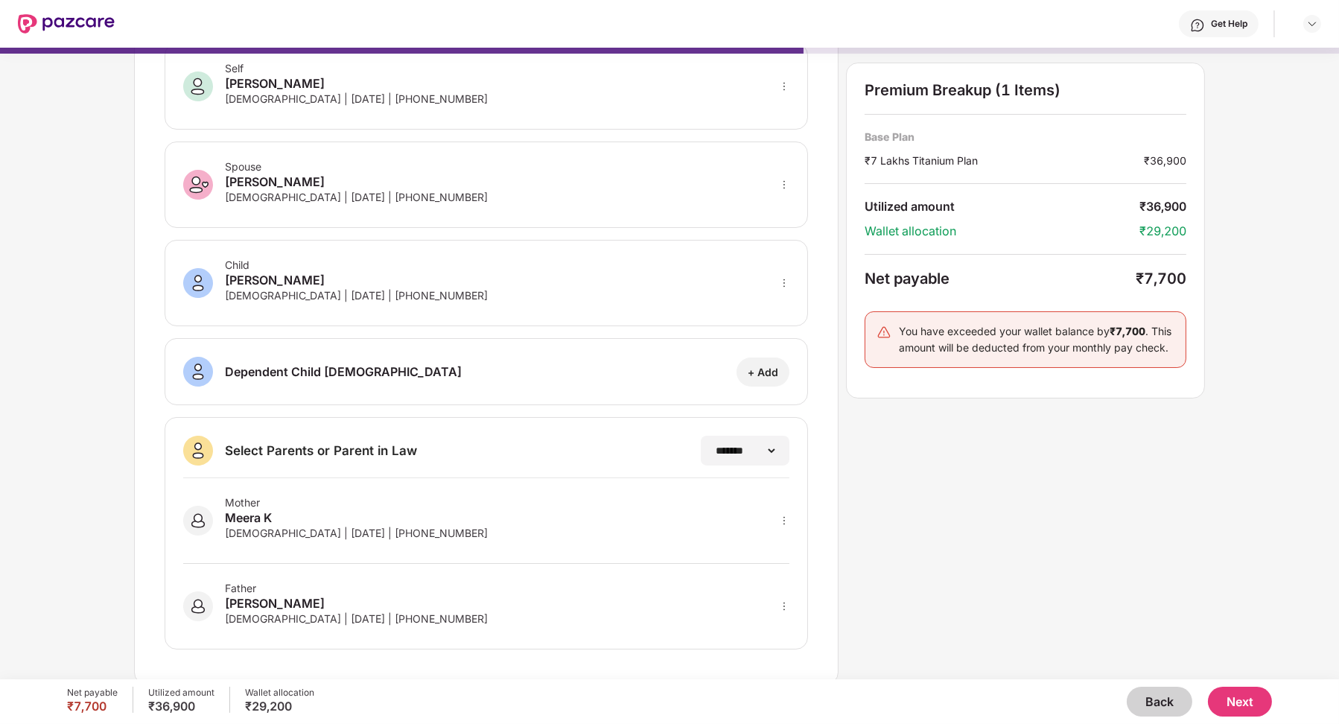
click at [798, 703] on button "Next" at bounding box center [1240, 702] width 64 height 30
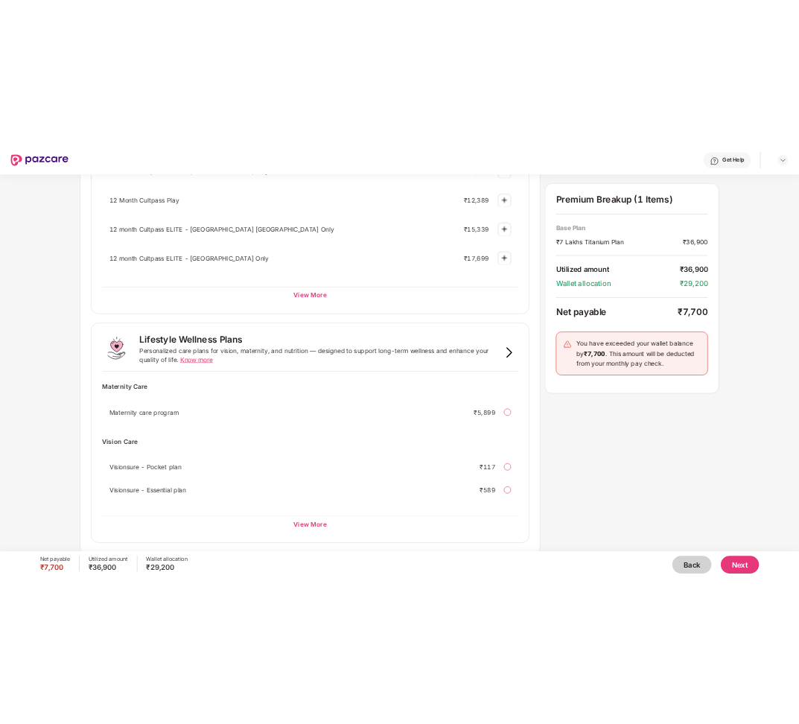
scroll to position [0, 0]
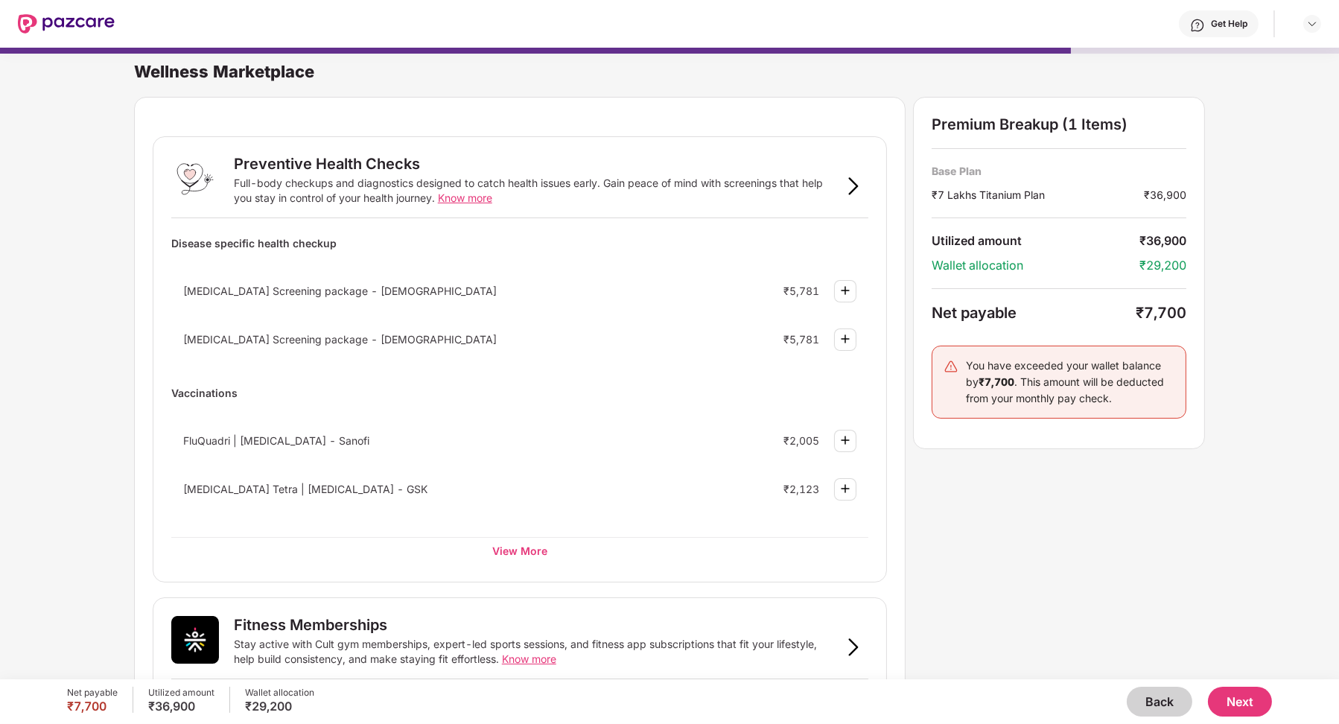
click at [798, 693] on button "Next" at bounding box center [1240, 702] width 64 height 30
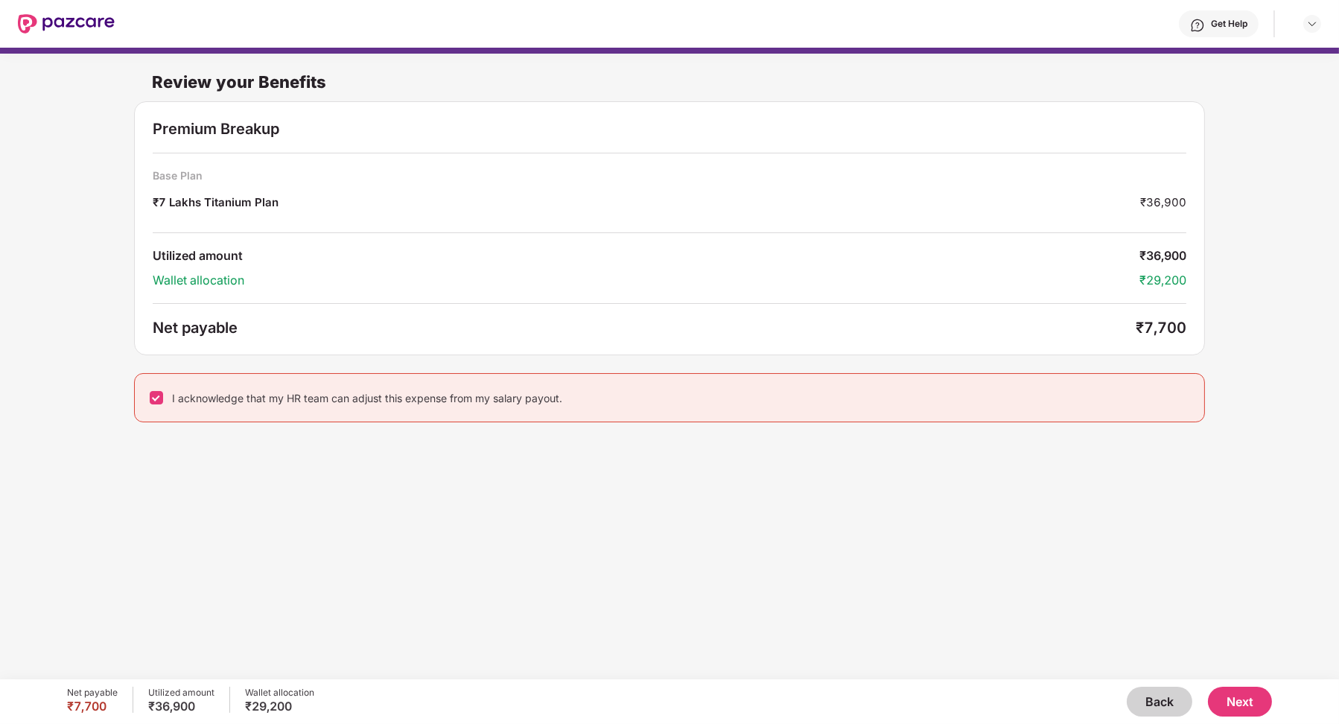
click at [798, 707] on button "Next" at bounding box center [1240, 702] width 64 height 30
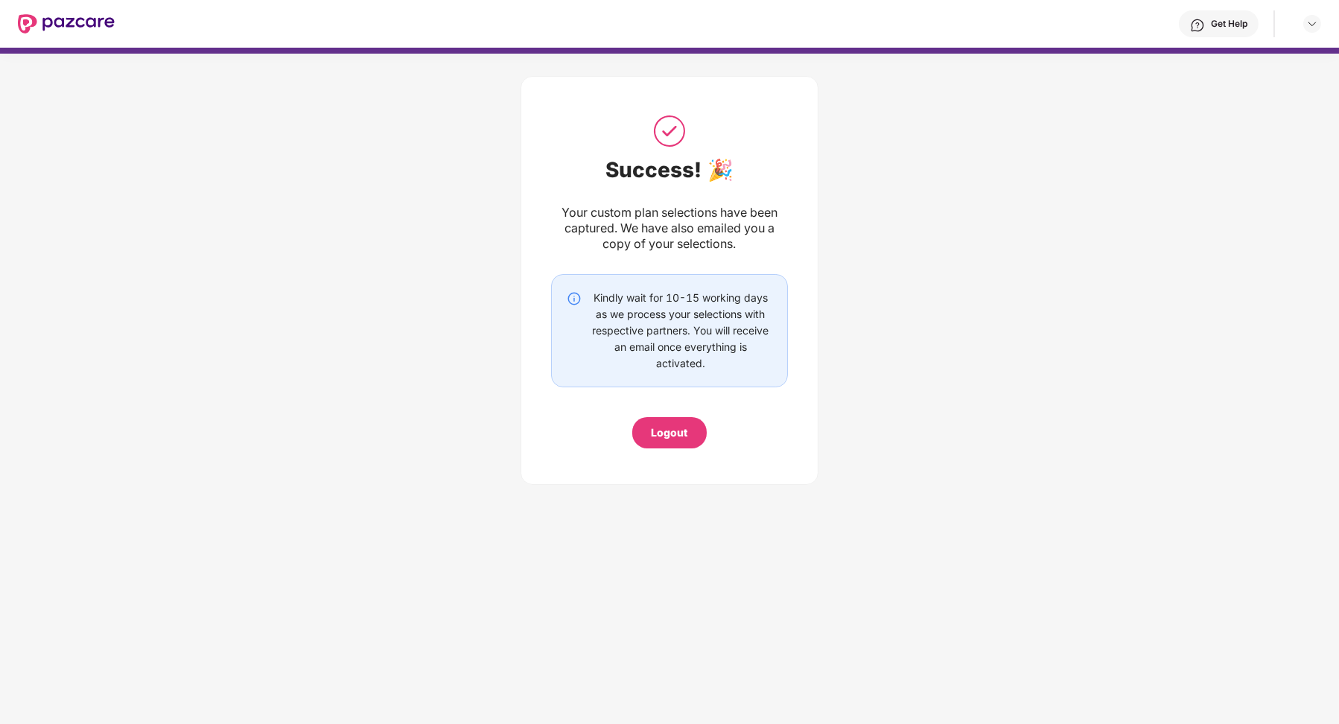
click at [675, 436] on div "Logout" at bounding box center [670, 433] width 36 height 16
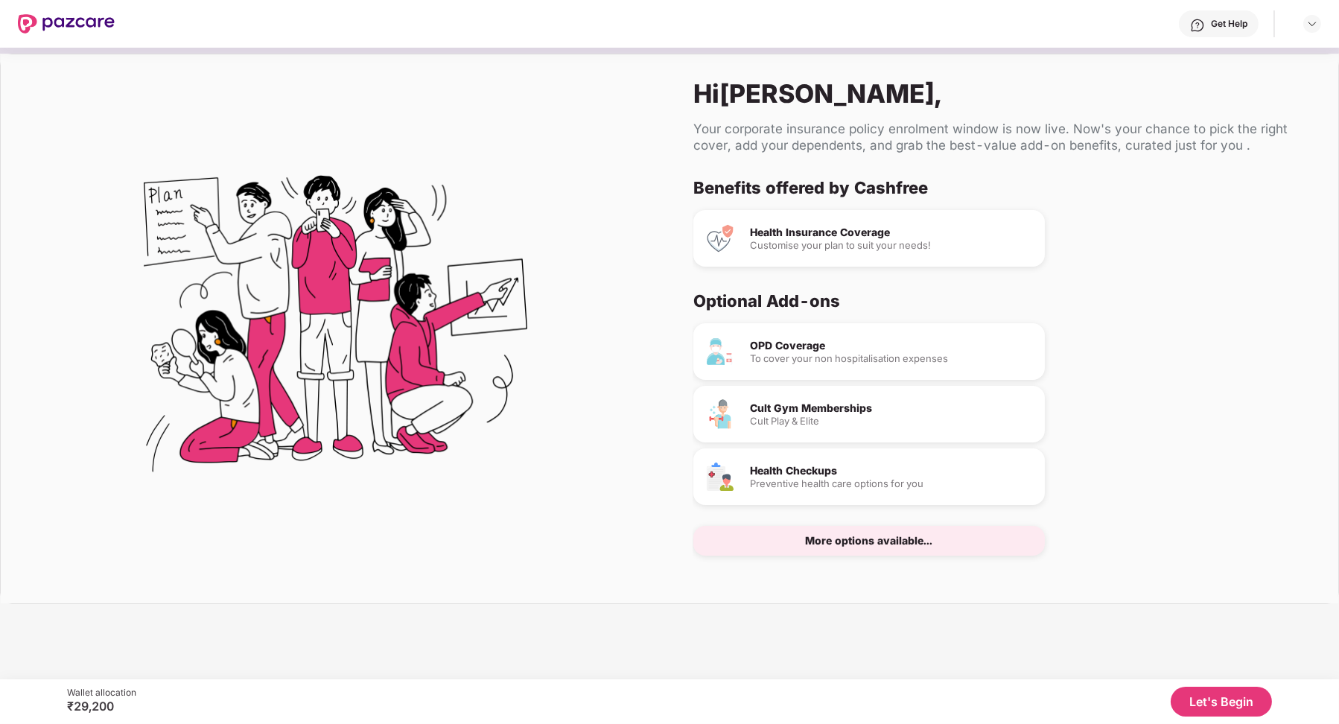
click at [798, 692] on button "Let's Begin" at bounding box center [1221, 702] width 101 height 30
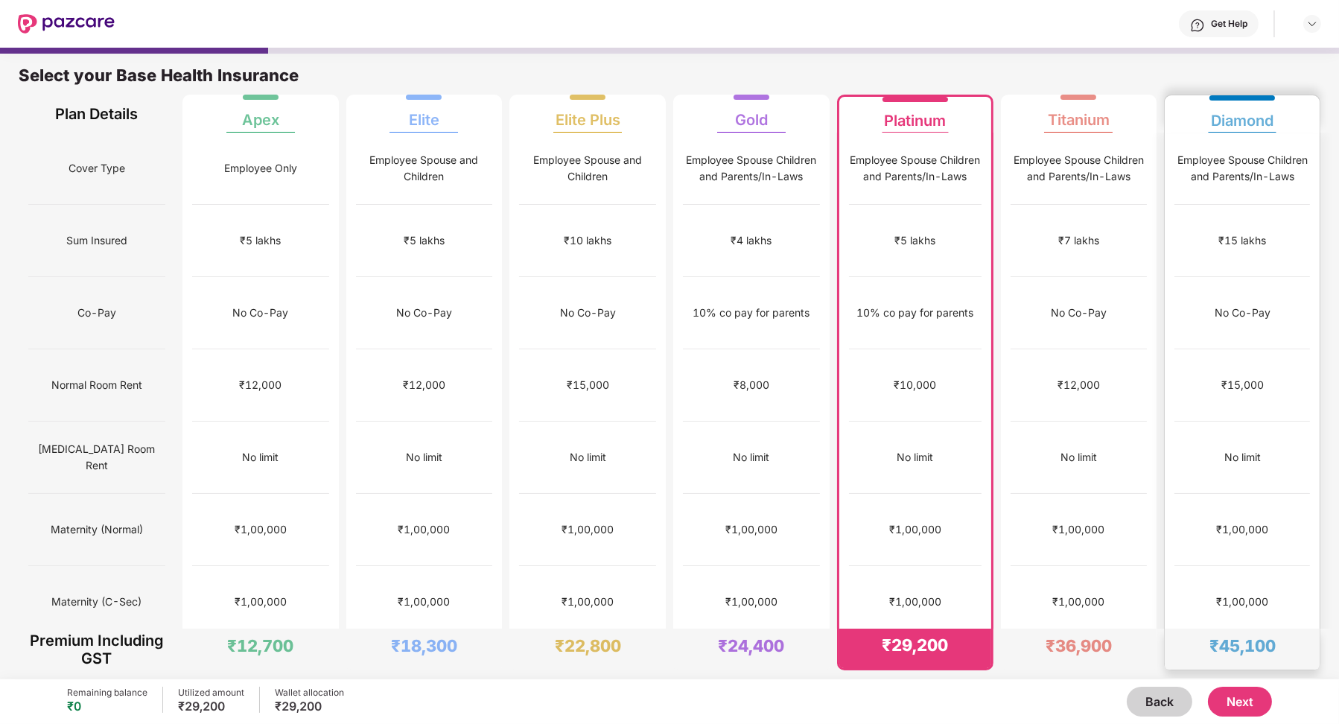
click at [798, 422] on div "No limit" at bounding box center [1243, 458] width 136 height 72
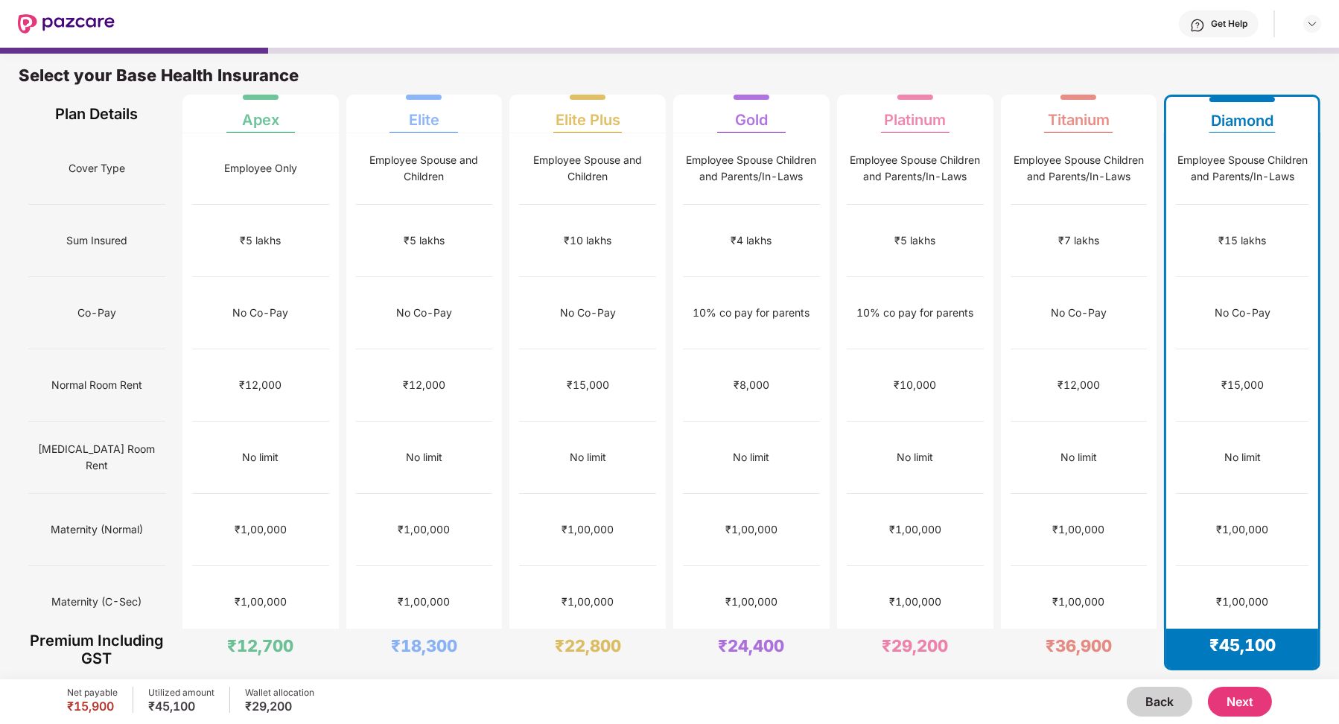
click at [798, 694] on button "Next" at bounding box center [1240, 702] width 64 height 30
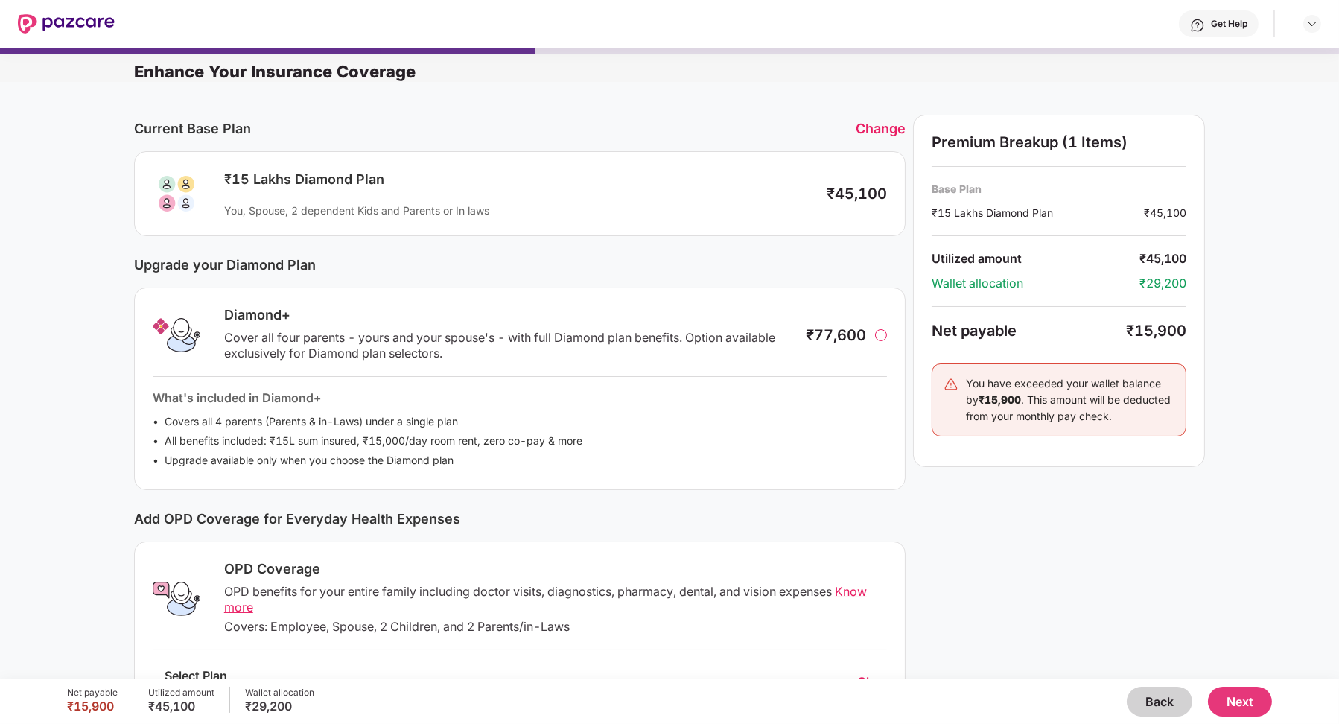
scroll to position [187, 0]
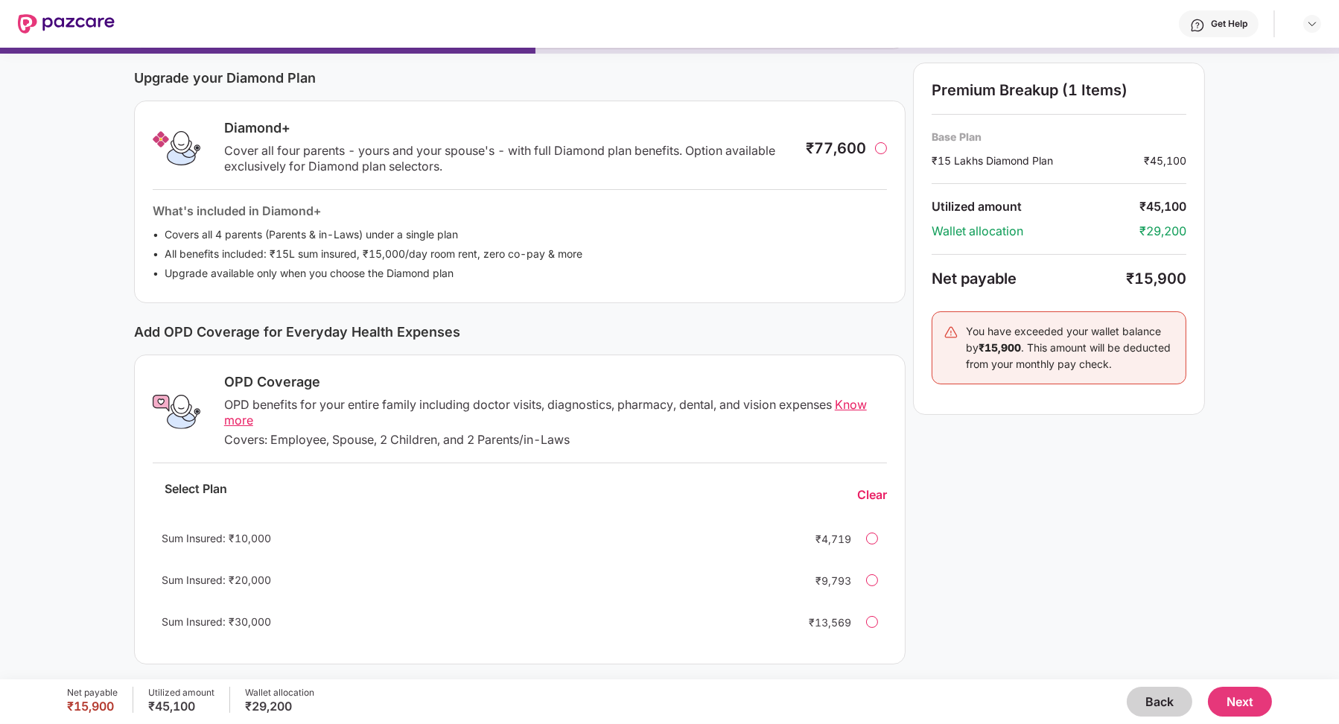
click at [798, 619] on div "Sum Insured: ₹30,000 ₹13,569" at bounding box center [520, 622] width 734 height 36
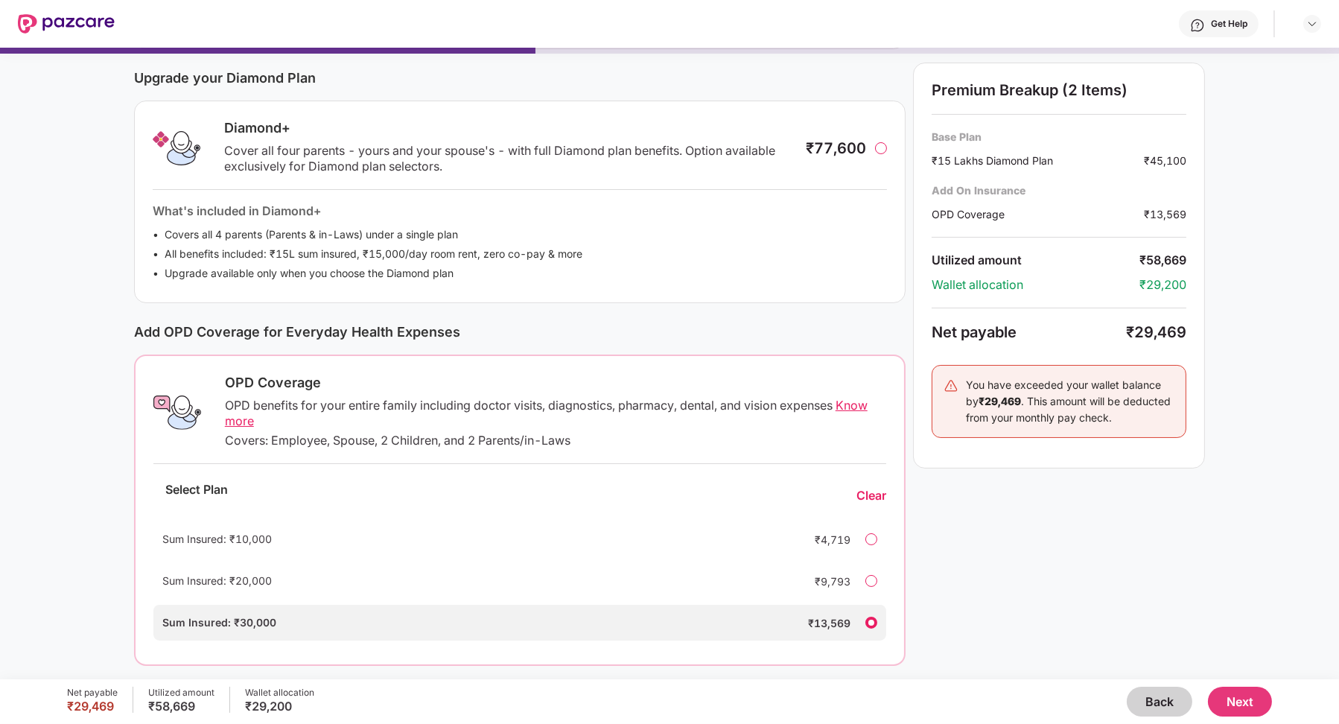
click at [798, 698] on button "Next" at bounding box center [1240, 702] width 64 height 30
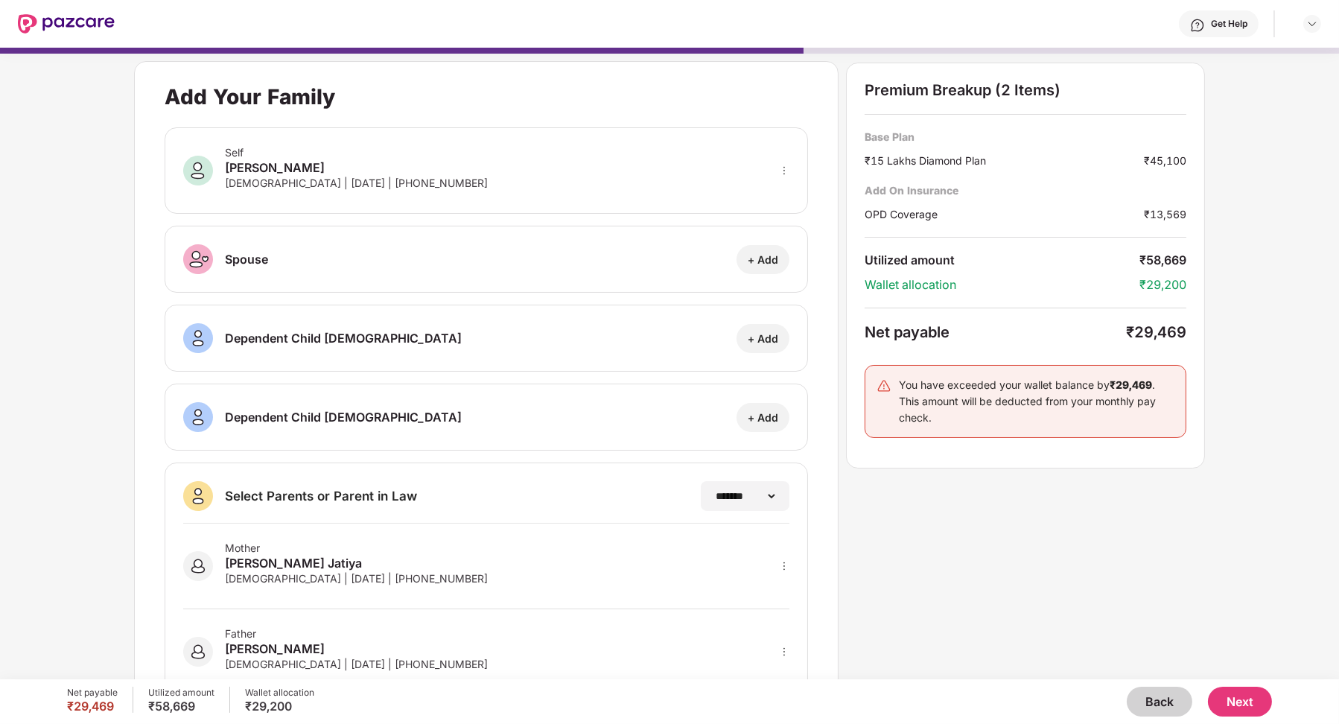
scroll to position [45, 0]
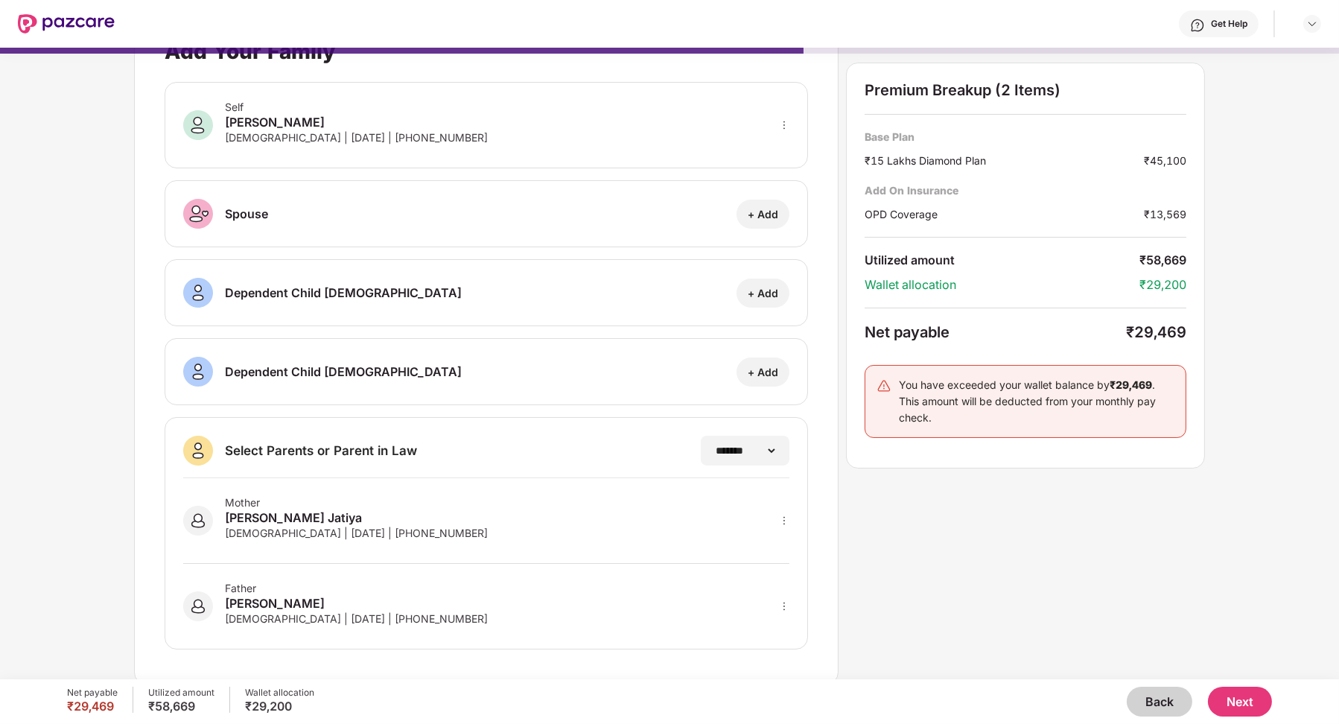
click at [798, 708] on button "Next" at bounding box center [1240, 702] width 64 height 30
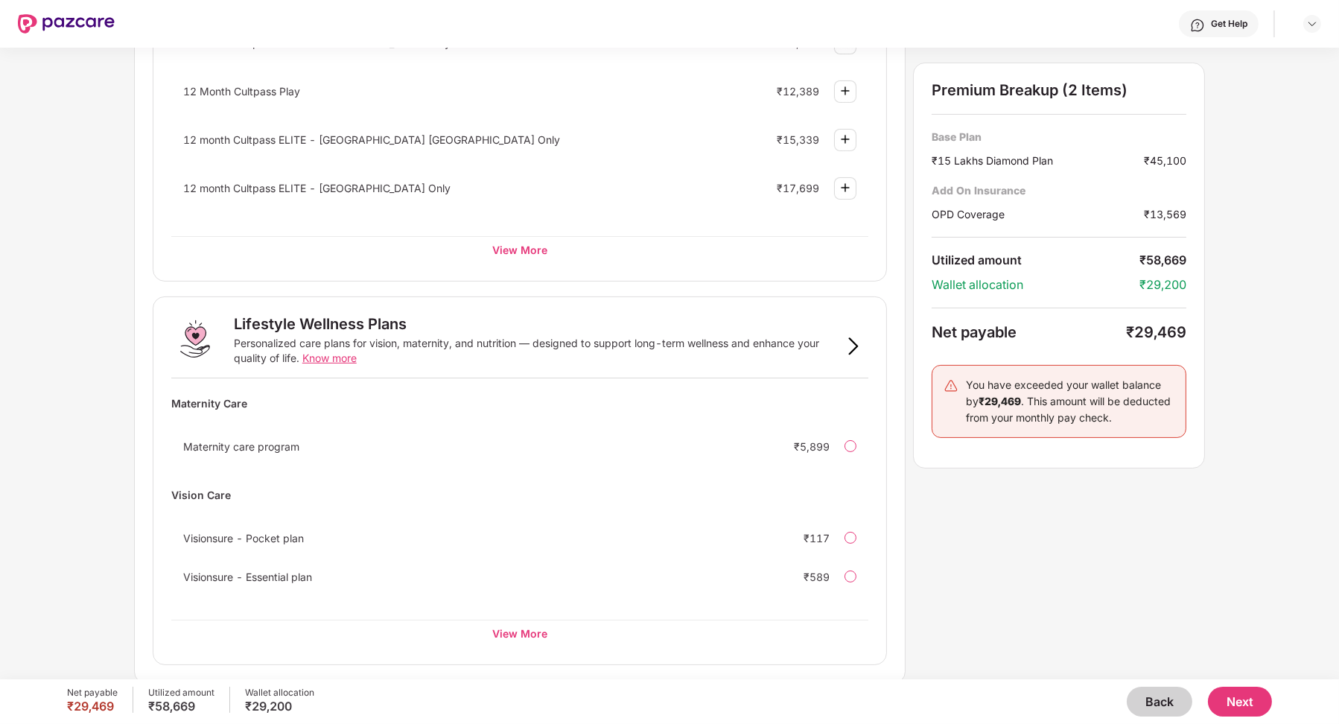
scroll to position [0, 0]
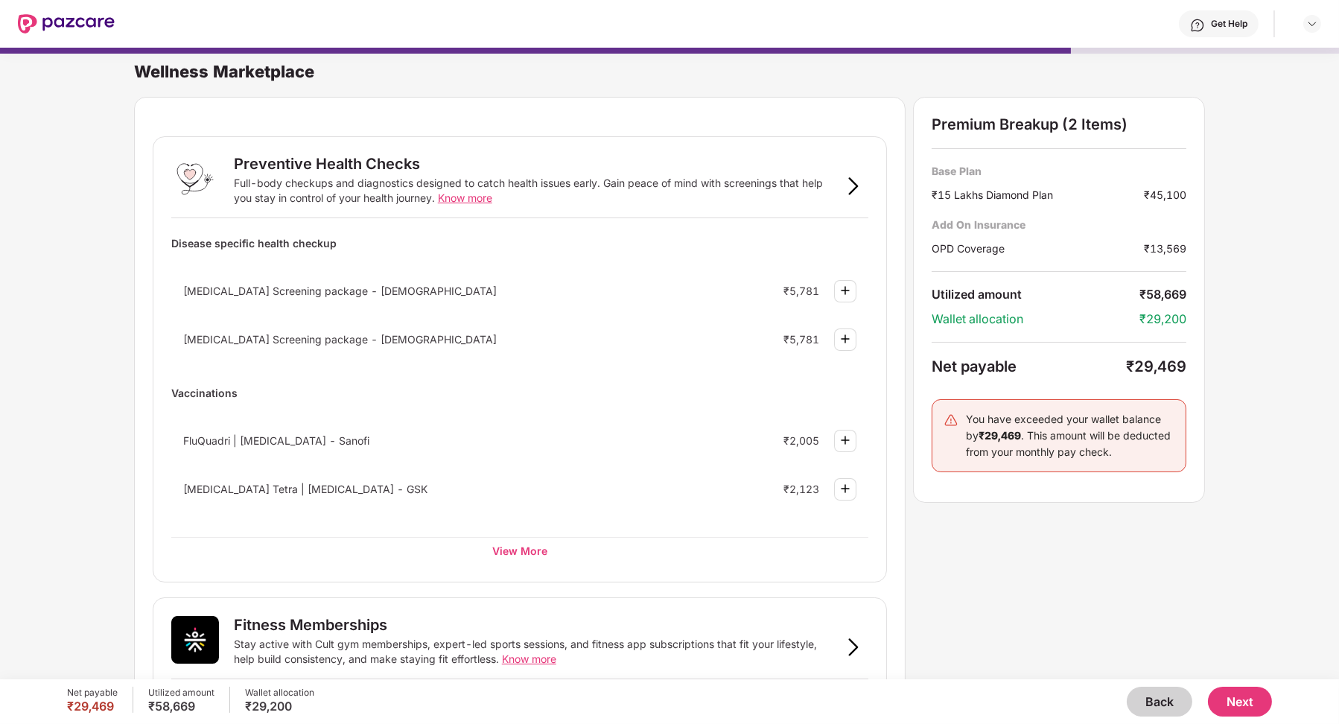
click at [798, 696] on button "Back" at bounding box center [1160, 702] width 66 height 30
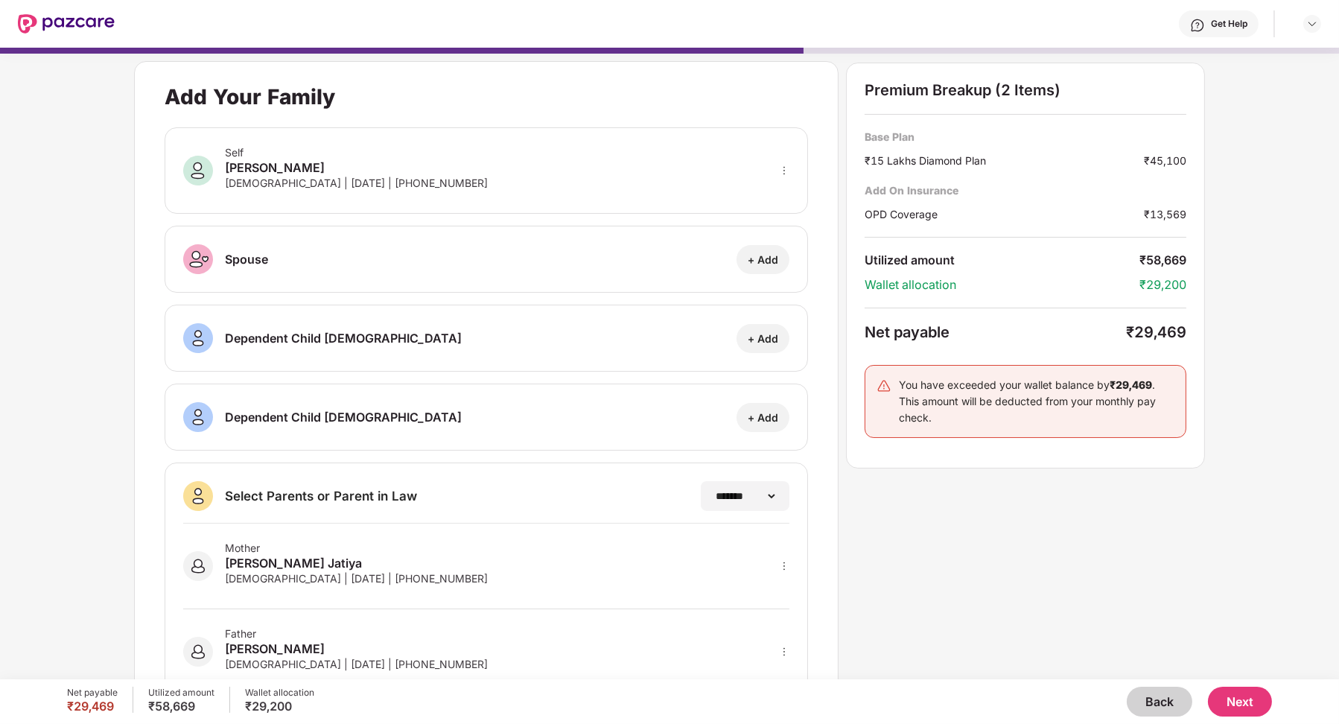
click at [798, 693] on button "Back" at bounding box center [1160, 702] width 66 height 30
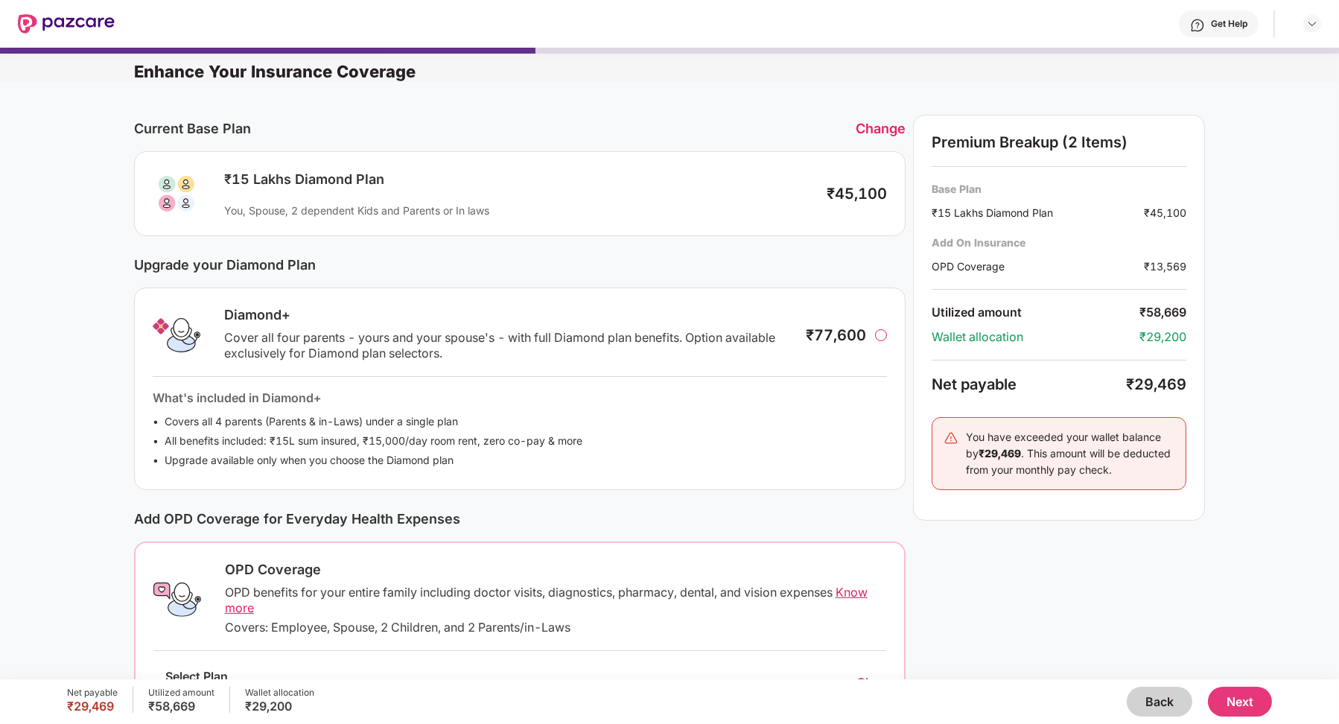
scroll to position [189, 0]
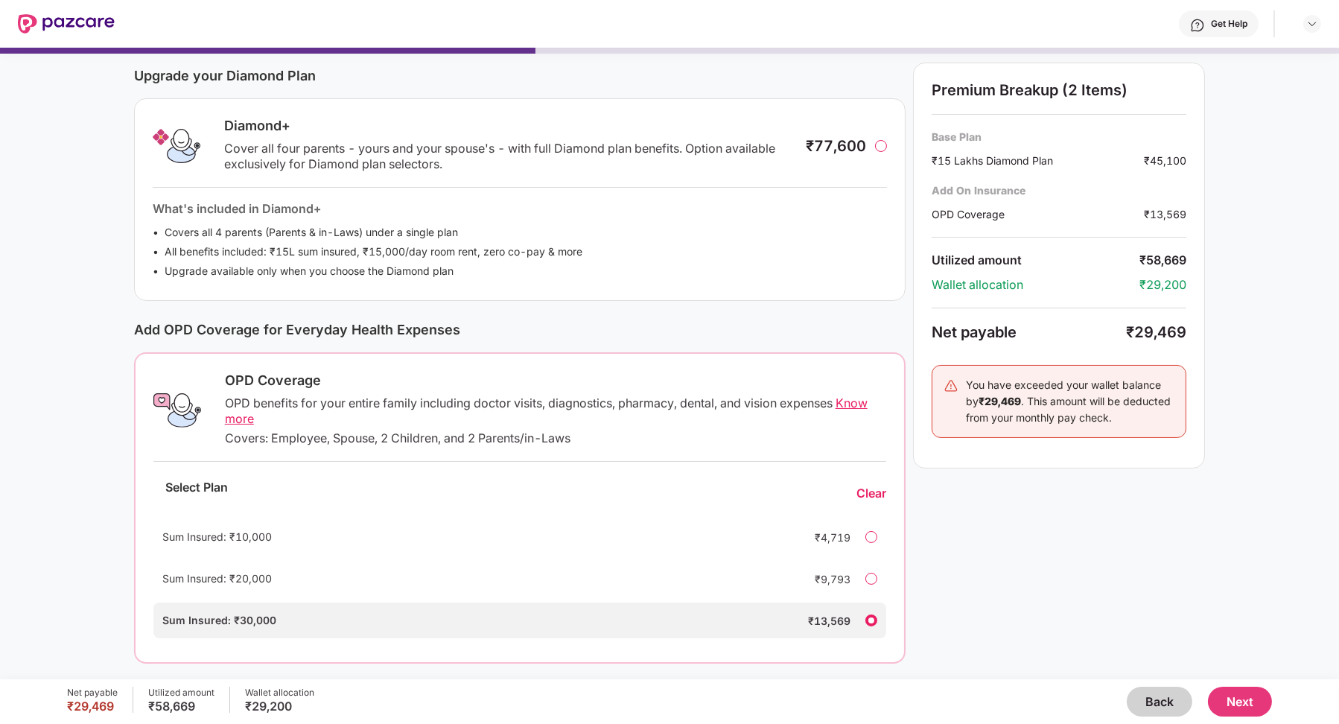
click at [798, 486] on div "Clear" at bounding box center [872, 494] width 30 height 16
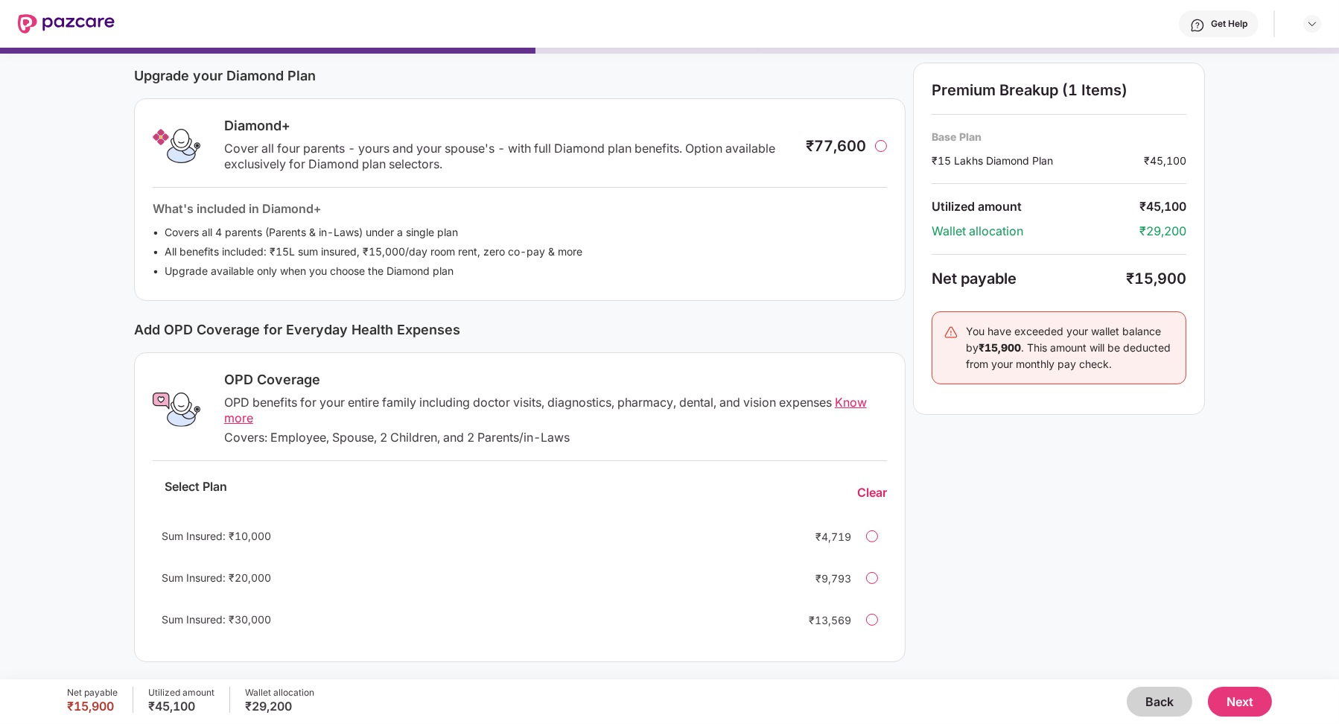
scroll to position [187, 0]
click at [798, 693] on button "Next" at bounding box center [1240, 702] width 64 height 30
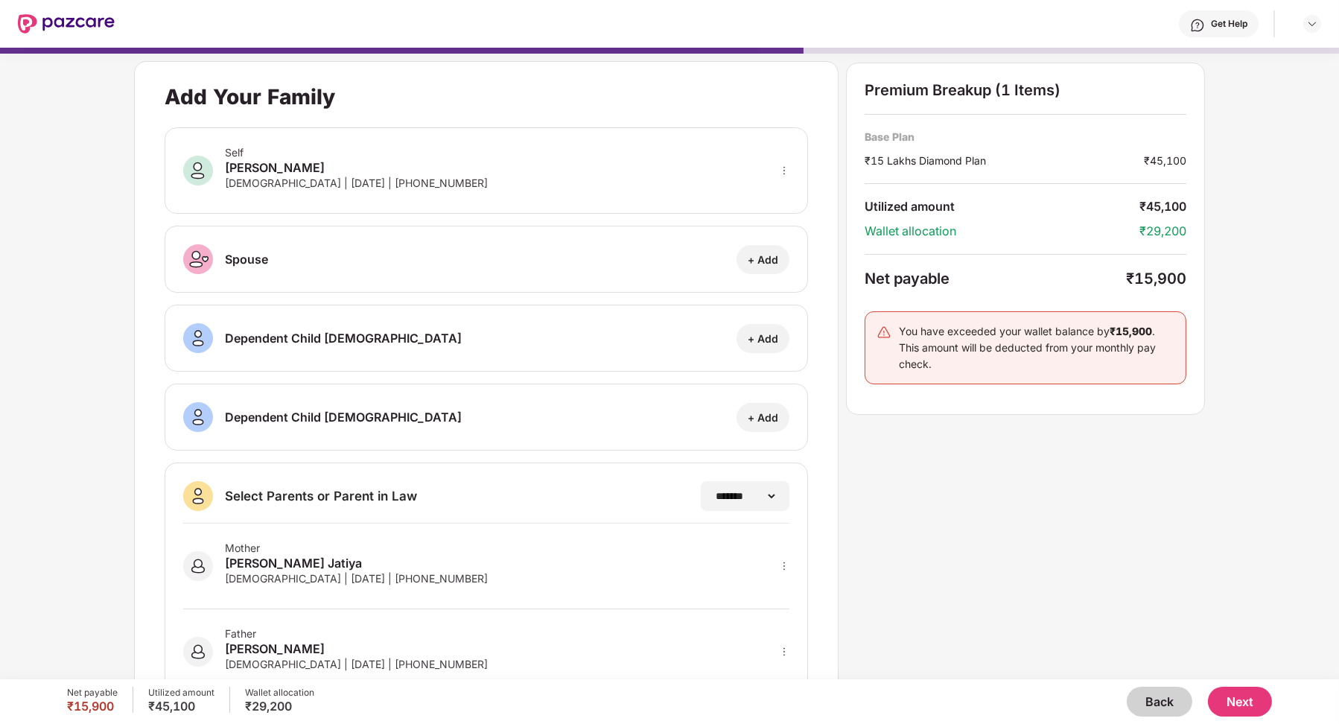
scroll to position [45, 0]
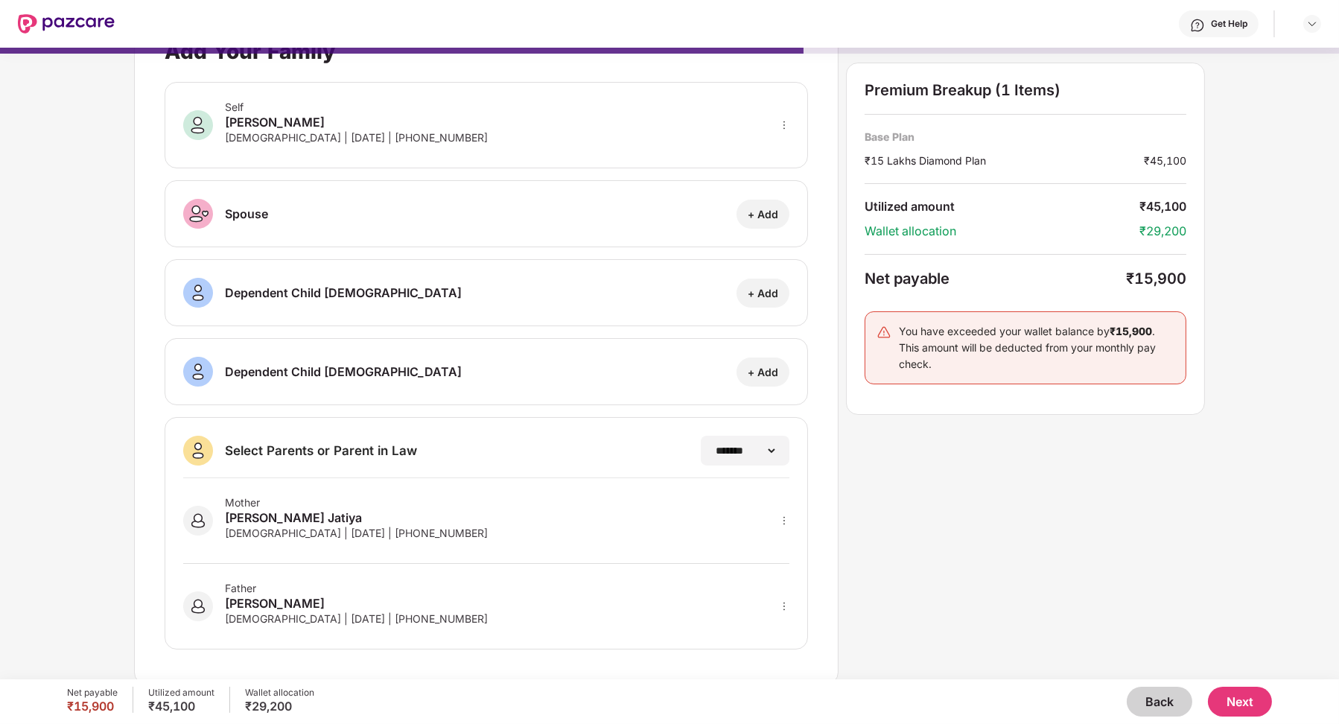
click at [798, 696] on button "Next" at bounding box center [1240, 702] width 64 height 30
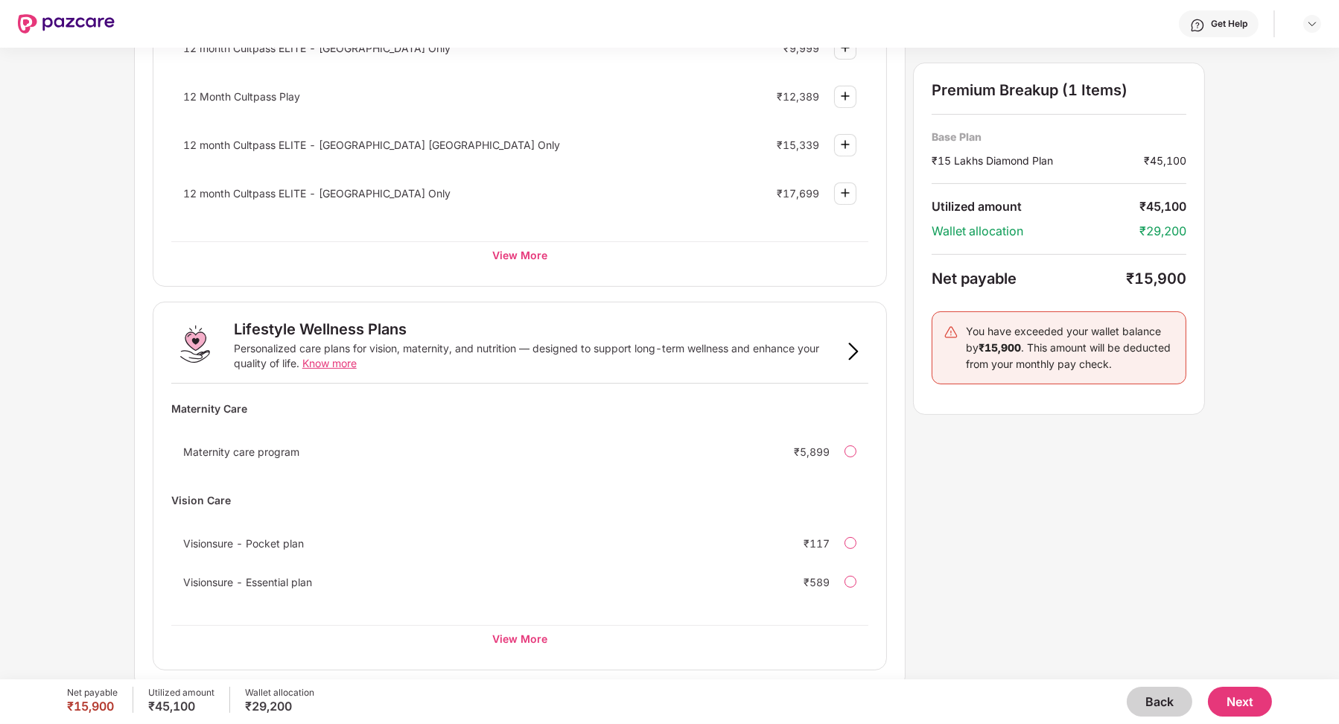
scroll to position [709, 0]
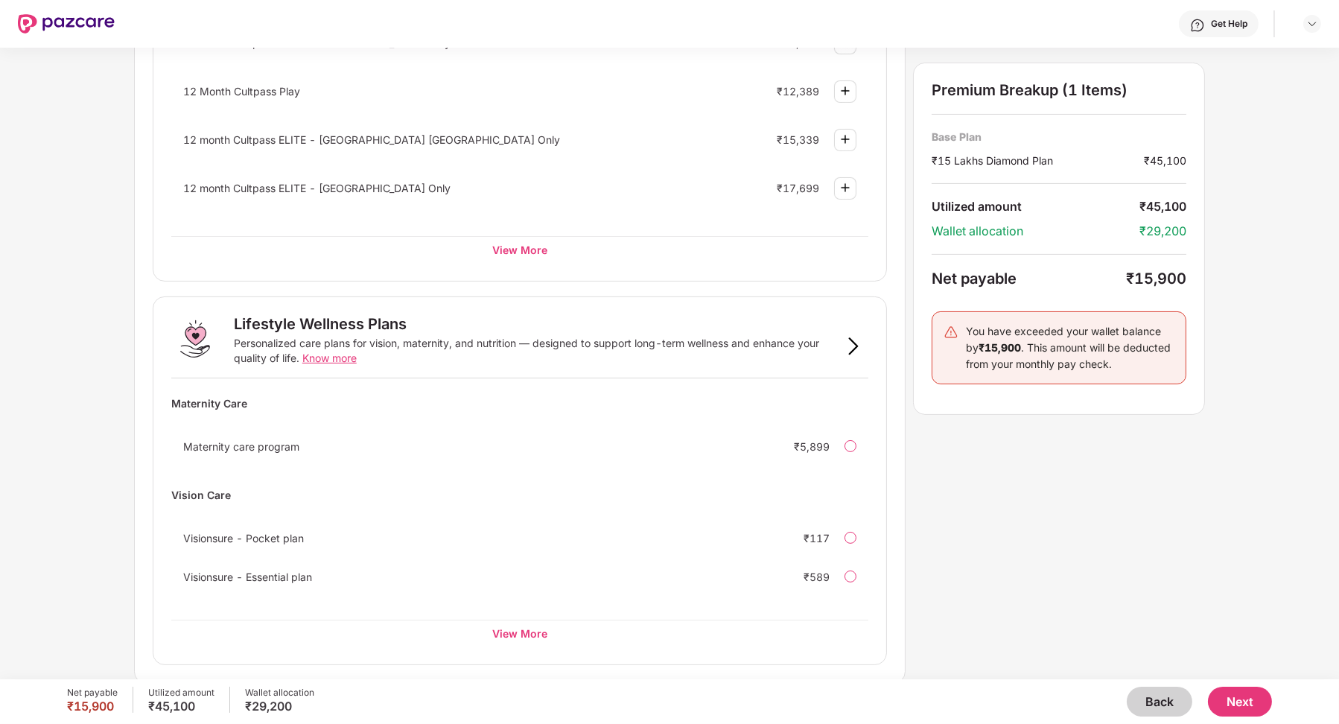
click at [798, 689] on button "Next" at bounding box center [1240, 702] width 64 height 30
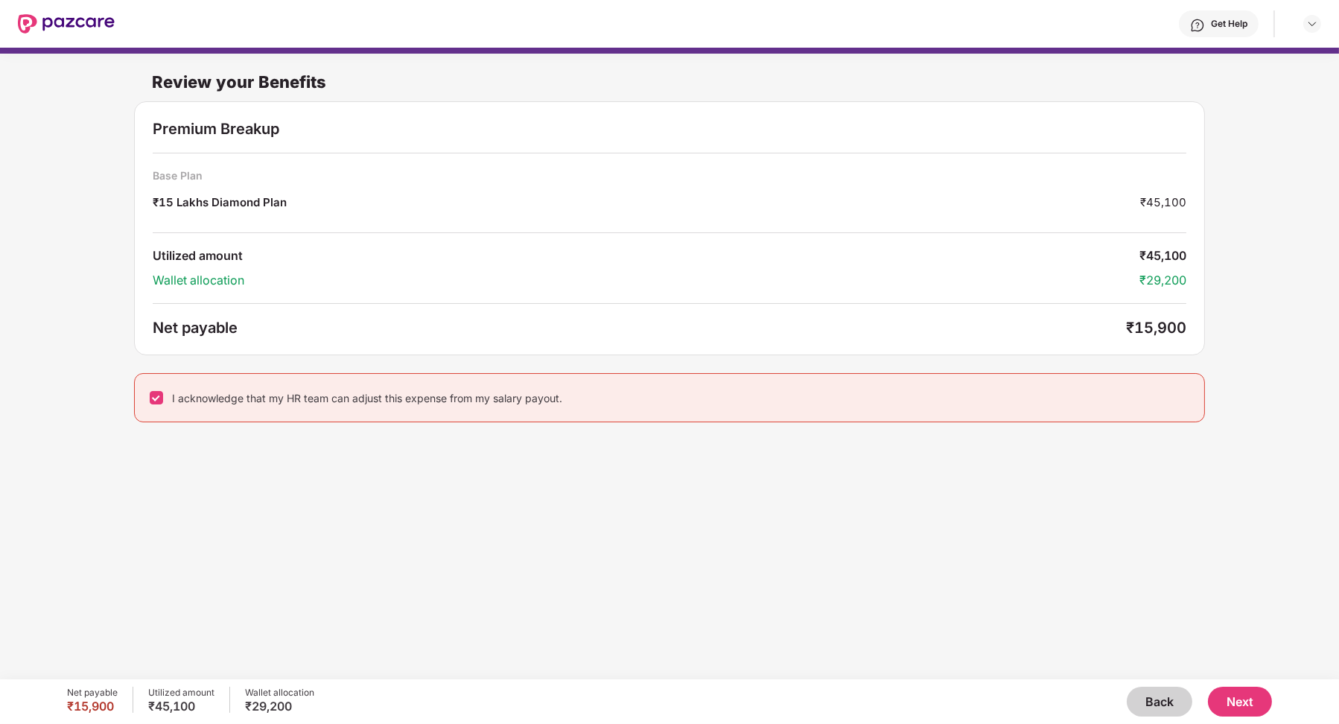
click at [798, 693] on button "Next" at bounding box center [1240, 702] width 64 height 30
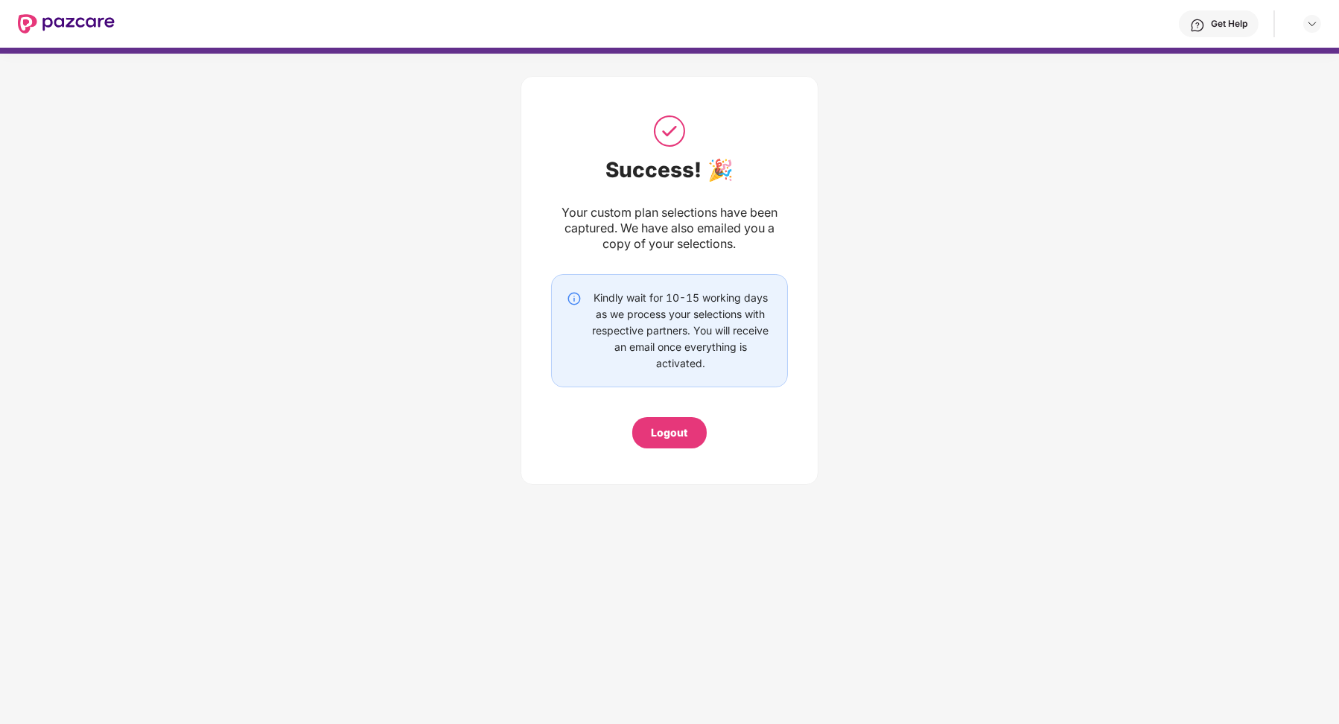
click at [676, 431] on div "Logout" at bounding box center [670, 433] width 36 height 16
